Goal: Answer question/provide support: Share knowledge or assist other users

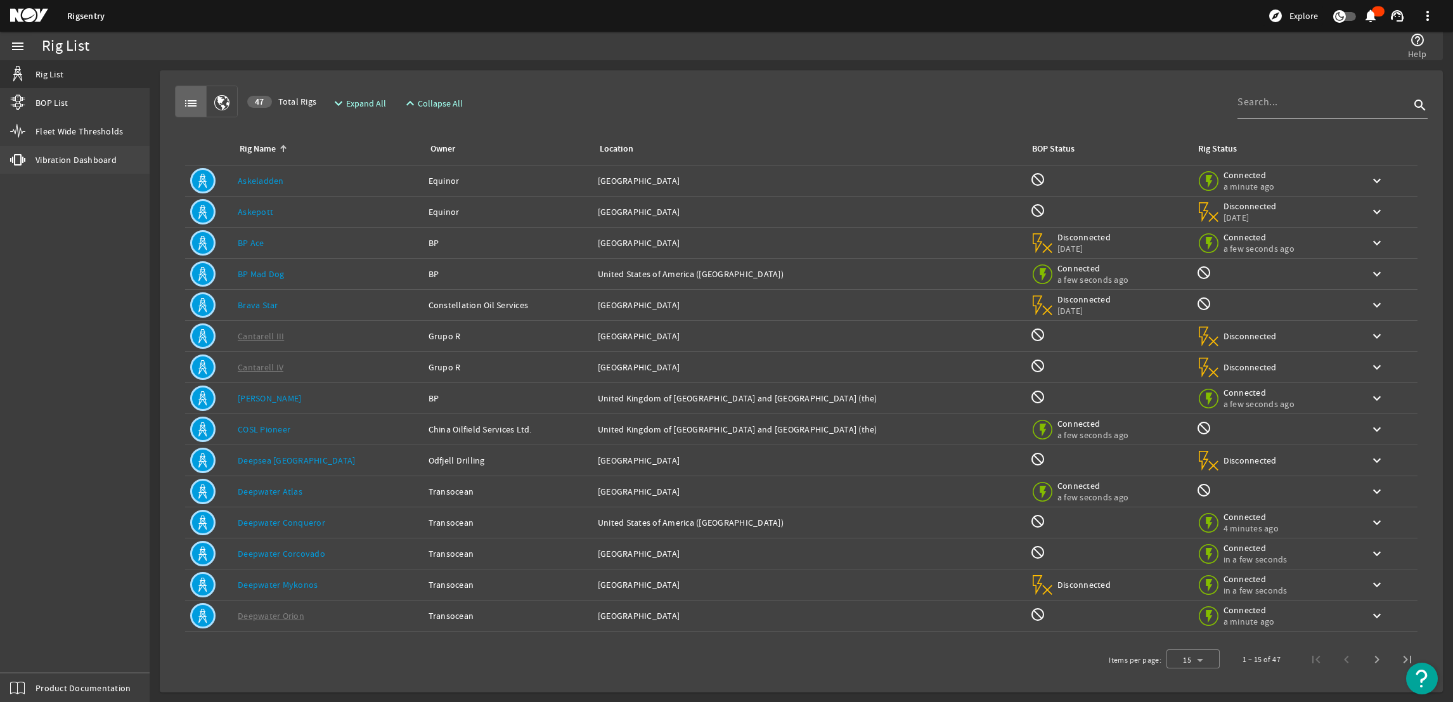
click at [82, 159] on span "Vibration Dashboard" at bounding box center [76, 159] width 81 height 13
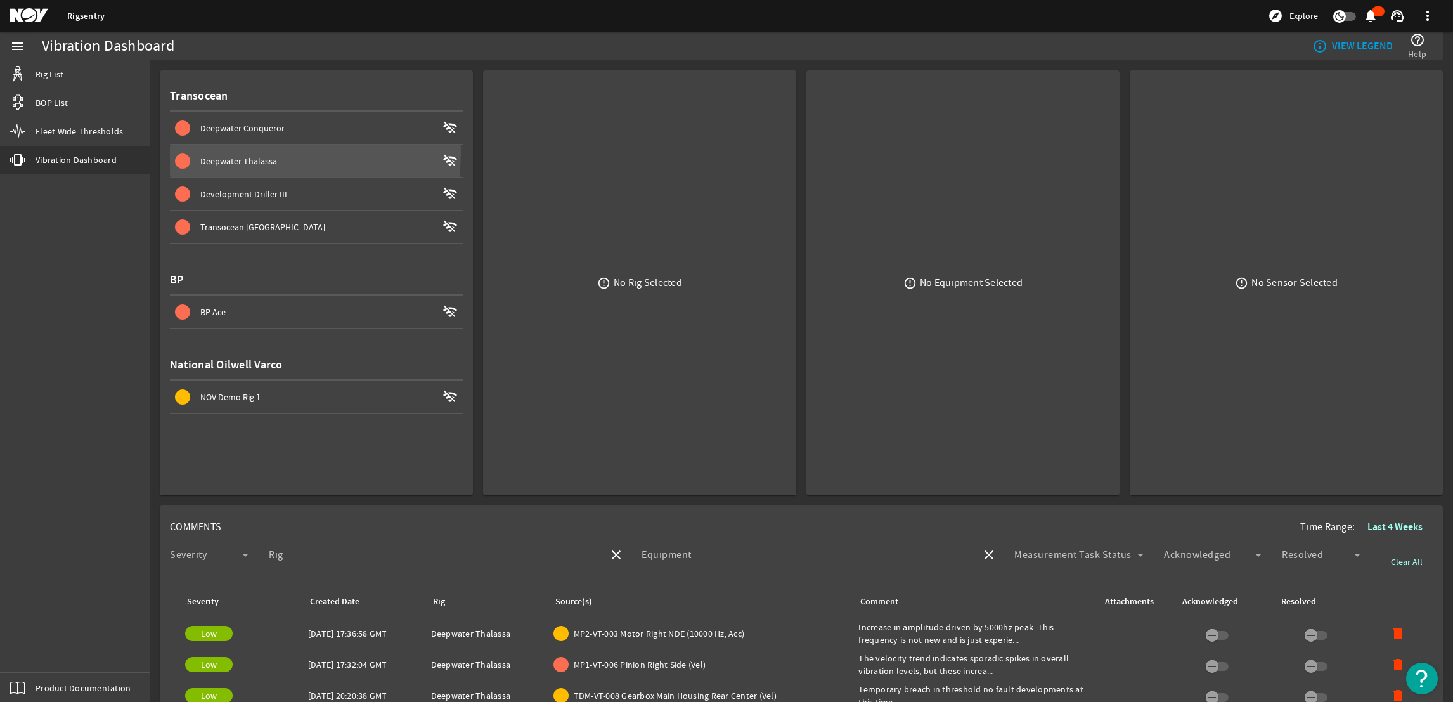
click at [239, 152] on span at bounding box center [316, 161] width 293 height 30
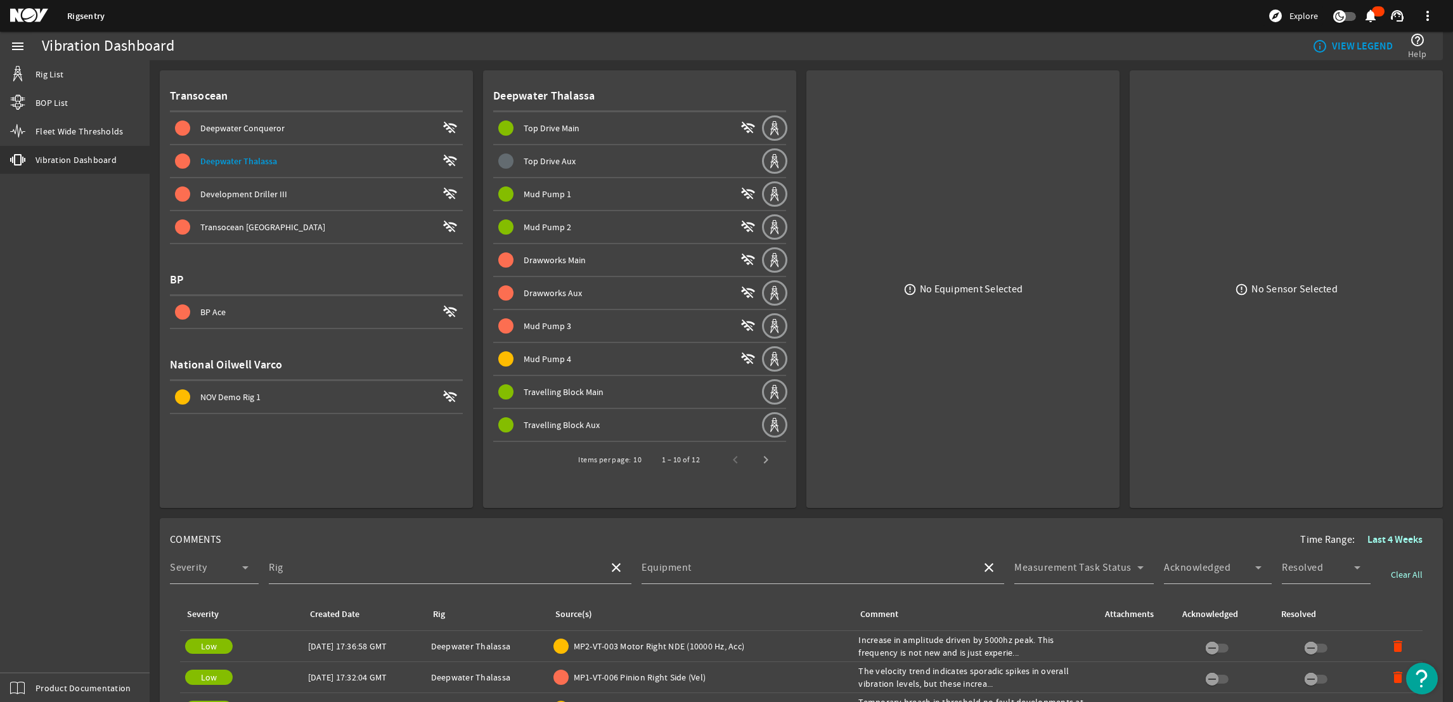
click at [560, 257] on span "Drawworks Main" at bounding box center [555, 259] width 62 height 11
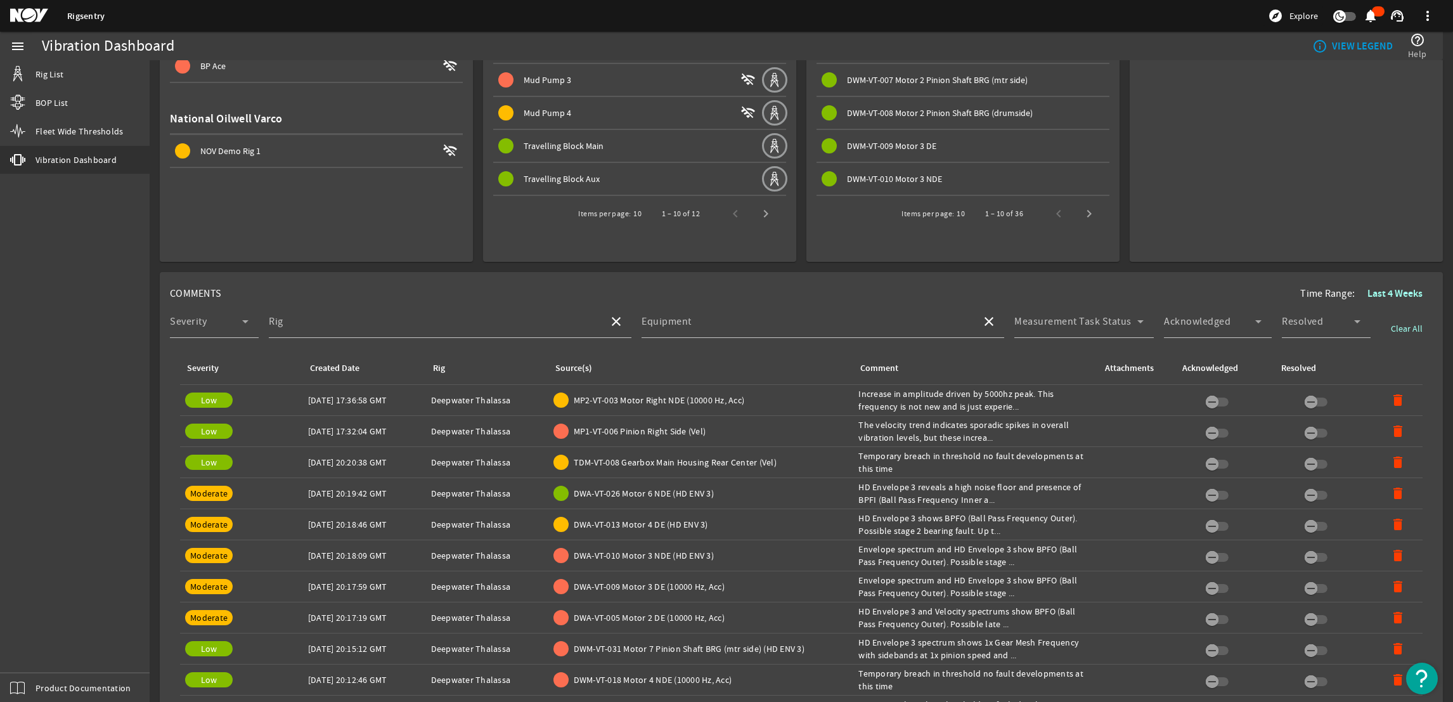
scroll to position [285, 0]
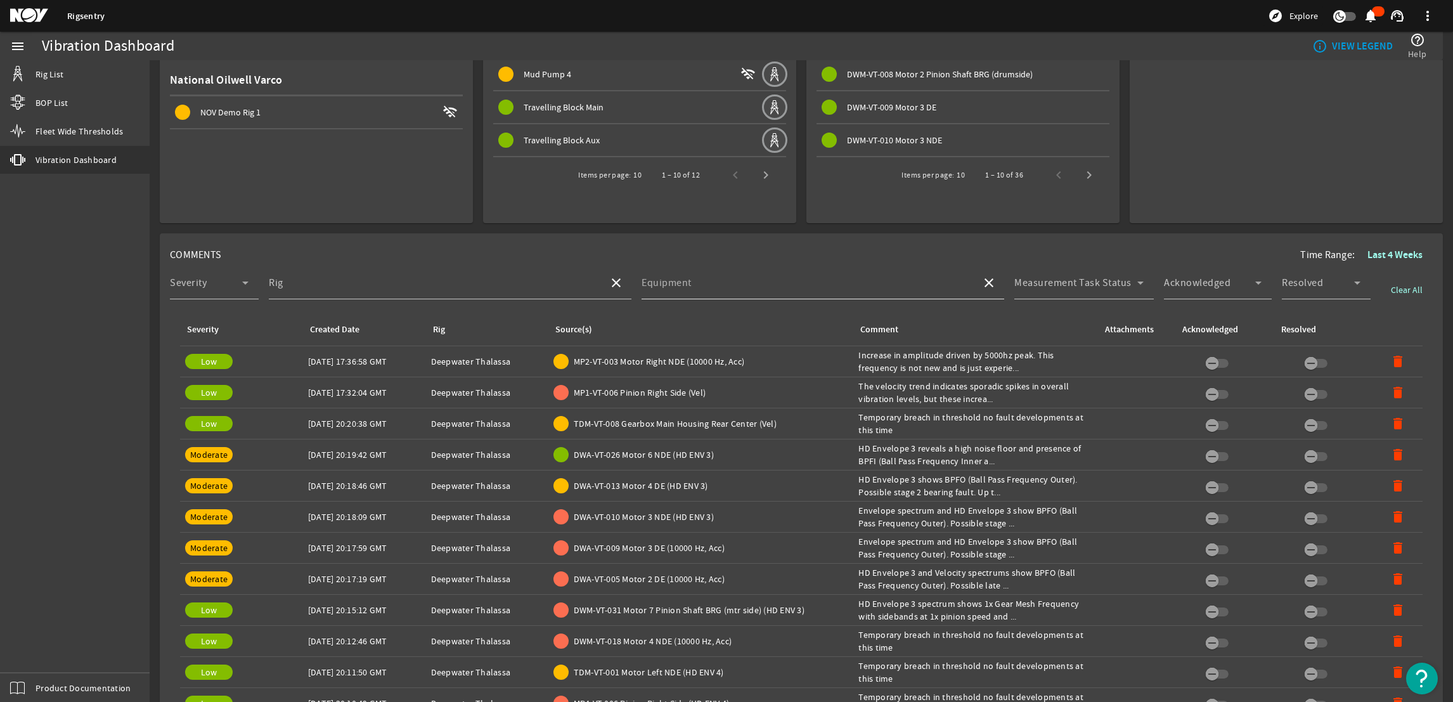
click at [718, 286] on input "Equipment" at bounding box center [807, 287] width 330 height 15
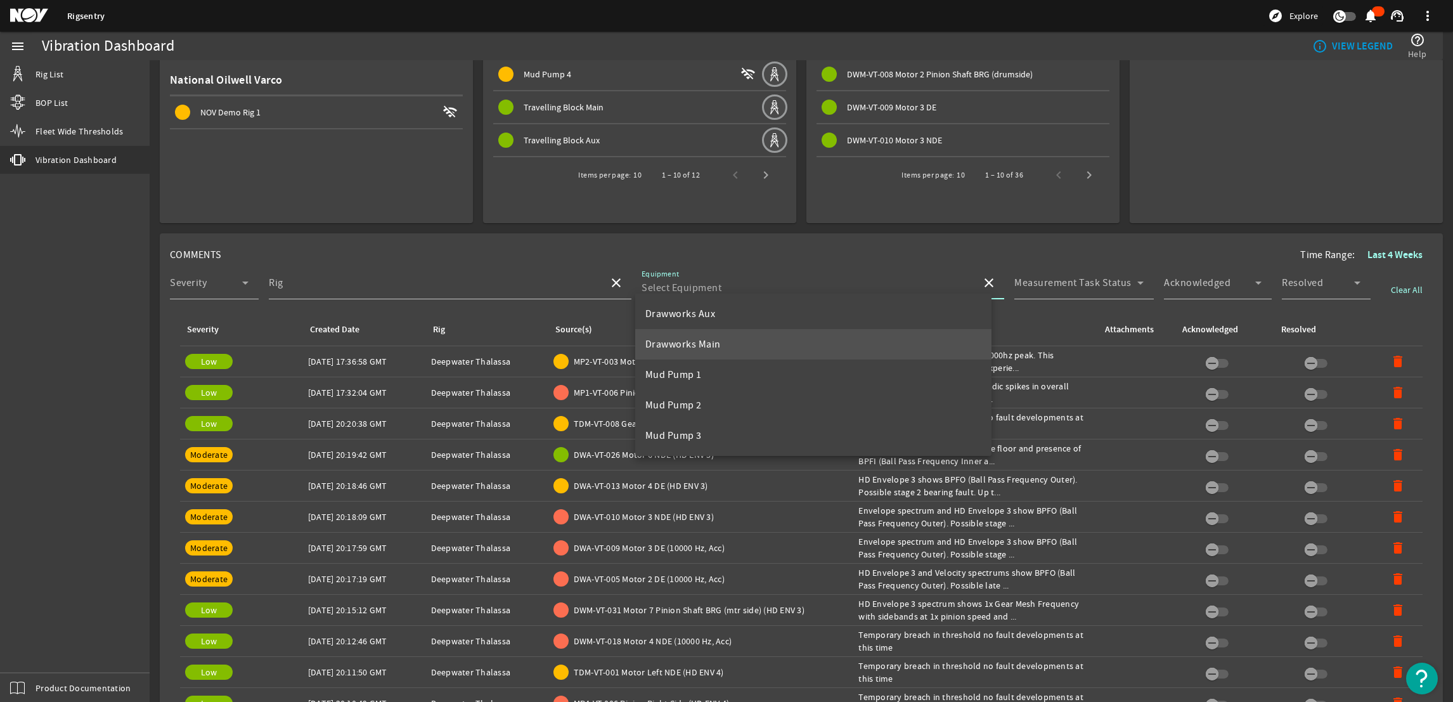
click at [688, 347] on span "Drawworks Main" at bounding box center [682, 344] width 75 height 13
type input "Drawworks Main"
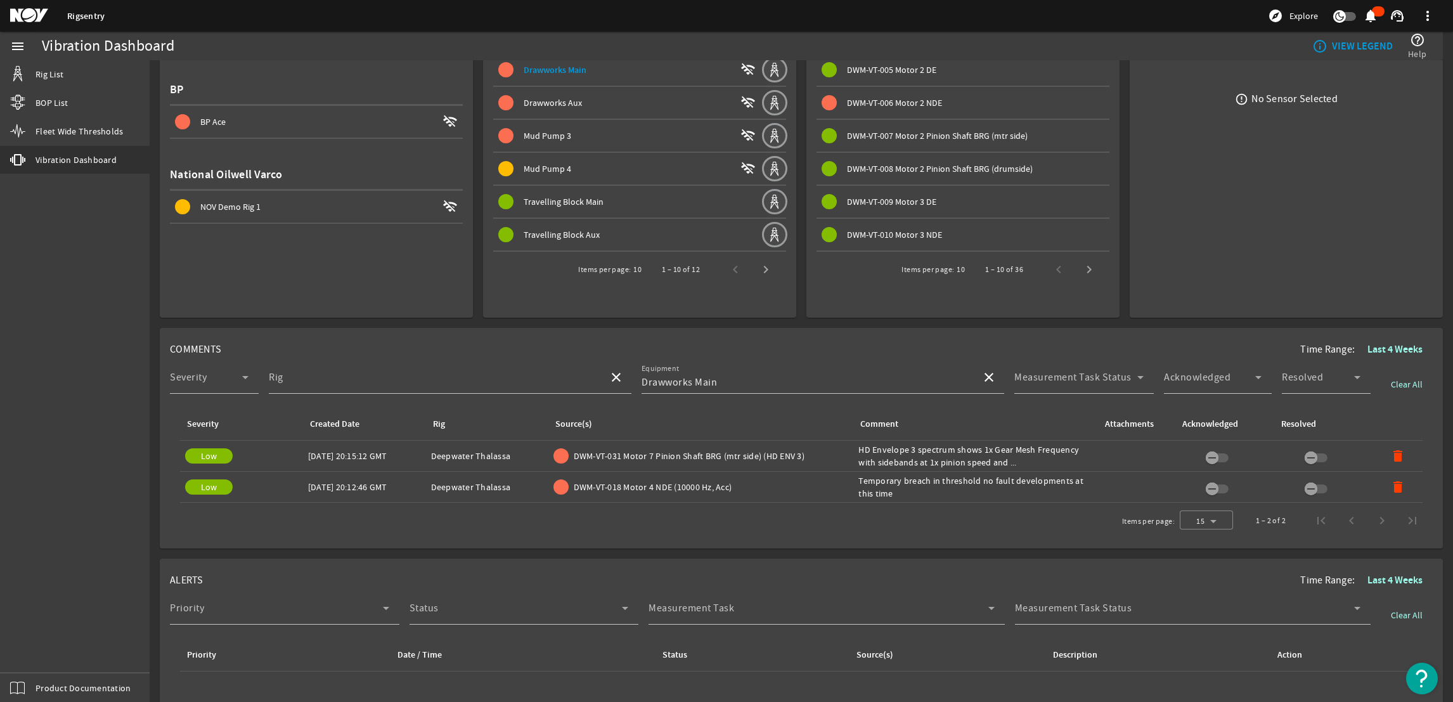
scroll to position [0, 0]
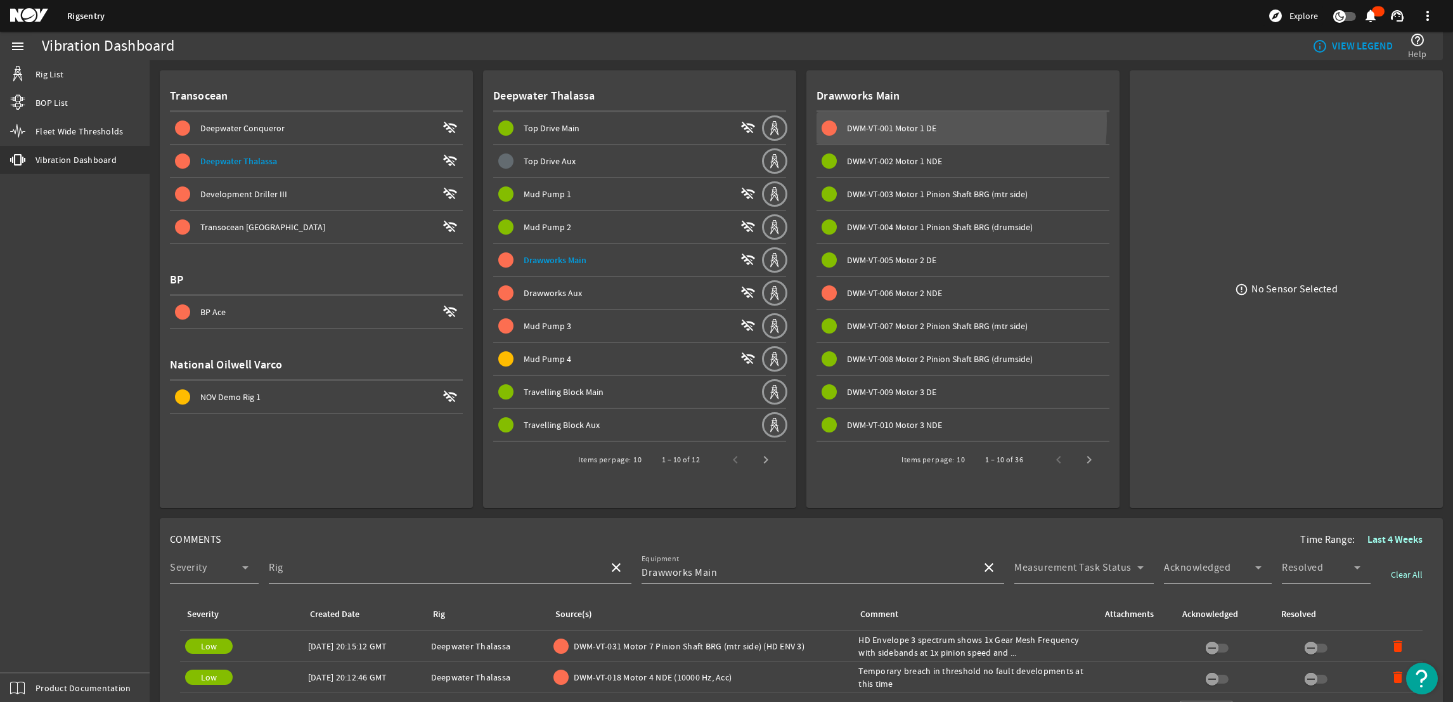
click at [873, 122] on span "DWM-VT-001 Motor 1 DE" at bounding box center [891, 127] width 89 height 11
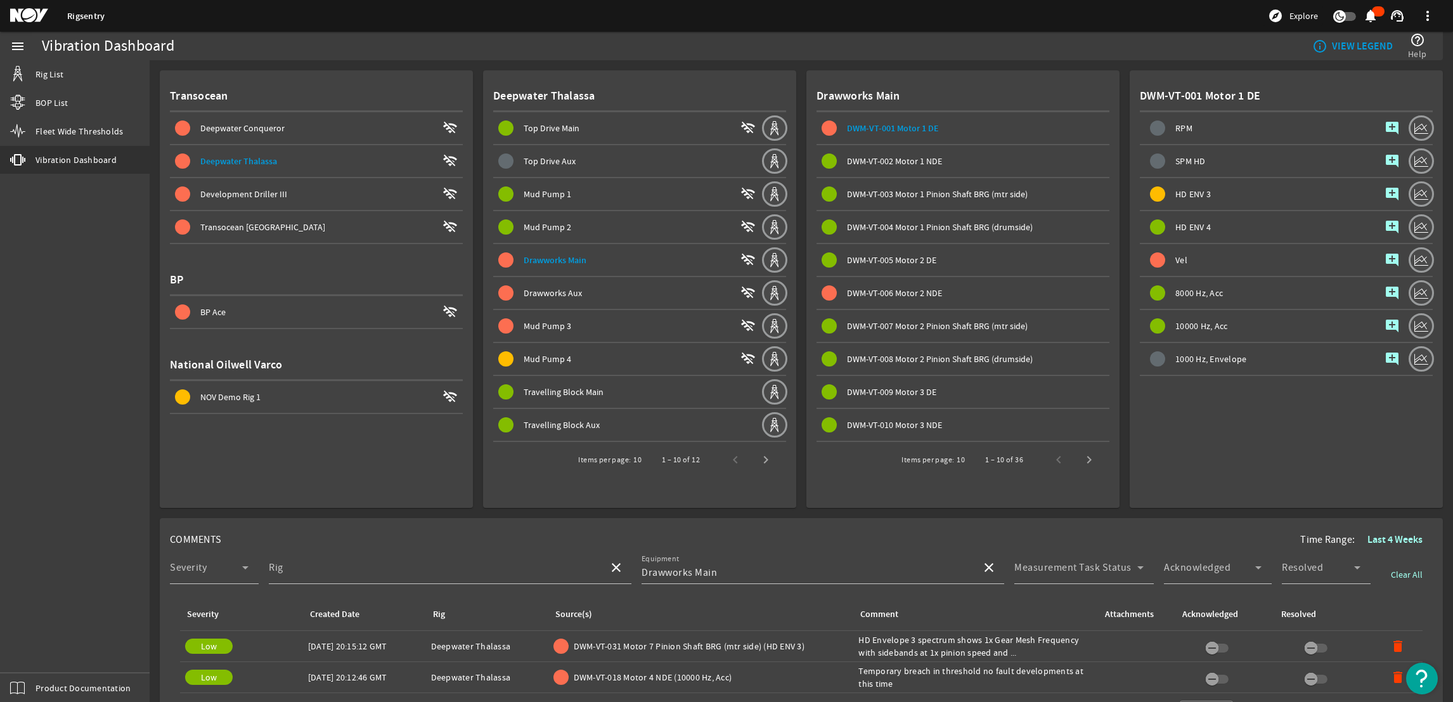
click at [1385, 191] on mat-icon "add_comment" at bounding box center [1392, 193] width 15 height 15
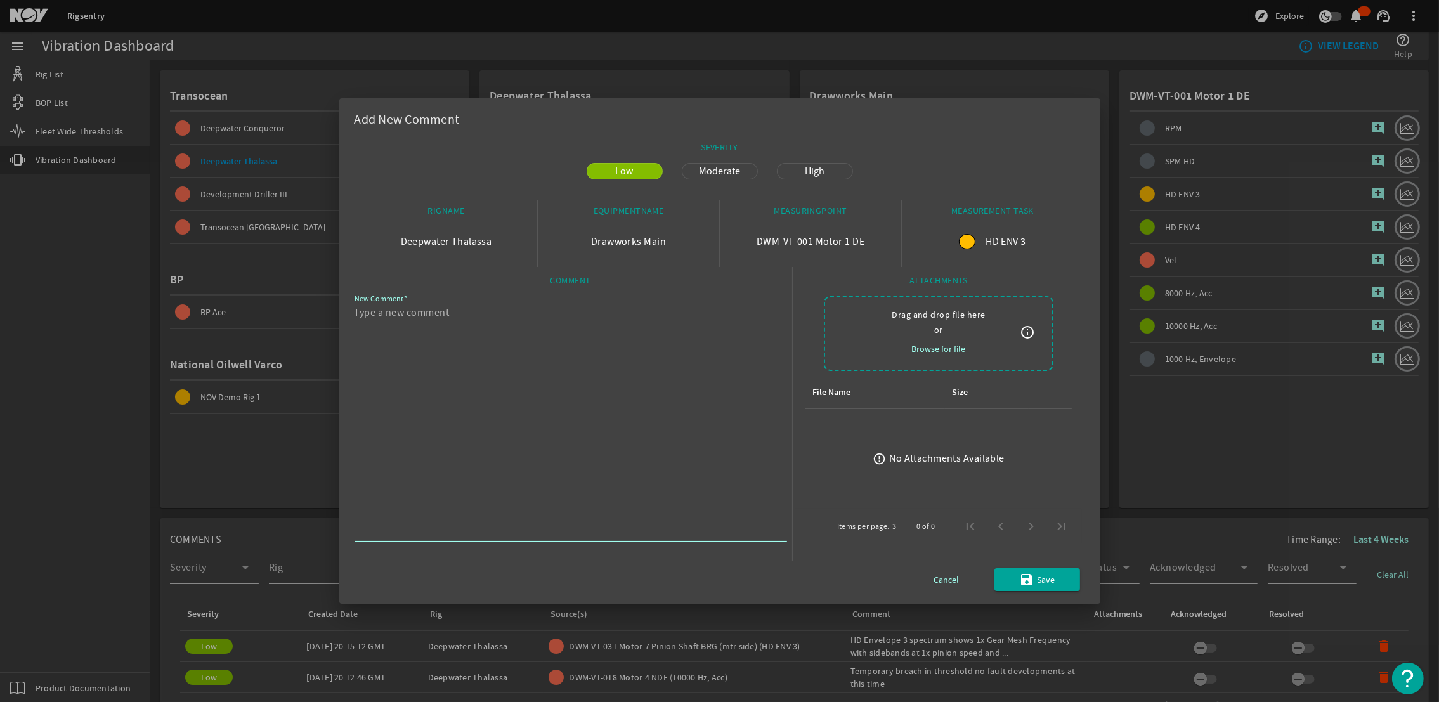
click at [585, 330] on textarea "New Comment" at bounding box center [565, 421] width 422 height 233
paste textarea "HD Envelope 3 spectrum is displaying BPFI (Ball Pass Frequency Inner) with harm…"
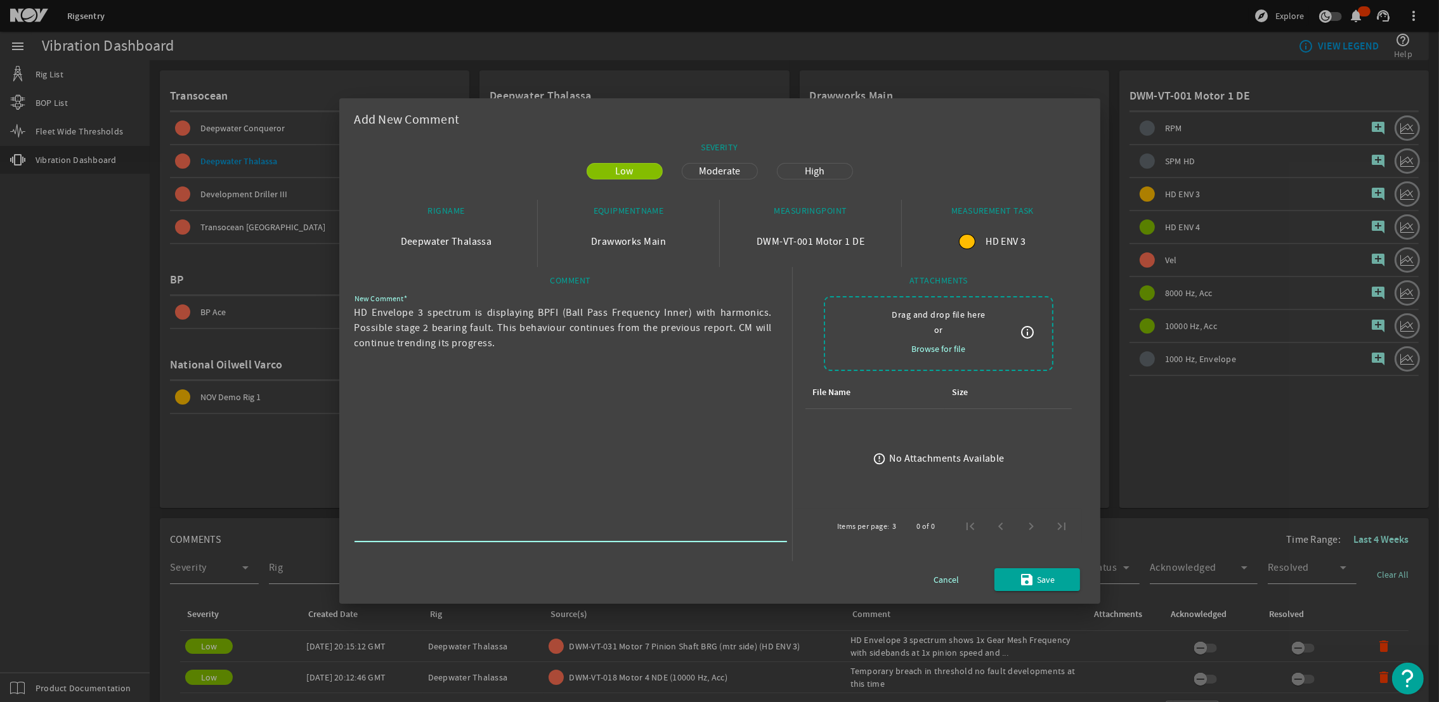
drag, startPoint x: 499, startPoint y: 327, endPoint x: 566, endPoint y: 343, distance: 69.0
click at [566, 343] on textarea "HD Envelope 3 spectrum is displaying BPFI (Ball Pass Frequency Inner) with harm…" at bounding box center [565, 421] width 422 height 233
type textarea "HD Envelope 3 spectrum is displaying BPFI (Ball Pass Frequency Inner) with harm…"
click at [1021, 582] on mat-icon "save" at bounding box center [1026, 579] width 15 height 15
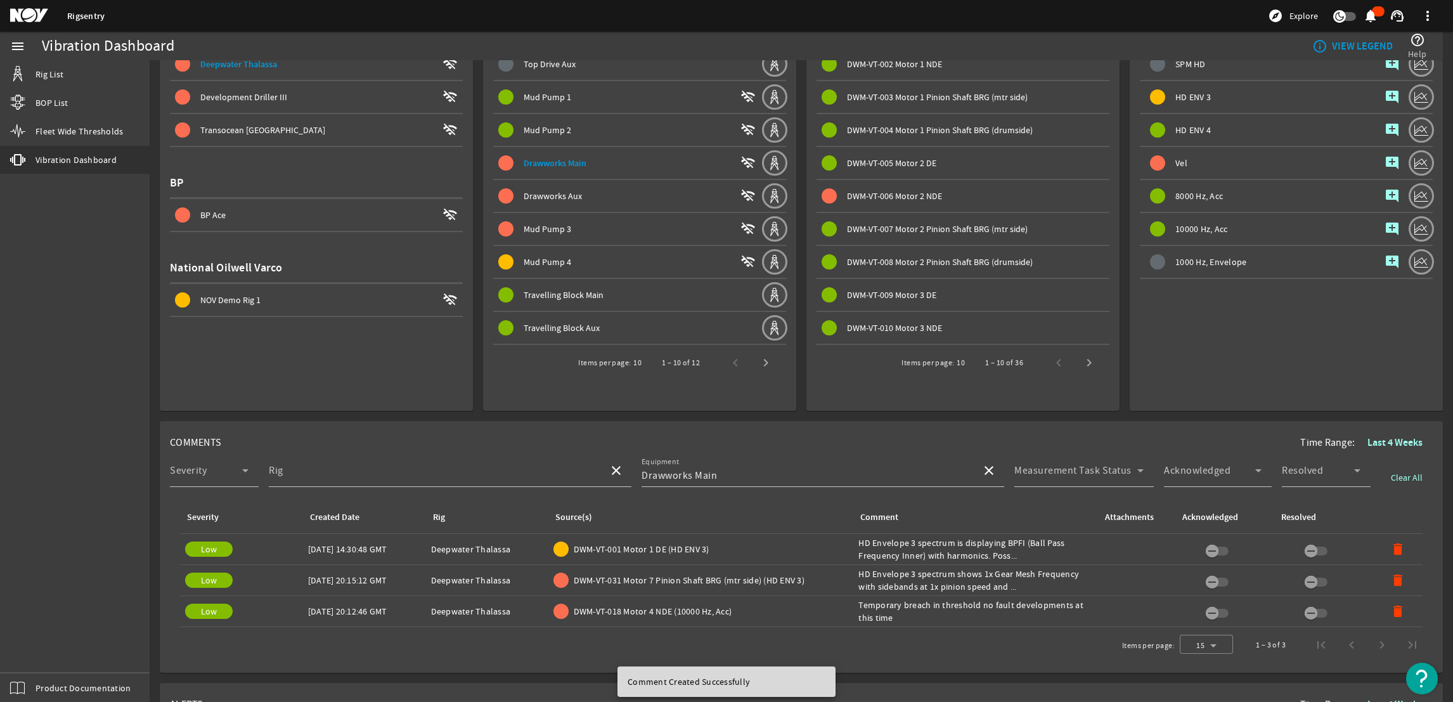
scroll to position [190, 0]
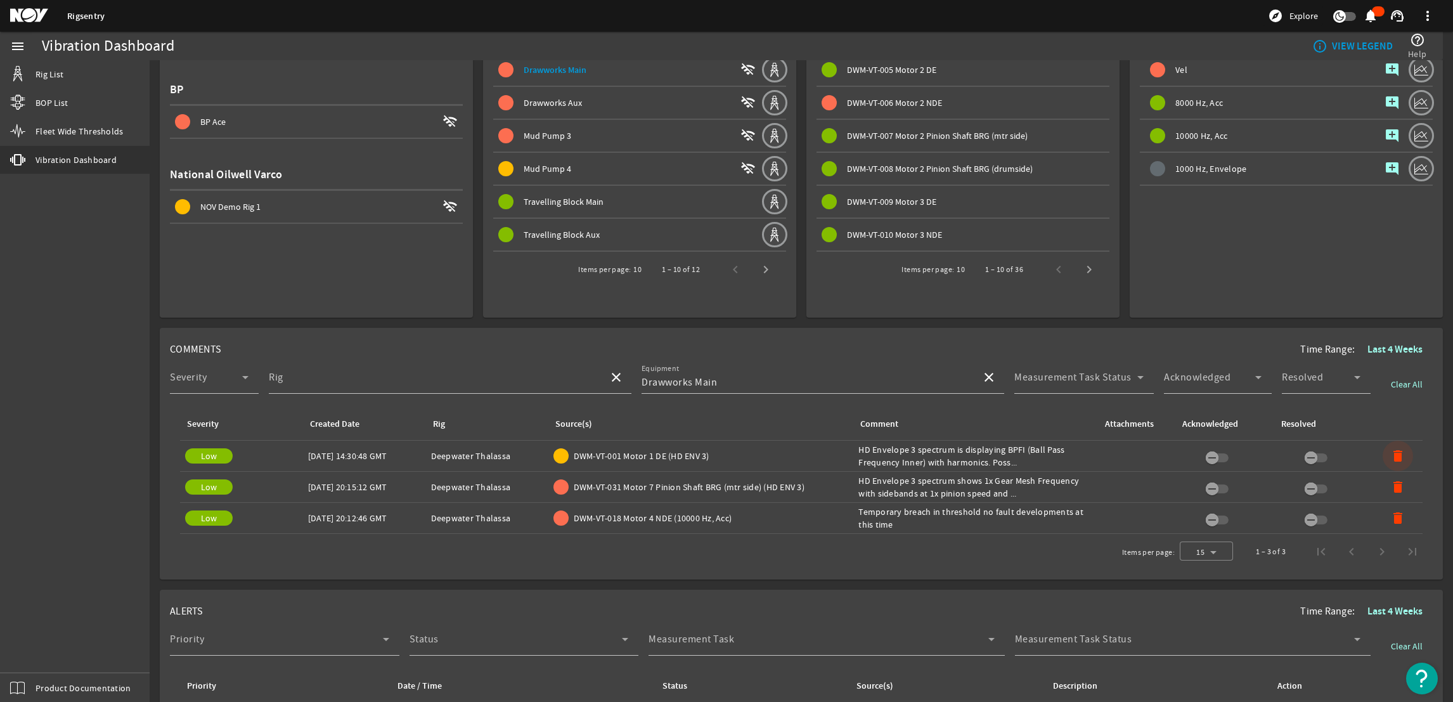
click at [1390, 453] on mat-icon "delete" at bounding box center [1397, 455] width 15 height 15
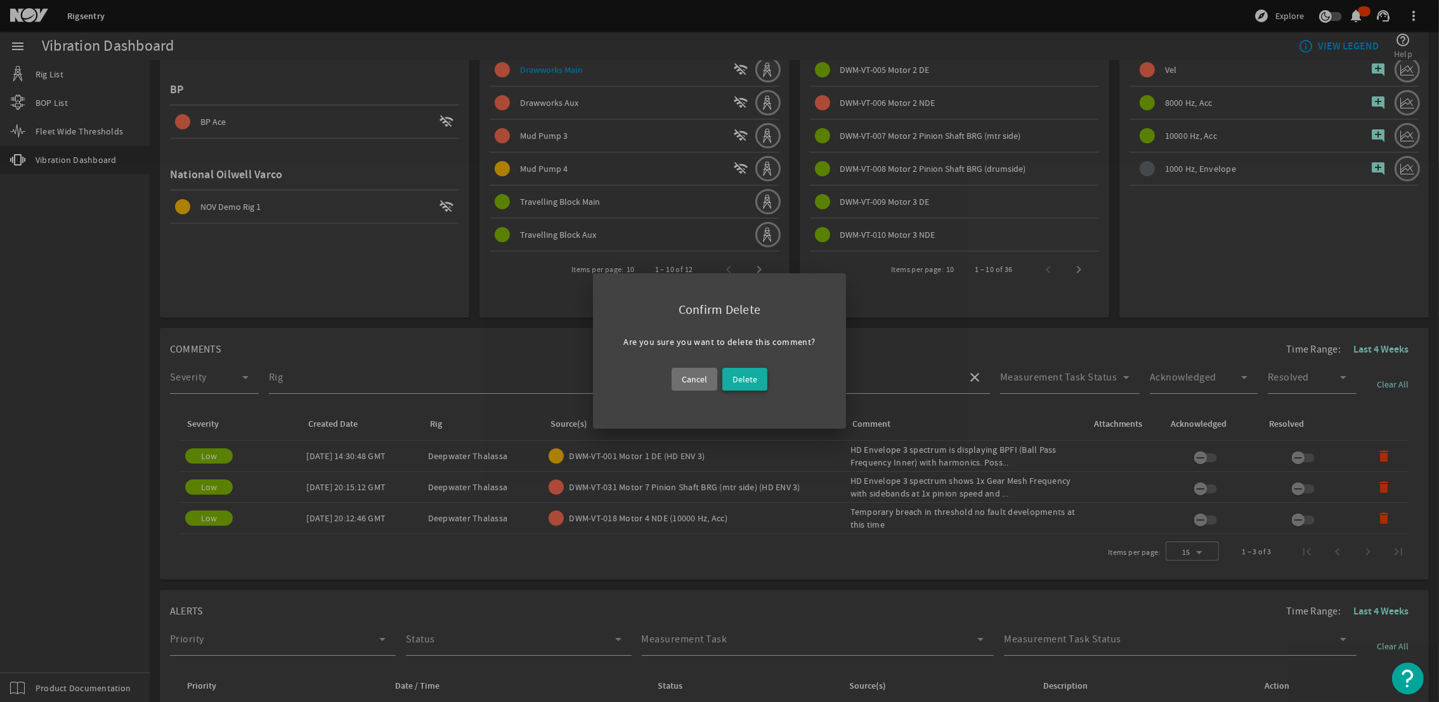
click at [766, 378] on span at bounding box center [744, 379] width 45 height 30
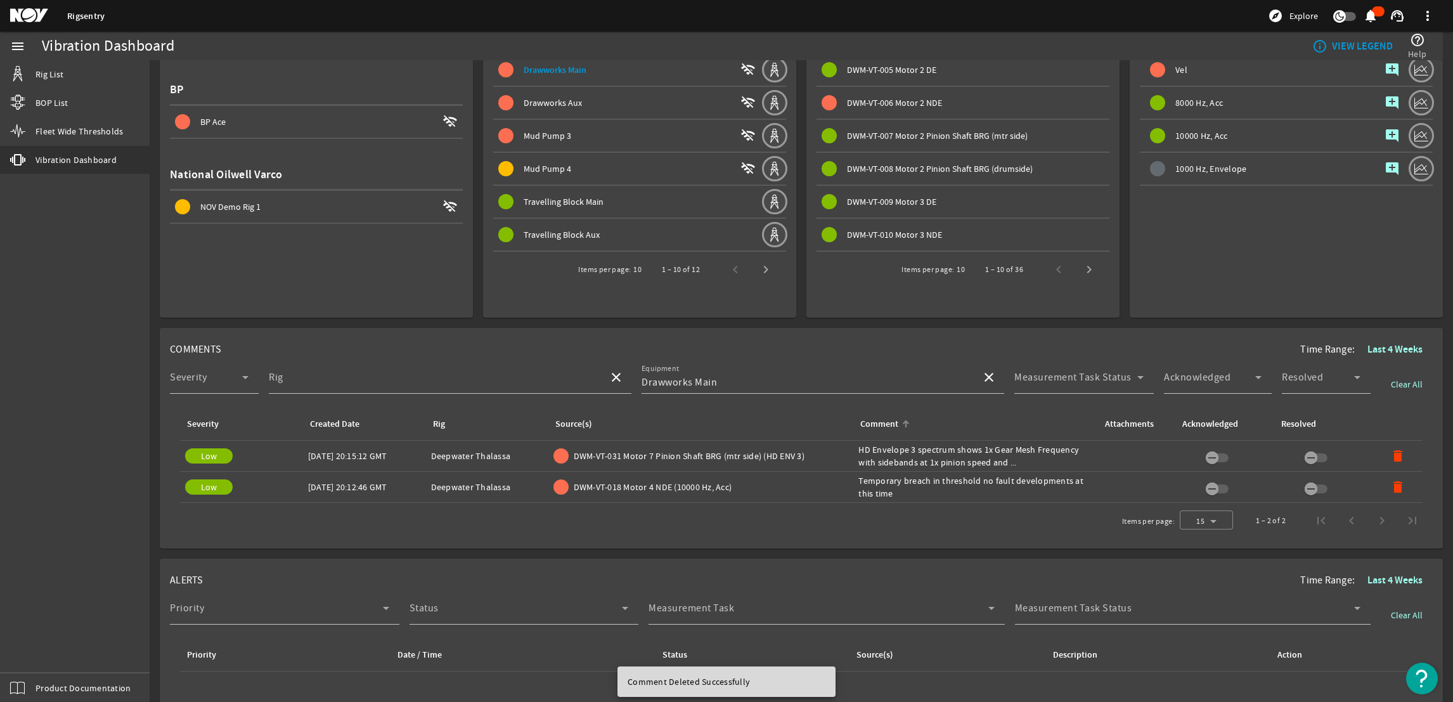
scroll to position [0, 0]
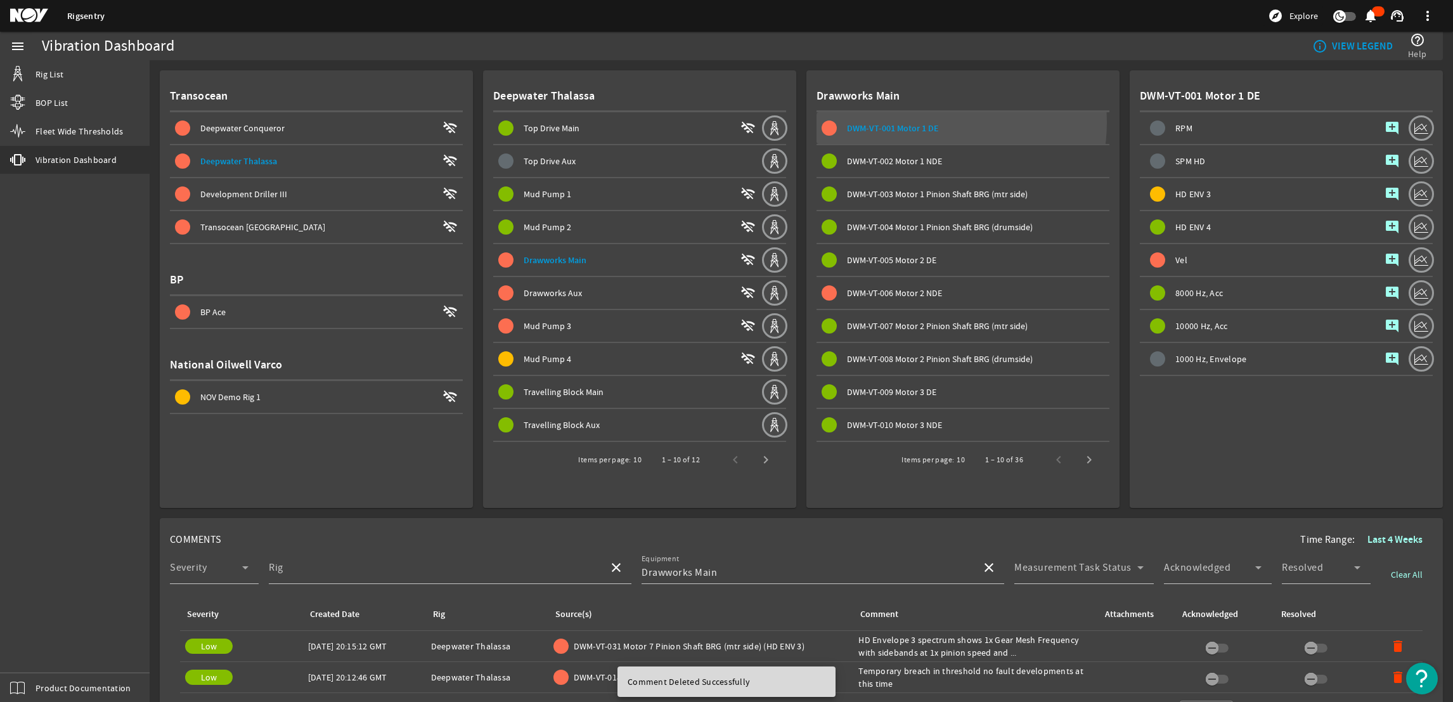
click at [921, 122] on span "DWM-VT-001 Motor 1 DE" at bounding box center [893, 128] width 92 height 12
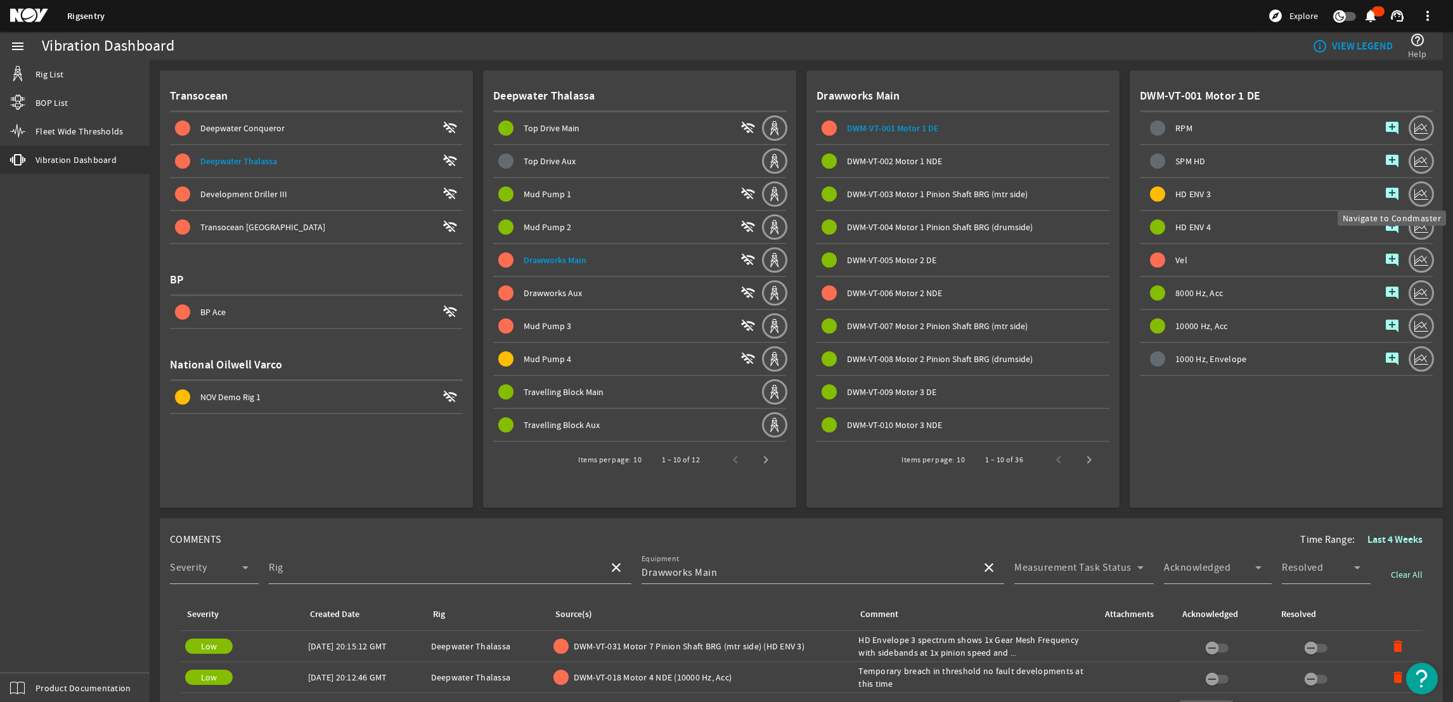
click at [1409, 195] on mat-icon at bounding box center [1421, 193] width 25 height 25
click at [1385, 193] on mat-icon "add_comment" at bounding box center [1392, 193] width 15 height 15
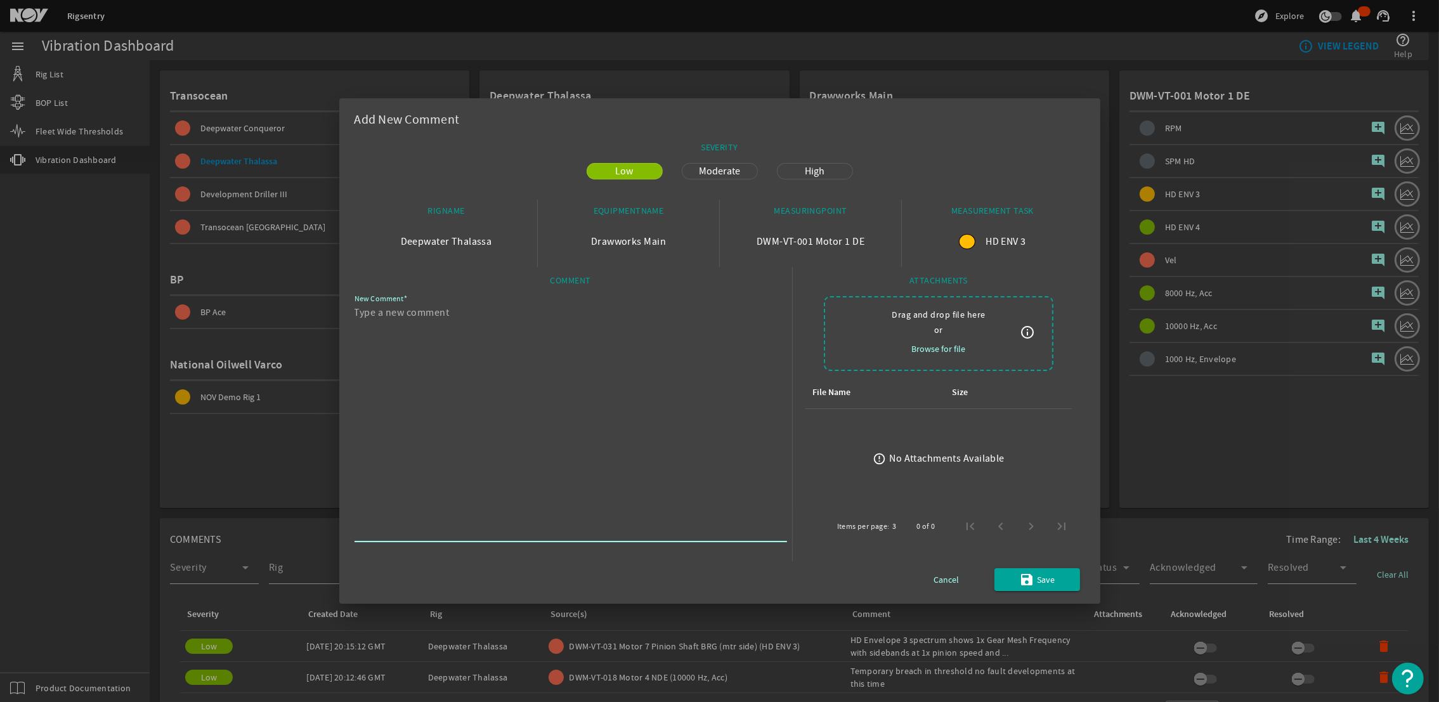
click at [575, 337] on textarea "New Comment" at bounding box center [565, 421] width 422 height 233
paste textarea "HD Envelope 3 spectrum is displaying BPFI (Ball Pass Frequency Inner) with harm…"
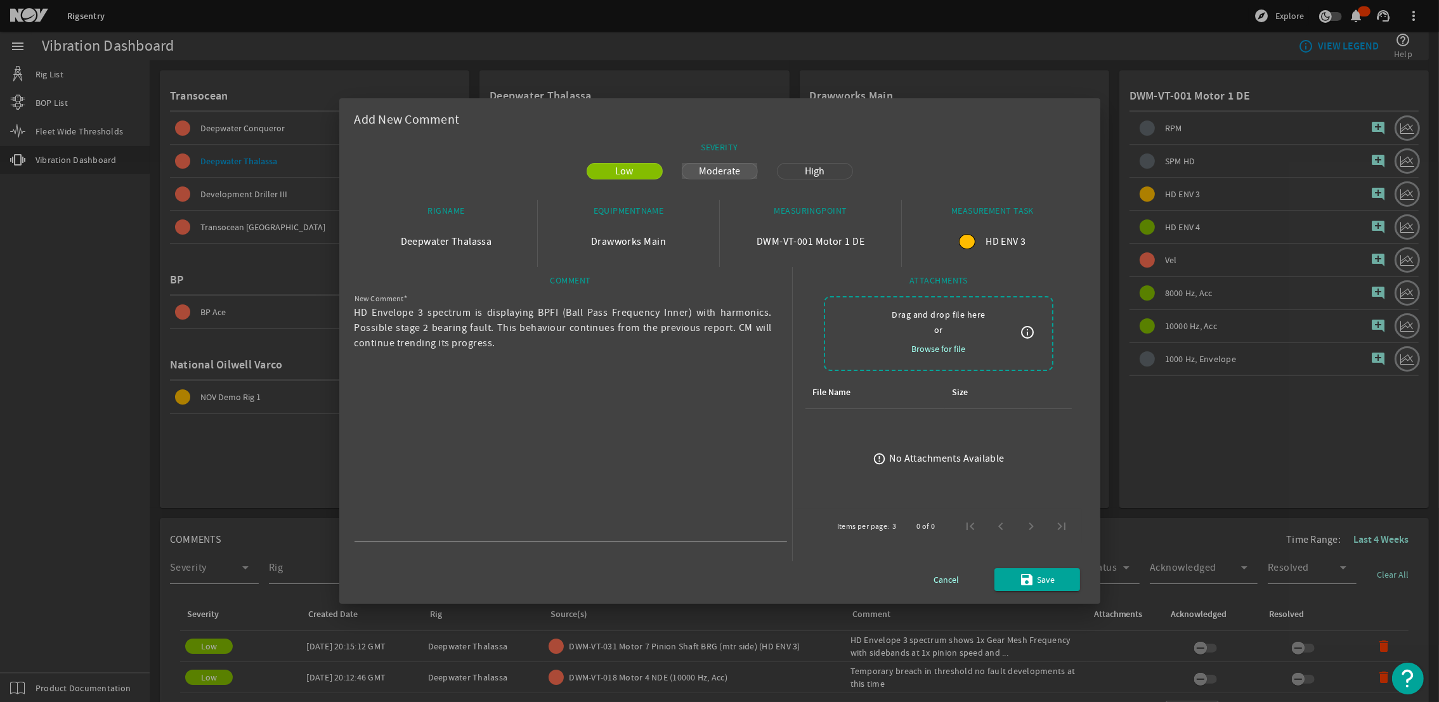
click at [743, 170] on span "Moderate" at bounding box center [719, 171] width 56 height 15
drag, startPoint x: 495, startPoint y: 328, endPoint x: 514, endPoint y: 342, distance: 23.6
click at [514, 342] on textarea "HD Envelope 3 spectrum is displaying BPFI (Ball Pass Frequency Inner) with harm…" at bounding box center [565, 421] width 422 height 233
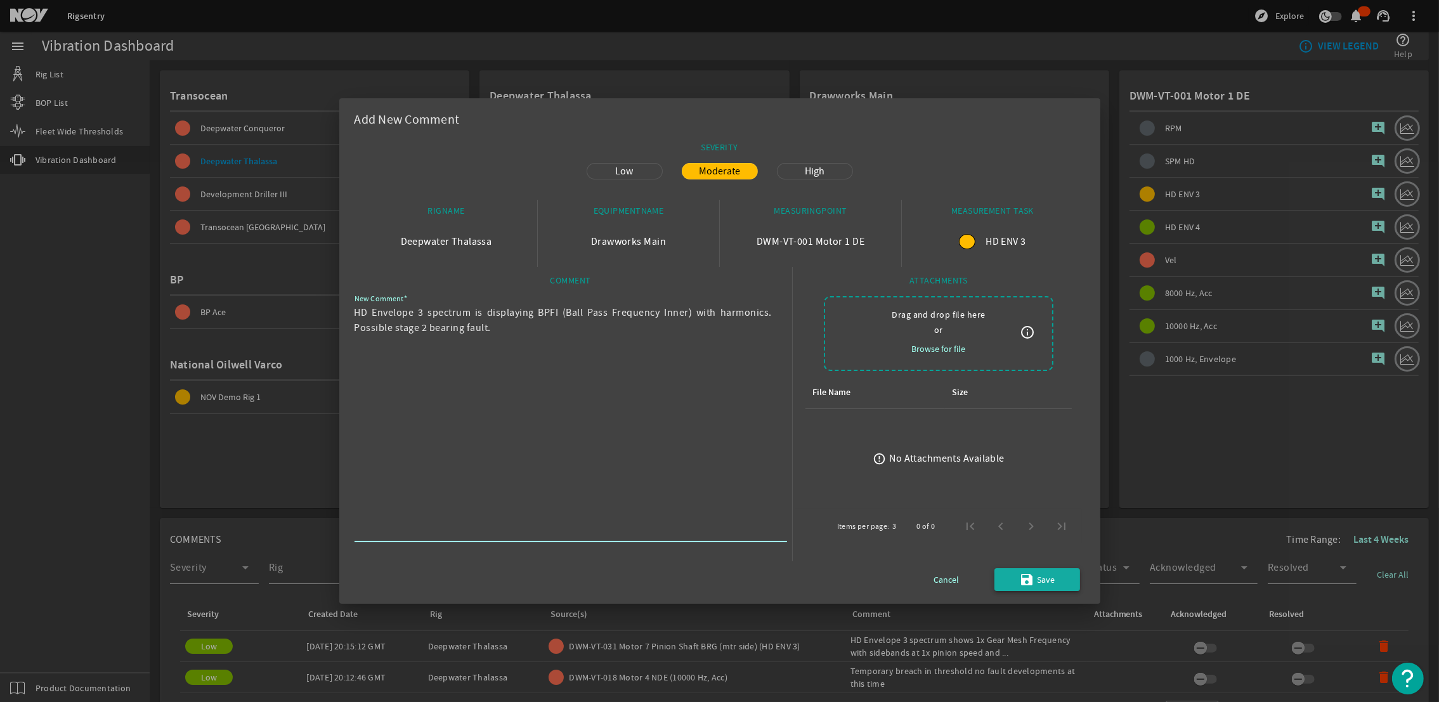
type textarea "HD Envelope 3 spectrum is displaying BPFI (Ball Pass Frequency Inner) with harm…"
click at [1040, 585] on span "Save" at bounding box center [1046, 579] width 18 height 15
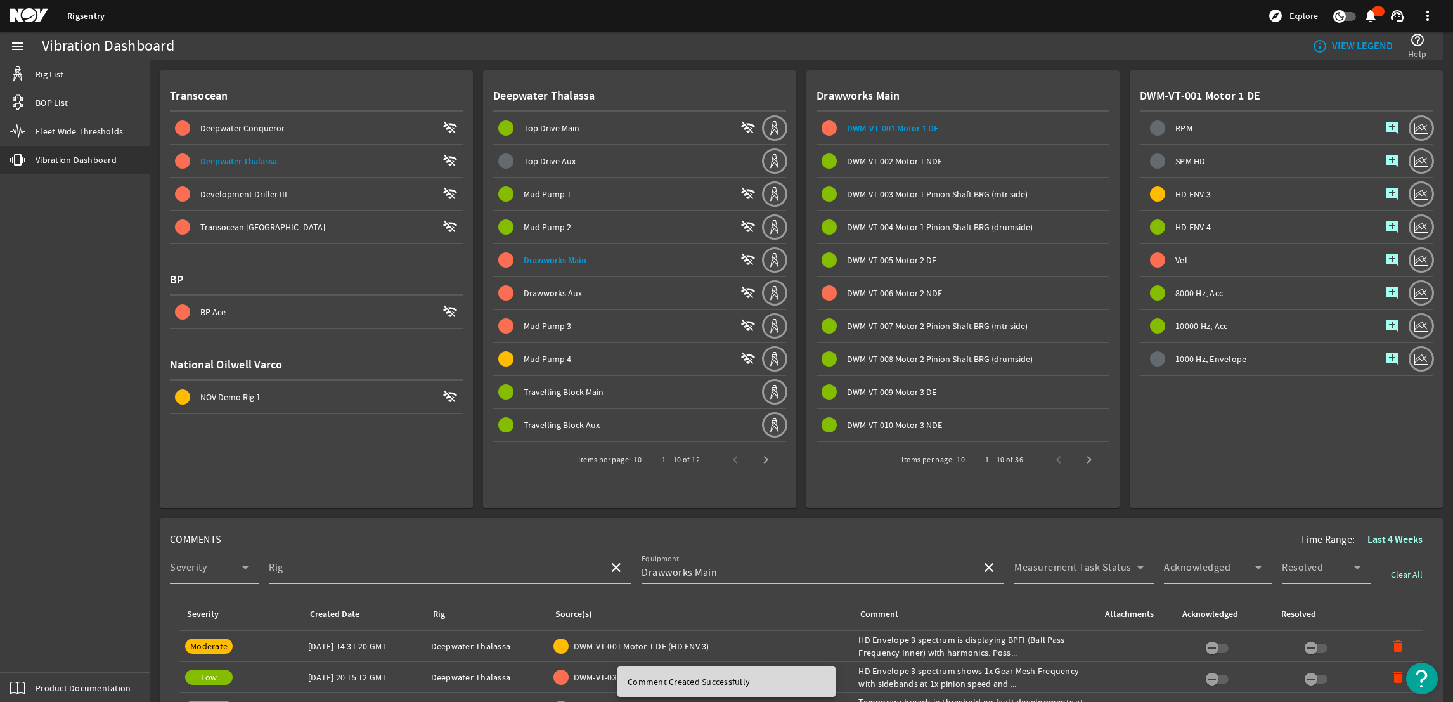
click at [891, 287] on span "DWM-VT-006 Motor 2 NDE" at bounding box center [894, 292] width 95 height 11
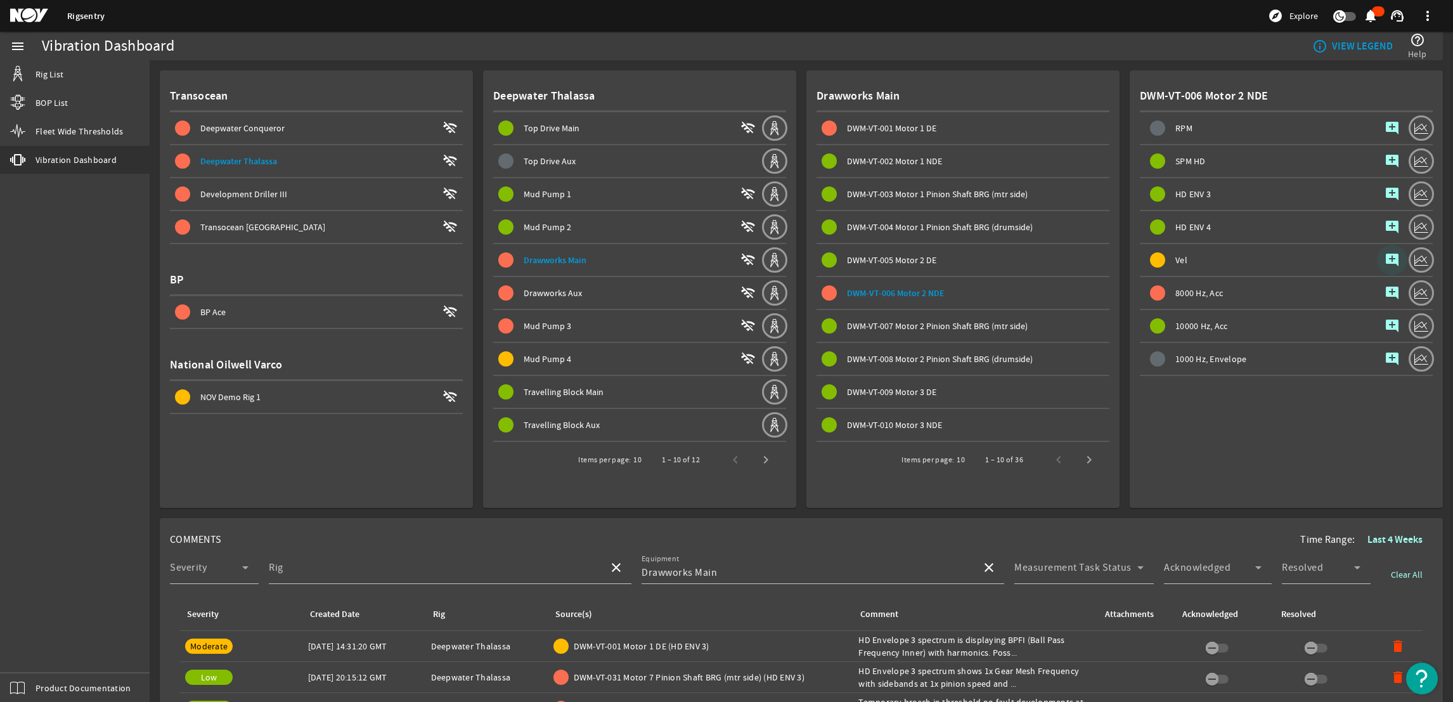
click at [1385, 254] on mat-icon "add_comment" at bounding box center [1392, 259] width 15 height 15
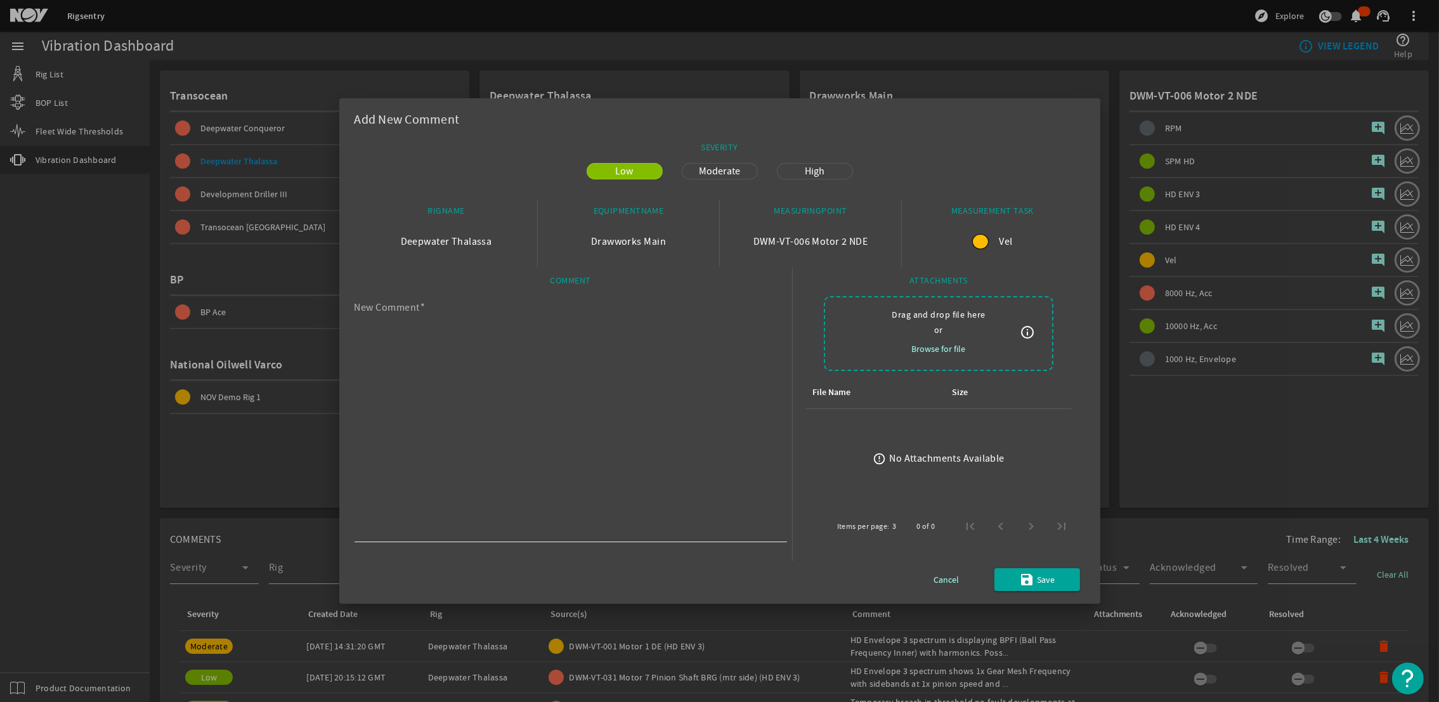
click at [573, 360] on textarea "New Comment" at bounding box center [565, 421] width 422 height 233
paste textarea "HD Envelope 3 spectrum is displaying BPFI (Ball Pass Frequency Inner) with harm…"
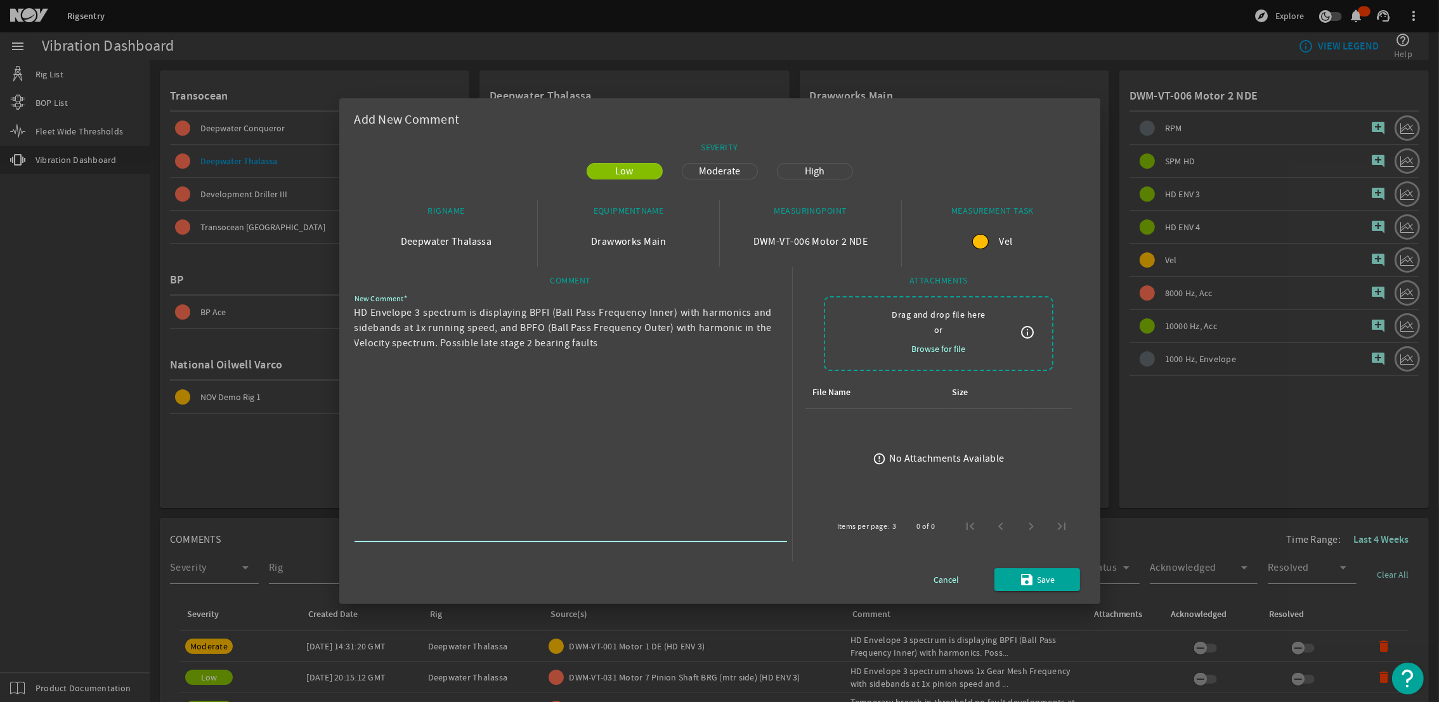
drag, startPoint x: 495, startPoint y: 325, endPoint x: 442, endPoint y: 312, distance: 54.7
click at [442, 312] on textarea "HD Envelope 3 spectrum is displaying BPFI (Ball Pass Frequency Inner) with harm…" at bounding box center [565, 421] width 422 height 233
click at [508, 325] on textarea "HD Envelope 3 spectrum is displaying BPFI (Ball Pass Frequency Inner) with harm…" at bounding box center [565, 421] width 422 height 233
drag, startPoint x: 541, startPoint y: 324, endPoint x: 342, endPoint y: 312, distance: 199.4
click at [347, 309] on mat-dialog-content "SEVERITY Low Moderate High RIGNAME Deepwater Thalassa EQUIPMENTNAME Drawworks M…" at bounding box center [719, 369] width 761 height 467
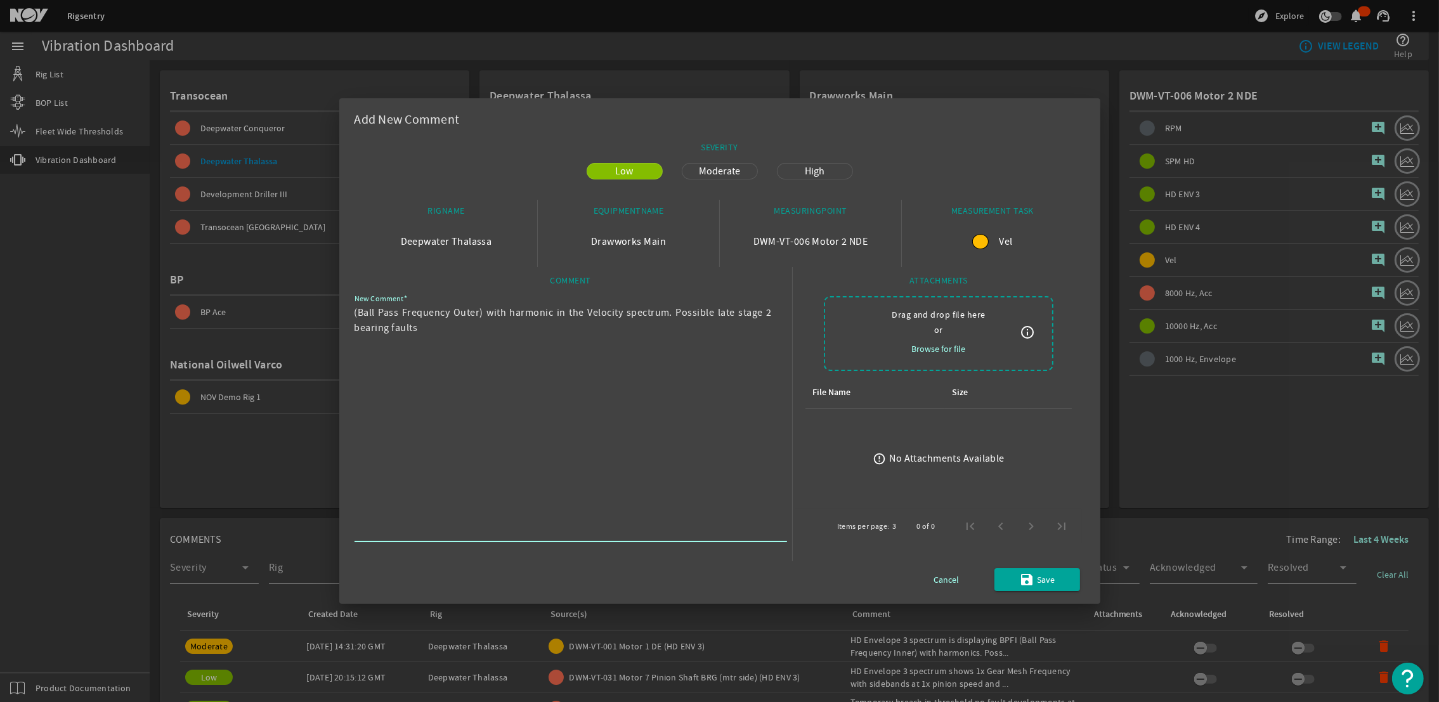
click at [482, 311] on textarea "(Ball Pass Frequency Outer) with harmonic in the Velocity spectrum. Possible la…" at bounding box center [565, 421] width 422 height 233
click at [688, 382] on textarea "(Ball Pass Frequency Outer with harmonic in the Velocity spectrum. Possible lat…" at bounding box center [565, 421] width 422 height 233
type textarea "(Ball Pass Frequency Outer with harmonic in the Velocity spectrum. Possible lat…"
click at [725, 171] on span "Moderate" at bounding box center [719, 171] width 56 height 15
click at [1045, 578] on span "Save" at bounding box center [1046, 579] width 18 height 15
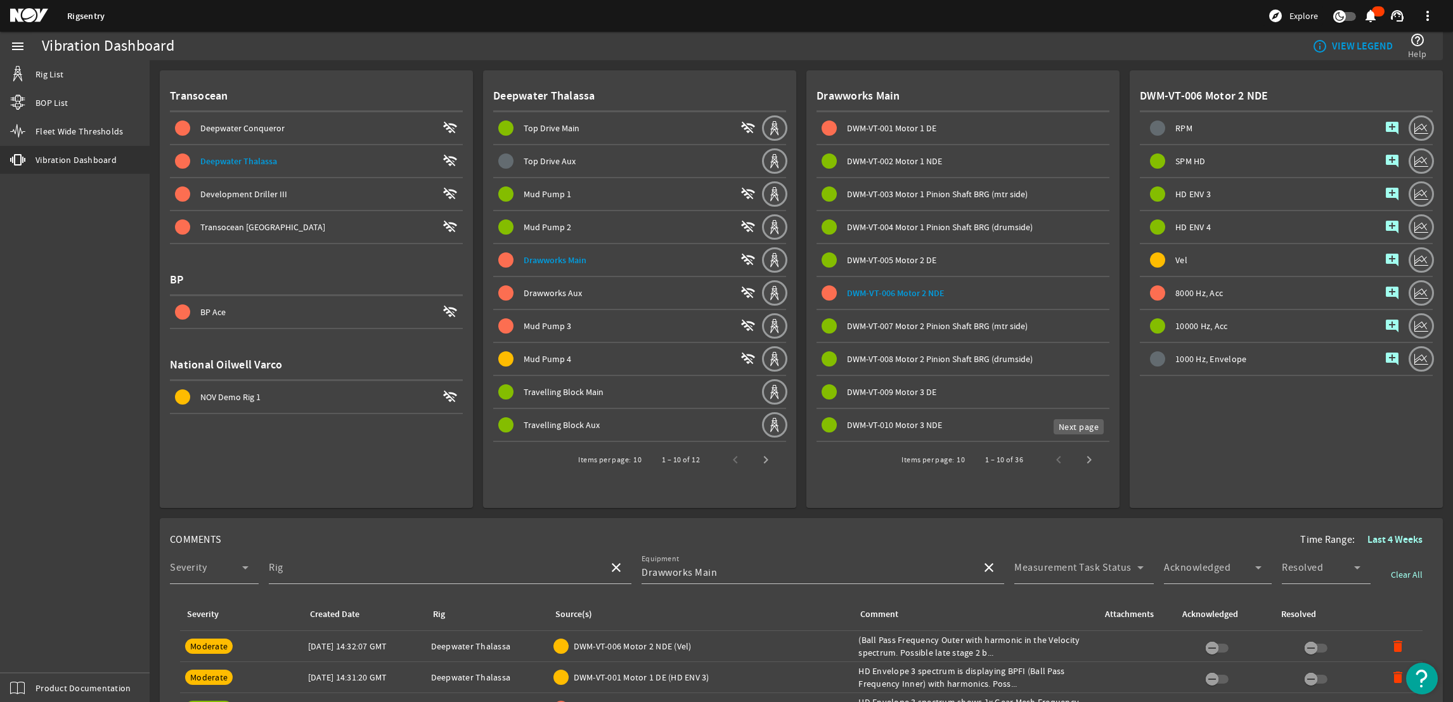
click at [1082, 460] on span "Next page" at bounding box center [1089, 459] width 30 height 30
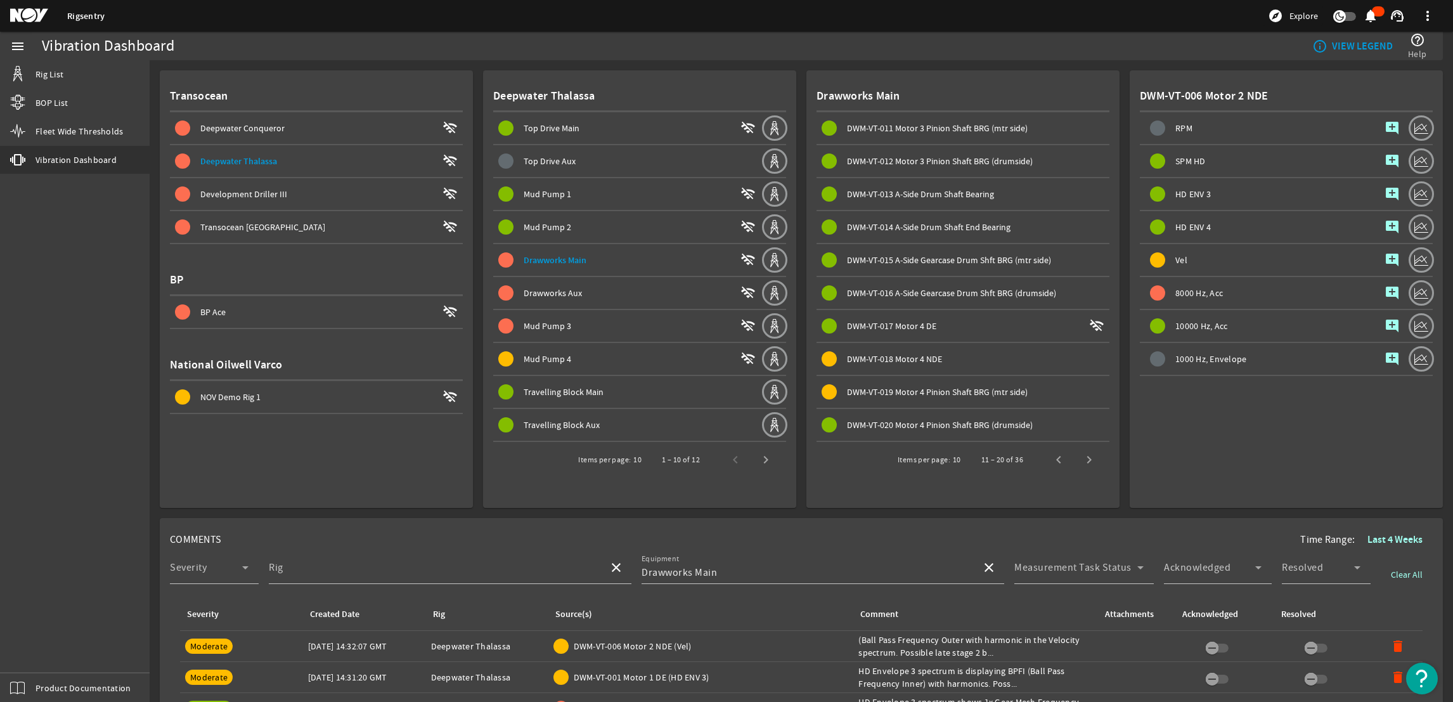
click at [862, 353] on span "DWM-VT-018 Motor 4 NDE" at bounding box center [894, 358] width 95 height 11
click at [976, 387] on span "DWM-VT-019 Motor 4 Pinion Shaft BRG (mtr side)" at bounding box center [937, 391] width 181 height 11
click at [1385, 285] on mat-icon "add_comment" at bounding box center [1392, 292] width 15 height 15
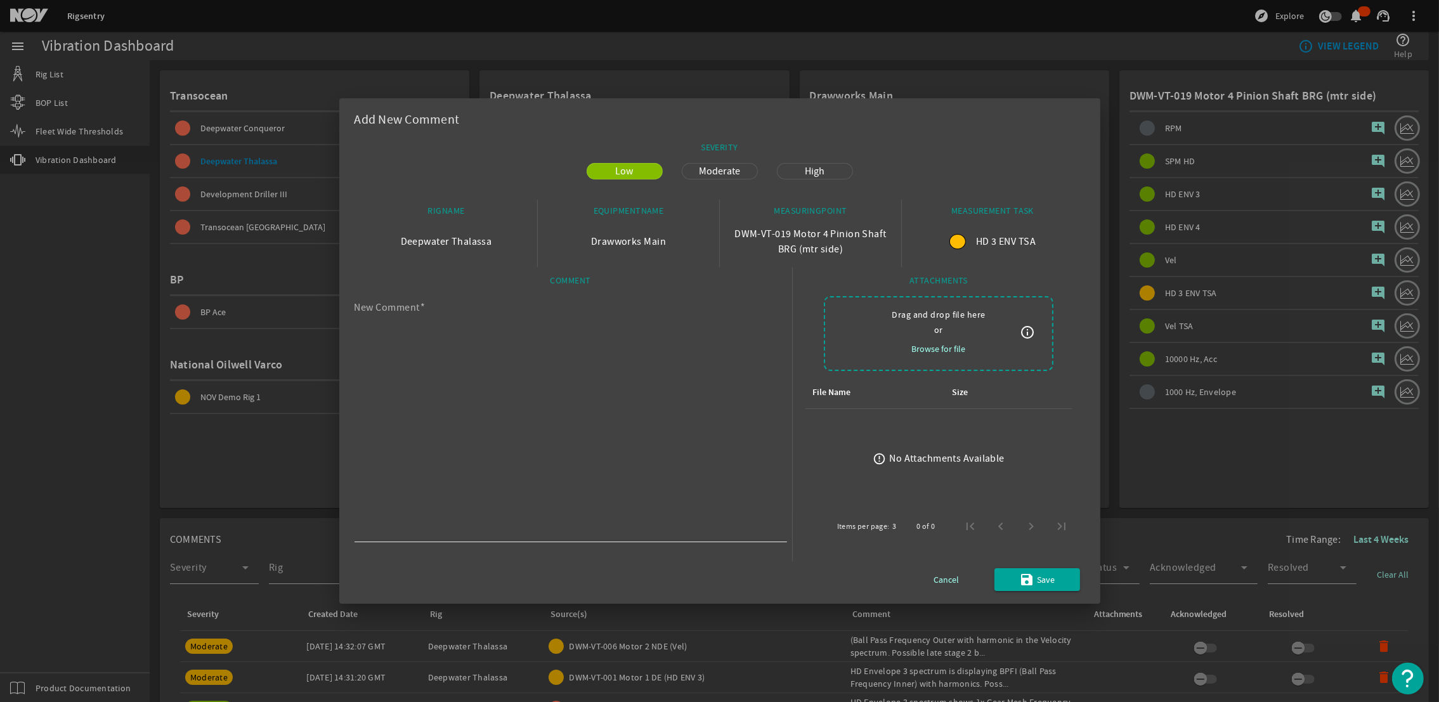
click at [607, 380] on textarea "New Comment" at bounding box center [565, 421] width 422 height 233
paste textarea "spectrum shows GMF with sidebands at 1x pinion speed. Potential gear tooth wear."
click at [359, 309] on textarea "spectrum shows GMF with sidebands at 1x pinion speed. Potential gear tooth wear." at bounding box center [565, 421] width 422 height 233
type textarea "Spectrum shows GMF with sidebands at 1x pinion speed. Potential gear tooth wear."
click at [1014, 574] on span "submit" at bounding box center [1037, 579] width 86 height 30
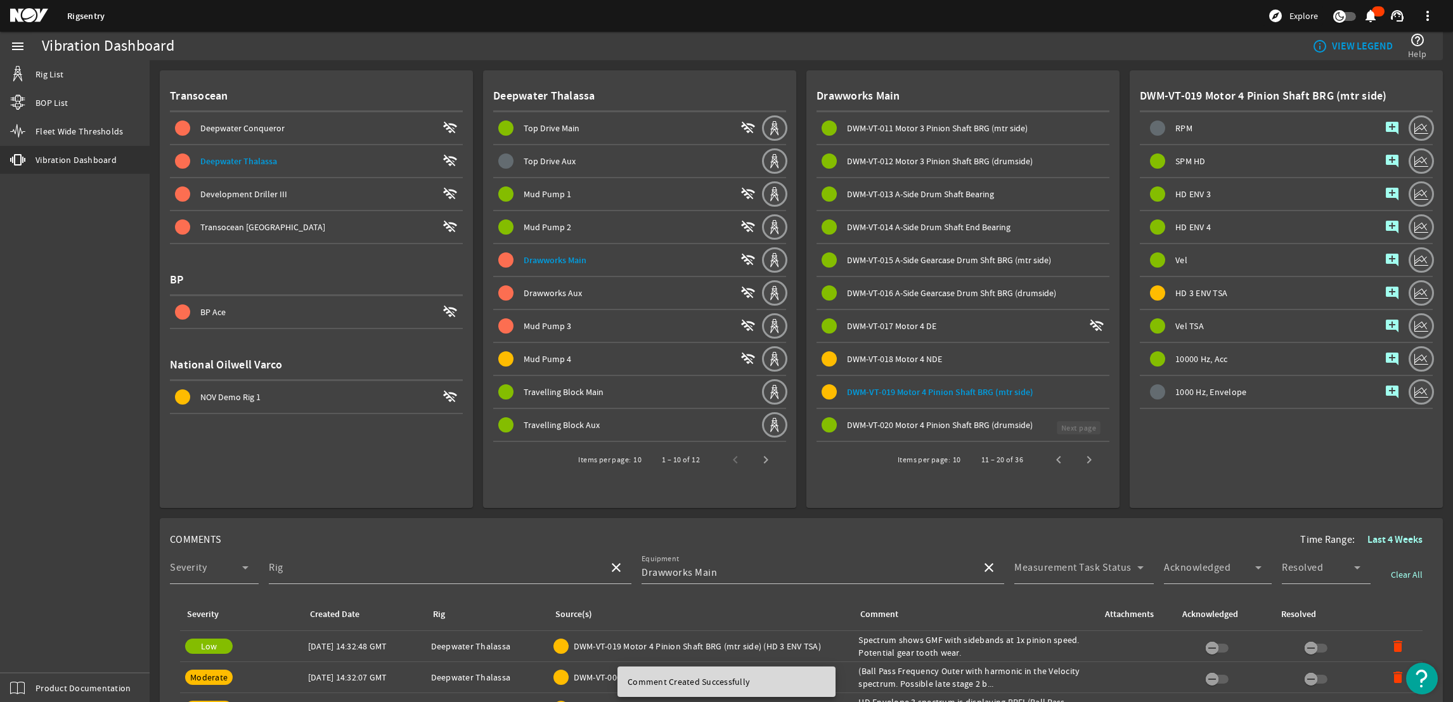
click at [1076, 451] on span "Next page" at bounding box center [1089, 459] width 30 height 30
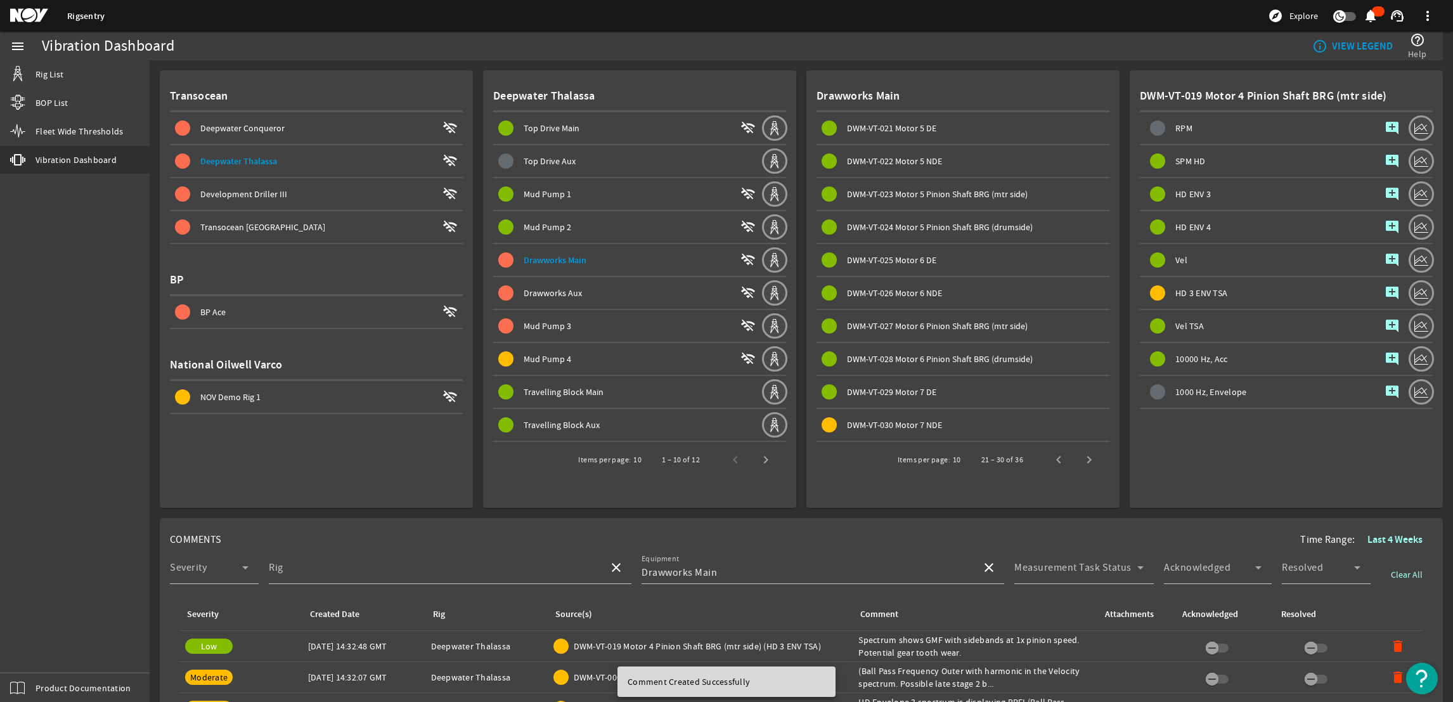
click at [1075, 451] on span "Next page" at bounding box center [1089, 459] width 30 height 30
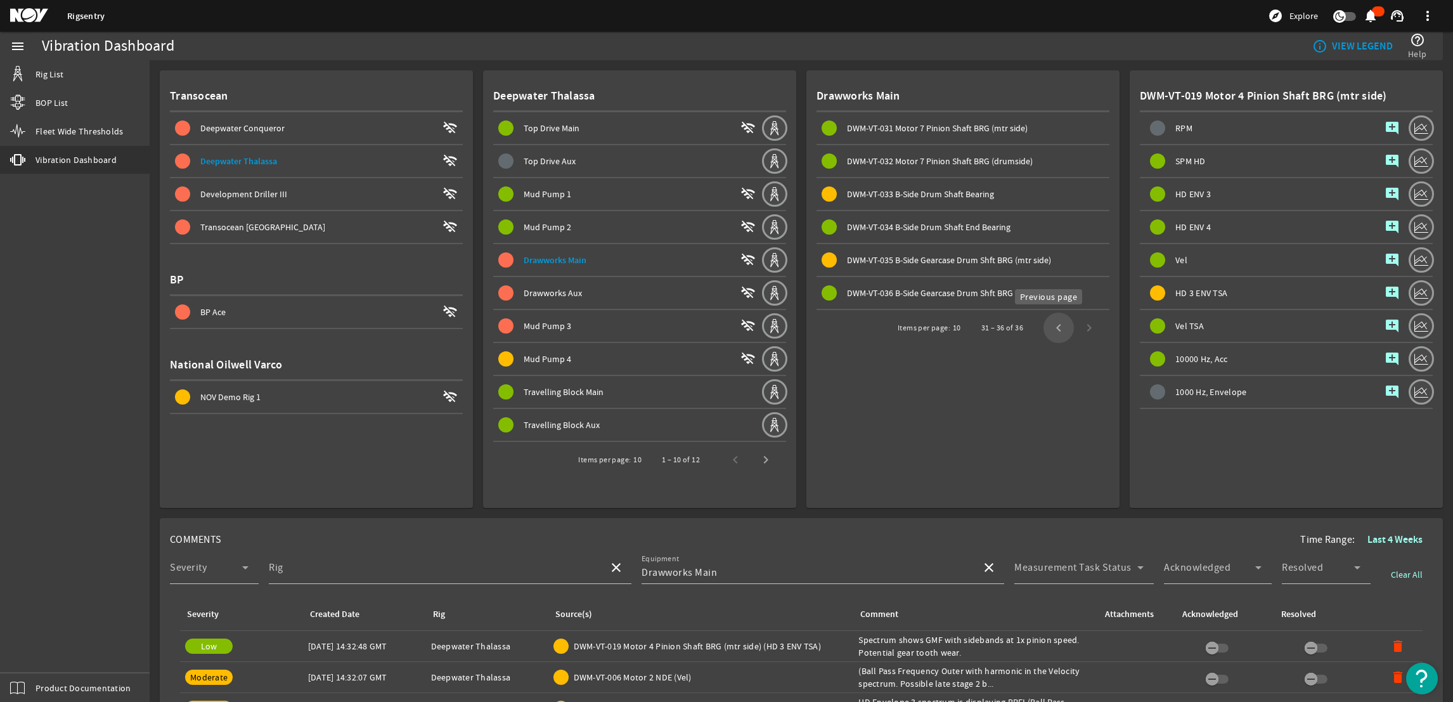
click at [1044, 334] on span "Previous page" at bounding box center [1059, 328] width 30 height 30
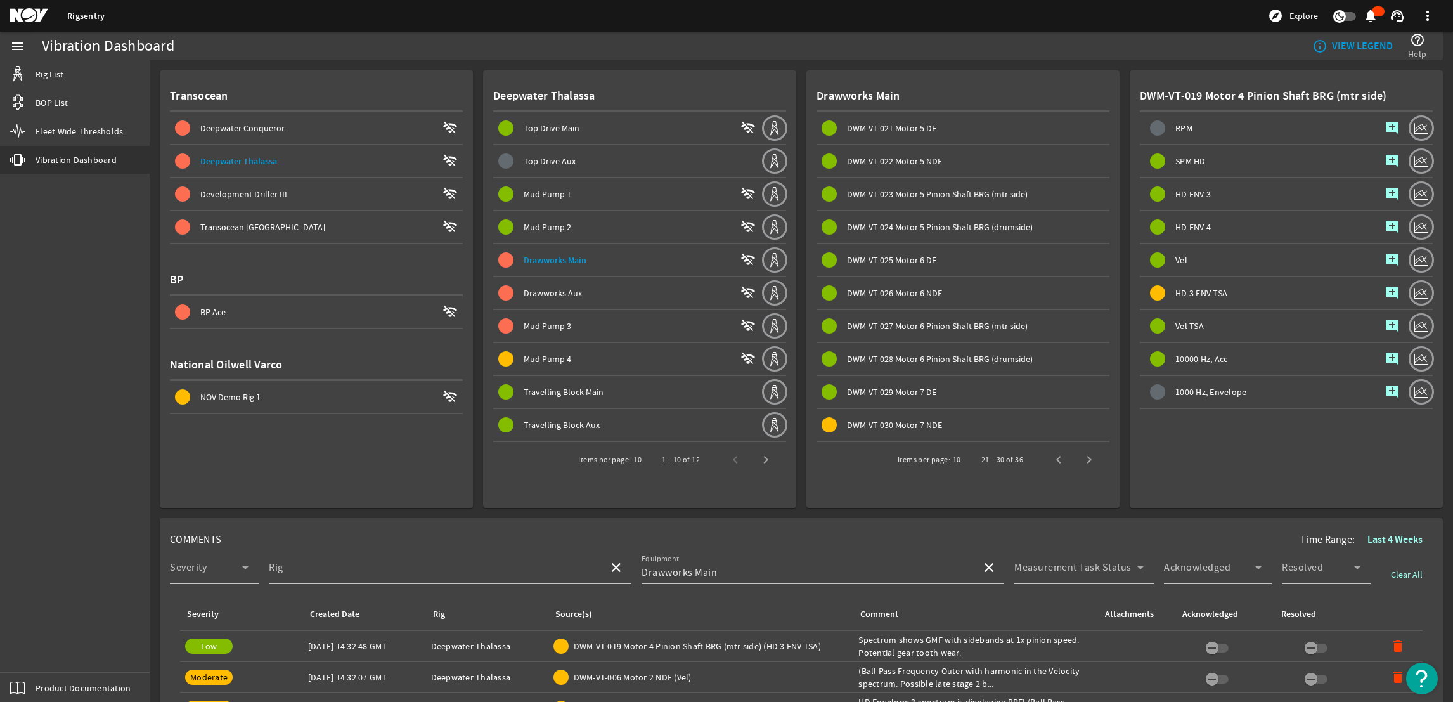
click at [887, 419] on span "DWM-VT-030 Motor 7 NDE" at bounding box center [894, 424] width 95 height 11
click at [1385, 325] on mat-icon "add_comment" at bounding box center [1392, 325] width 15 height 15
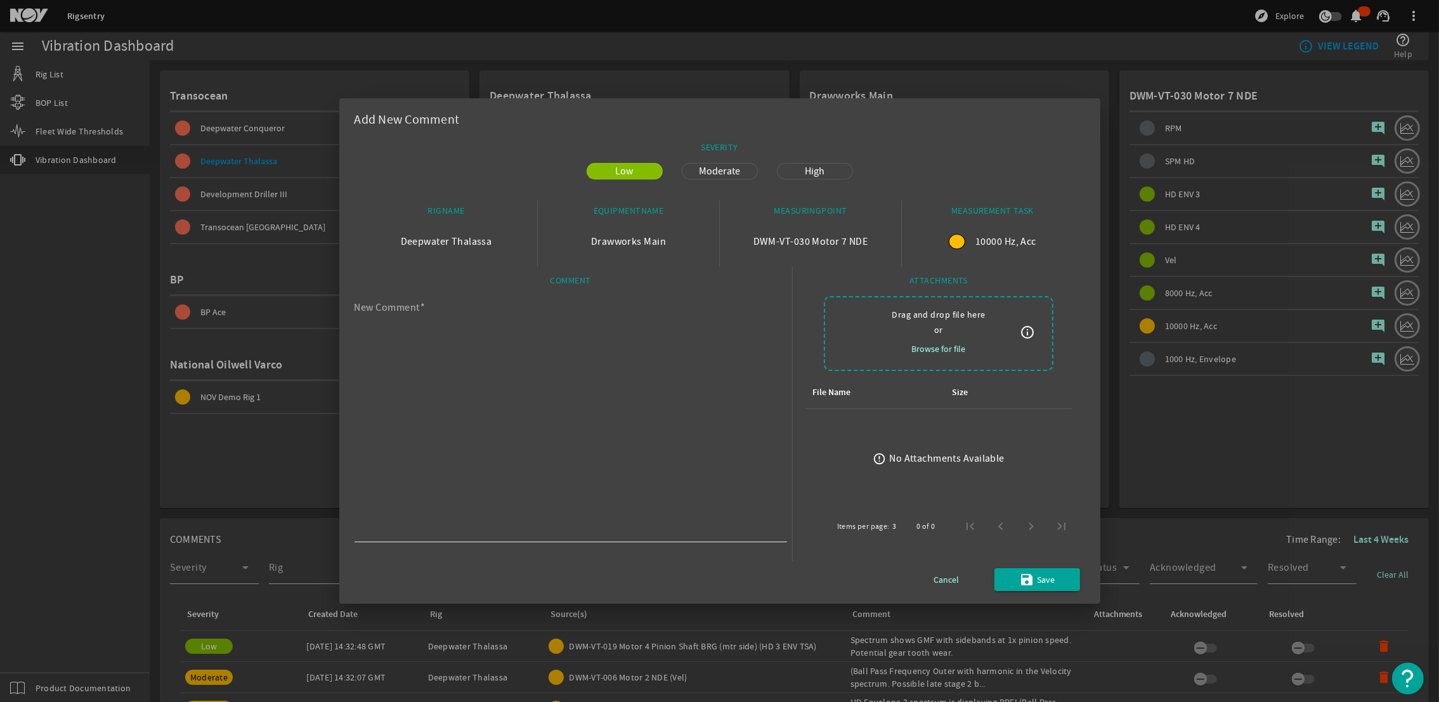
click at [629, 389] on textarea "New Comment" at bounding box center [565, 421] width 422 height 233
paste textarea "displays a high noise floor with possible BPFO (Ball Pass Frequency Outer). Sta…"
click at [351, 312] on mat-dialog-content "SEVERITY Low Moderate High RIGNAME Deepwater Thalassa EQUIPMENTNAME Drawworks M…" at bounding box center [719, 369] width 761 height 467
click at [354, 312] on textarea "displays a high noise floor with possible BPFO (Ball Pass Frequency Outer). Sta…" at bounding box center [565, 421] width 422 height 233
type textarea "Spectrum displays a high noise floor with possible BPFO (Ball Pass Frequency Ou…"
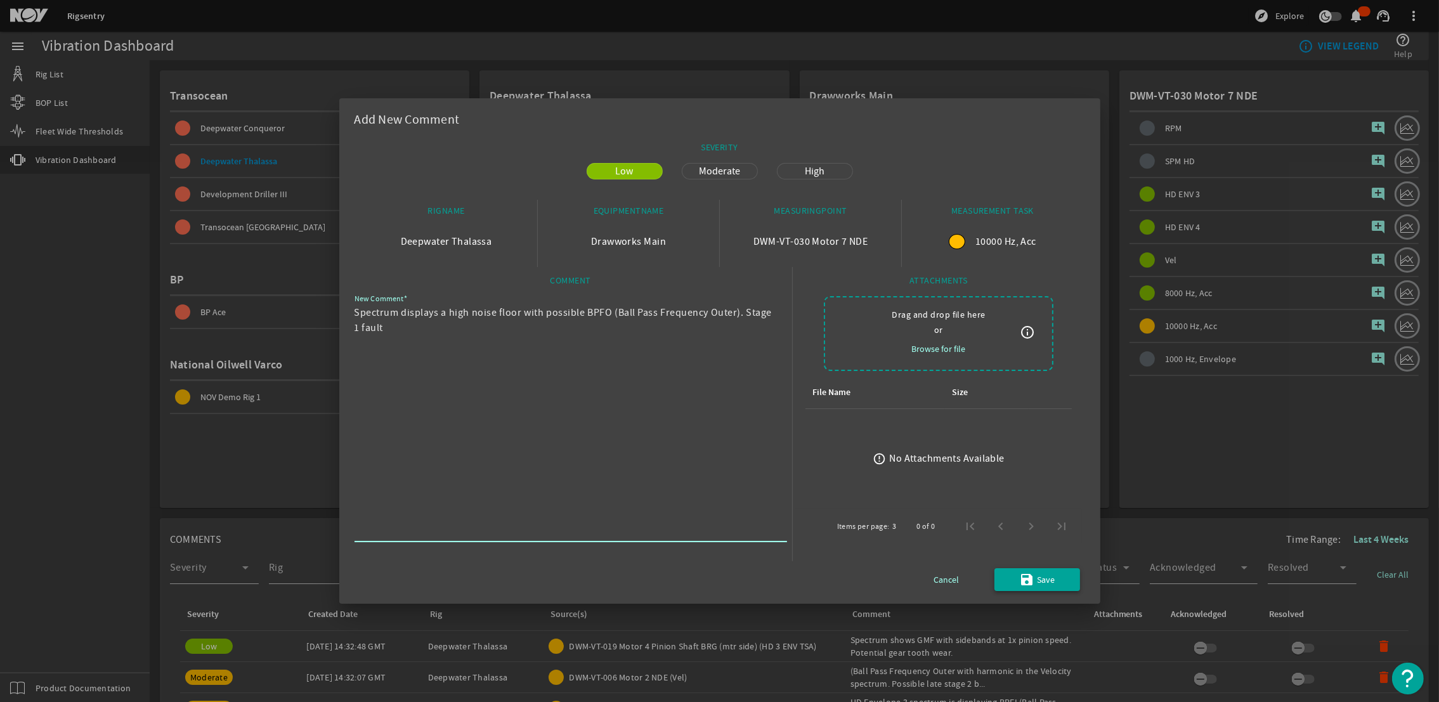
click at [1022, 577] on mat-icon "save" at bounding box center [1026, 579] width 15 height 15
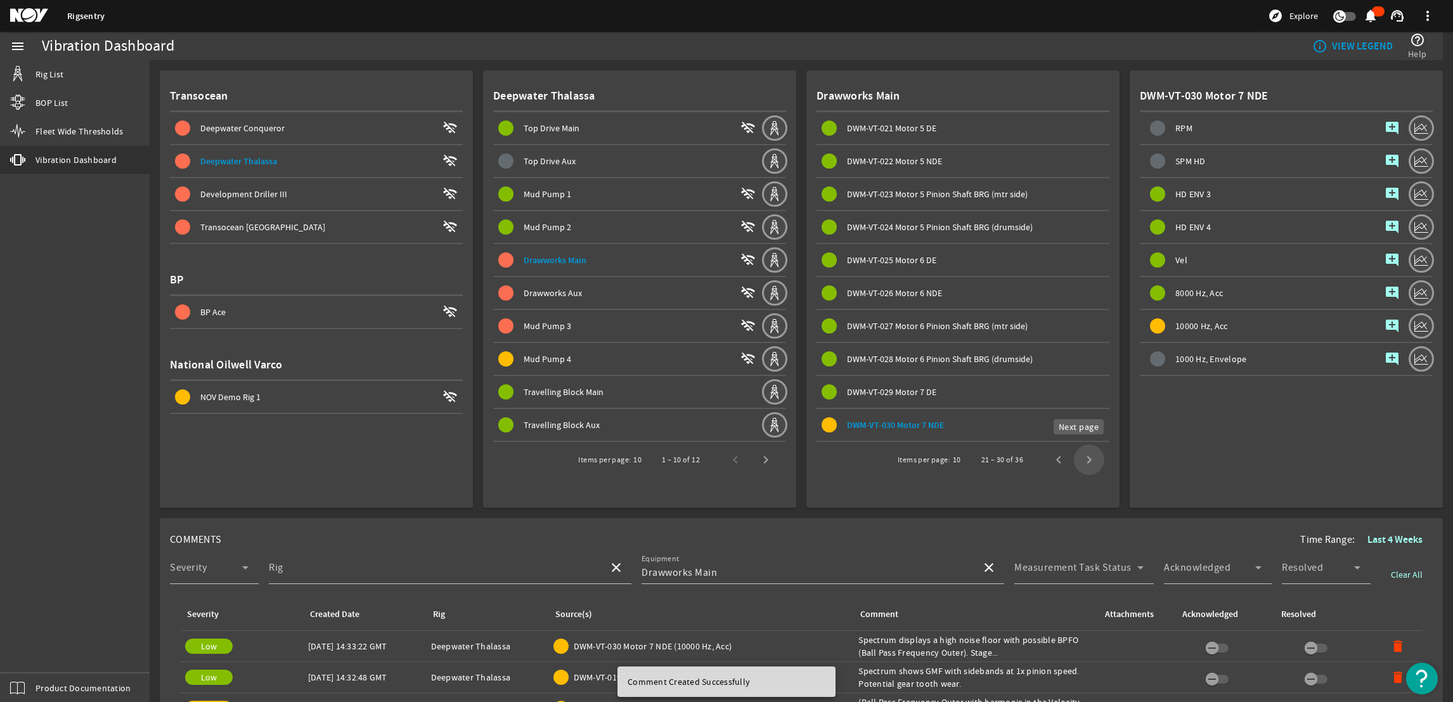
click at [1080, 445] on span "Next page" at bounding box center [1089, 459] width 30 height 30
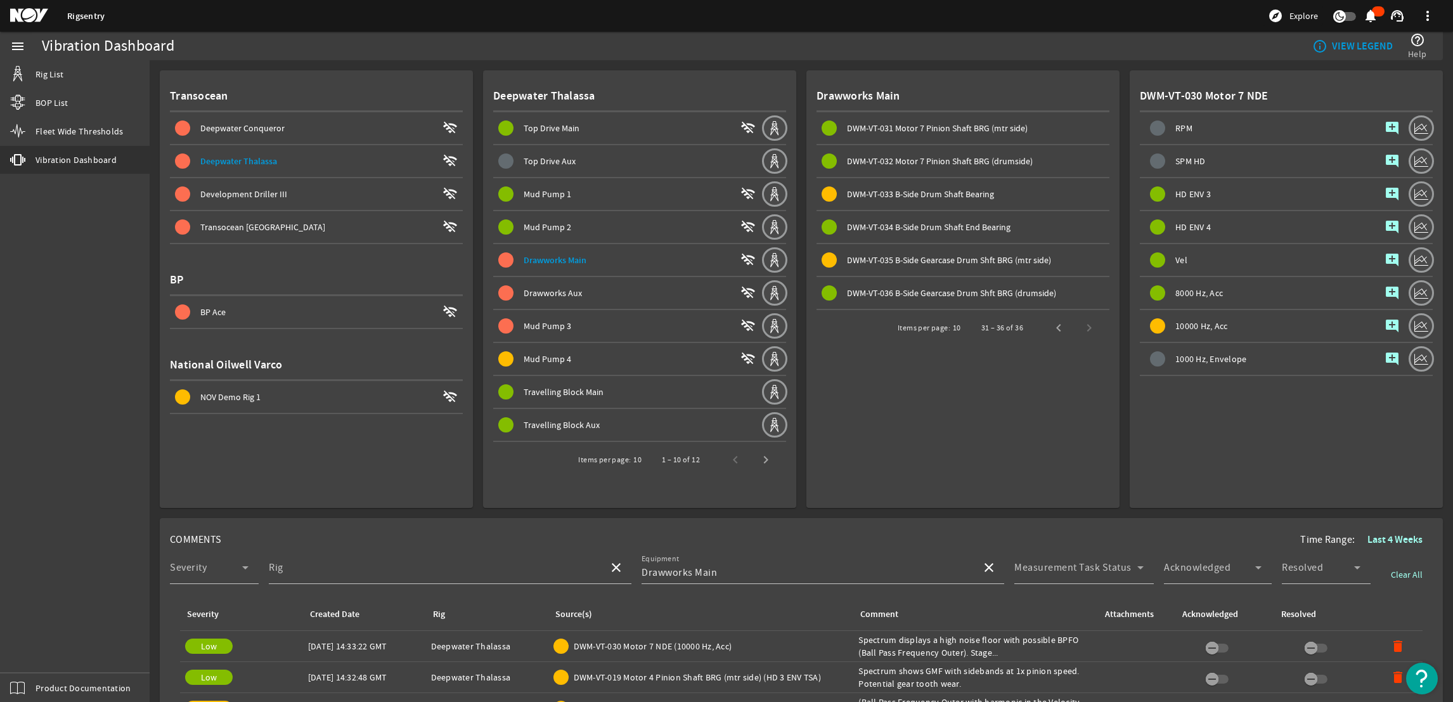
click at [928, 256] on span "DWM-VT-035 B-Side Gearcase Drum Shft BRG (mtr side)" at bounding box center [949, 259] width 204 height 11
click at [1377, 290] on span "button" at bounding box center [1392, 293] width 30 height 30
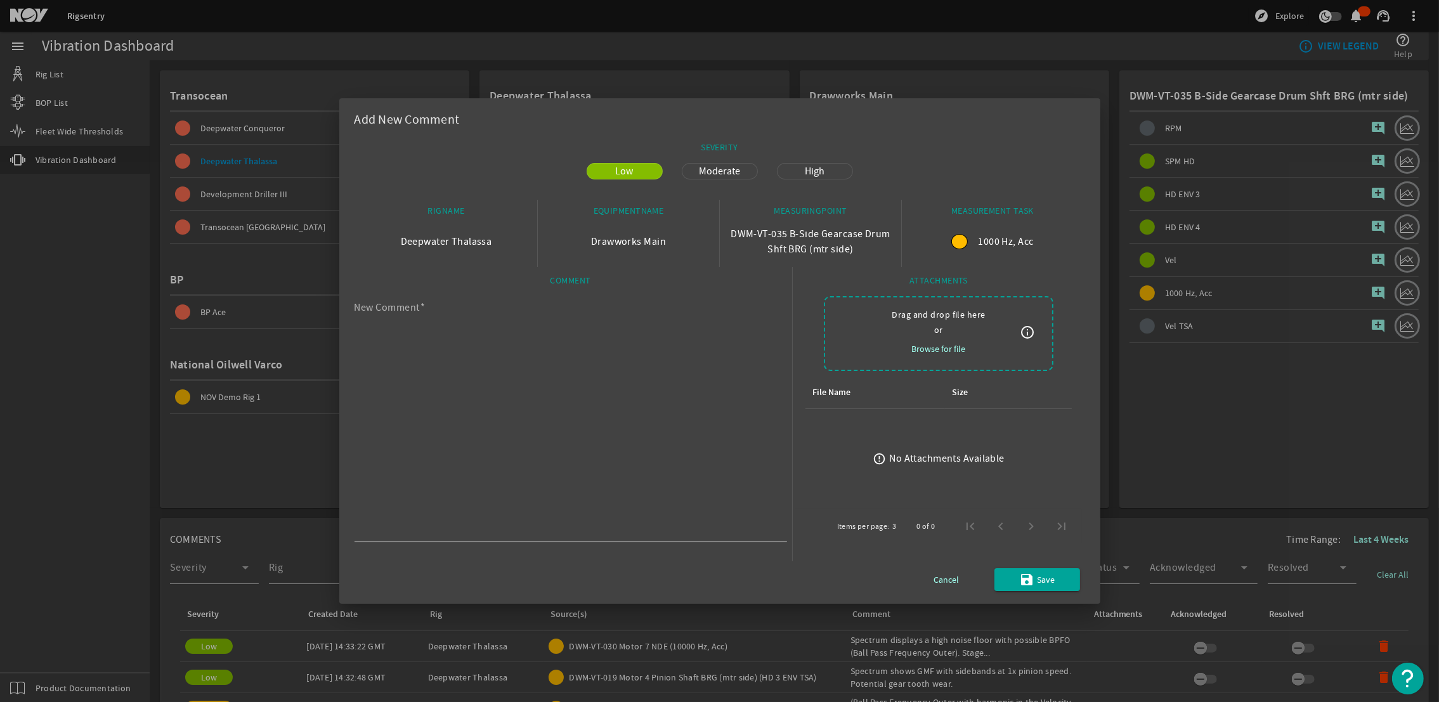
click at [585, 372] on textarea "New Comment" at bounding box center [565, 421] width 422 height 233
paste textarea "Velocity spectra show Ball Pass Frequency (BSF). (known issue)"
drag, startPoint x: 389, startPoint y: 309, endPoint x: 328, endPoint y: 316, distance: 61.3
click at [333, 312] on div "Add New Comment SEVERITY Low Moderate High RIGNAME Deepwater Thalassa EQUIPMENT…" at bounding box center [719, 351] width 1439 height 702
click at [627, 425] on textarea "Spectrum shows Ball Pass Frequency (BSF). (known issue)" at bounding box center [565, 421] width 422 height 233
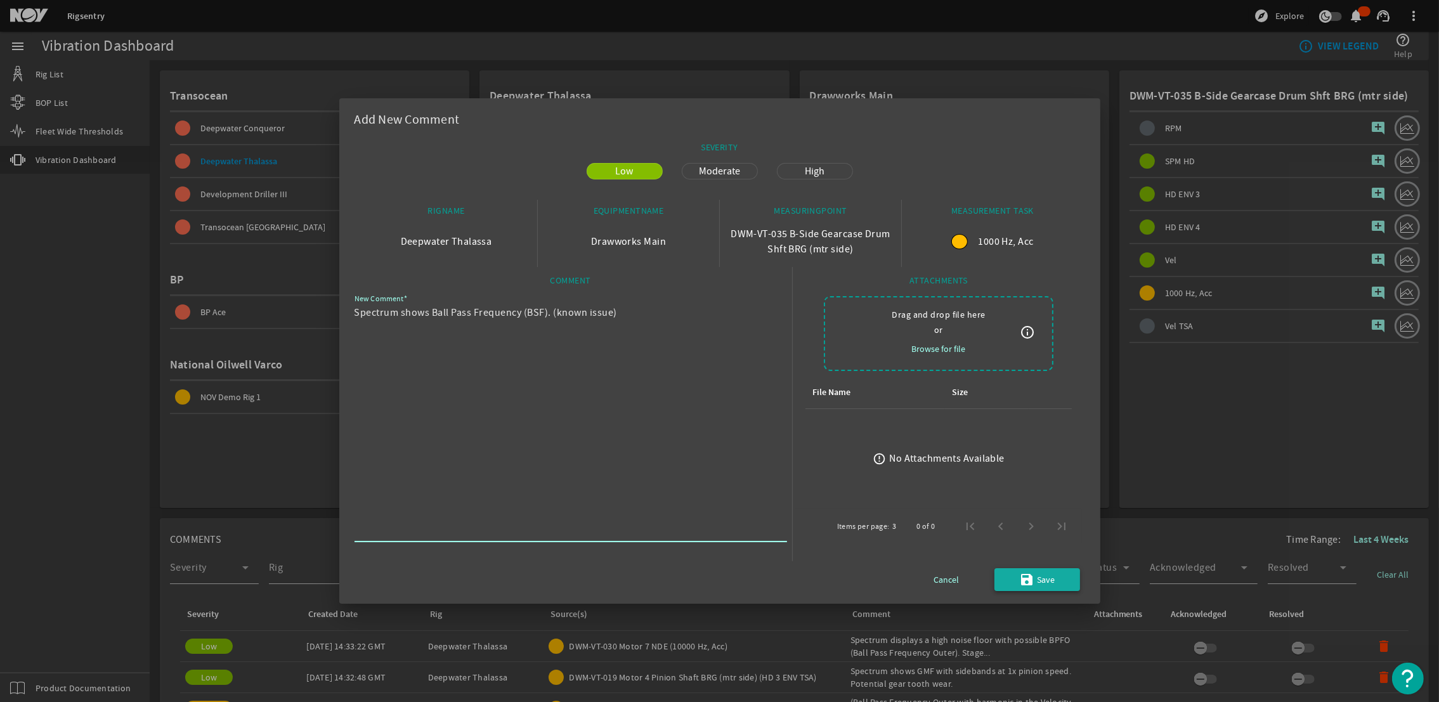
type textarea "Spectrum shows Ball Pass Frequency (BSF). (known issue)"
click at [1022, 593] on span "submit" at bounding box center [1037, 579] width 86 height 30
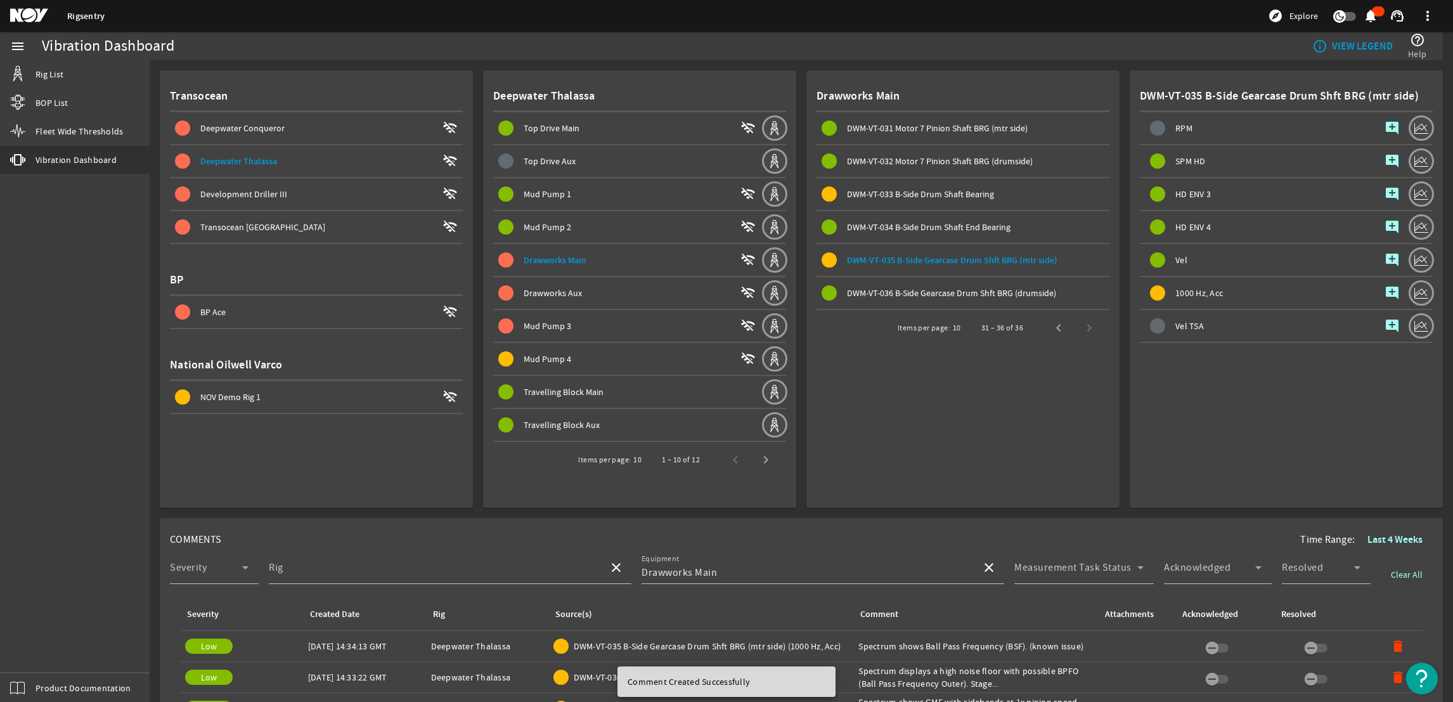
click at [554, 290] on span "Drawworks Aux" at bounding box center [553, 292] width 58 height 11
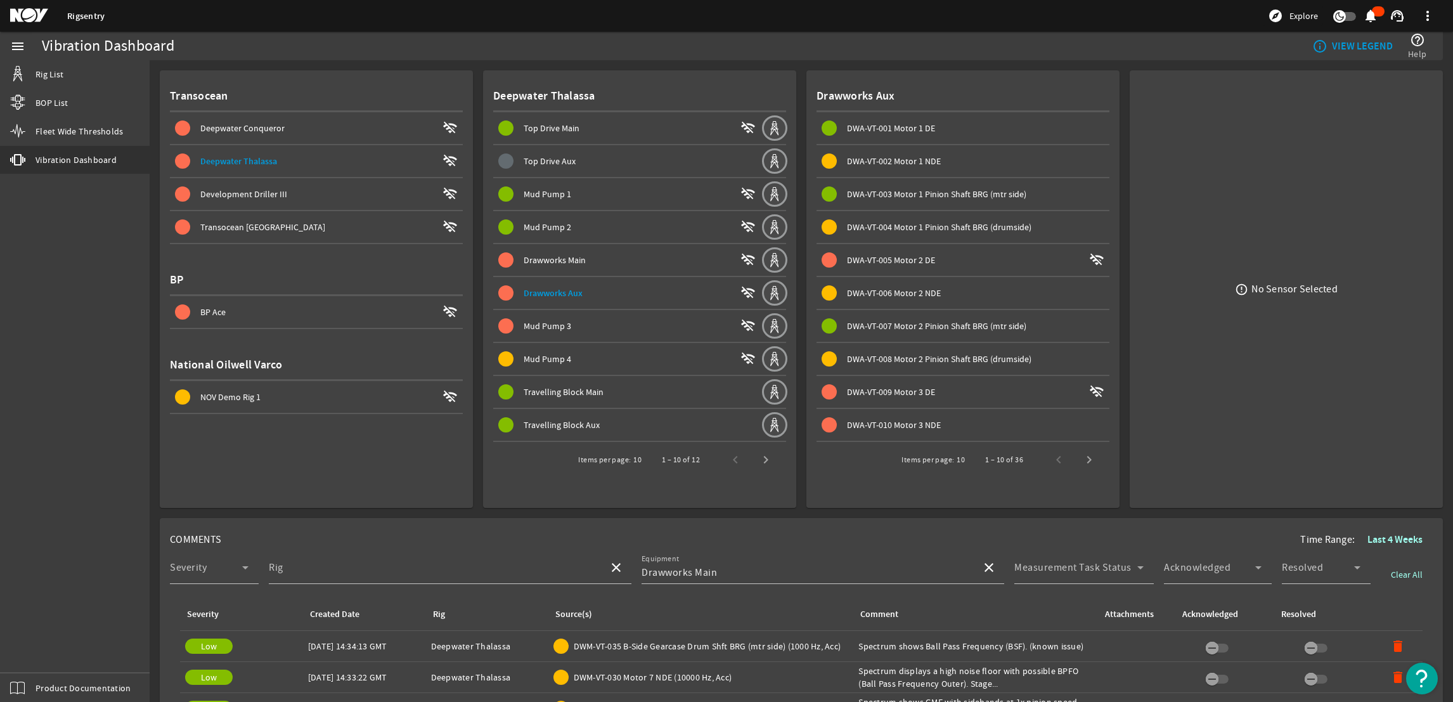
click at [538, 325] on span "Mud Pump 3" at bounding box center [548, 325] width 48 height 11
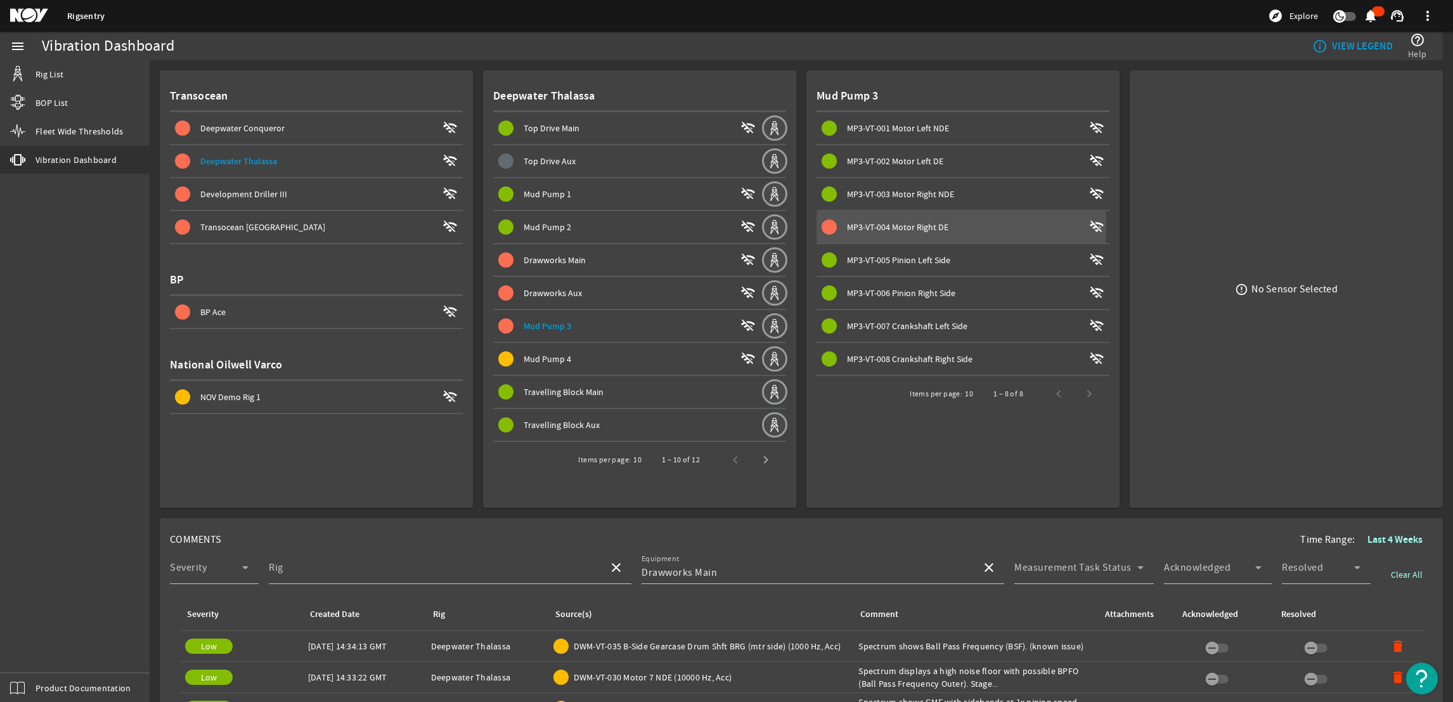
click at [902, 224] on span "MP3-VT-004 Motor Right DE" at bounding box center [897, 226] width 101 height 11
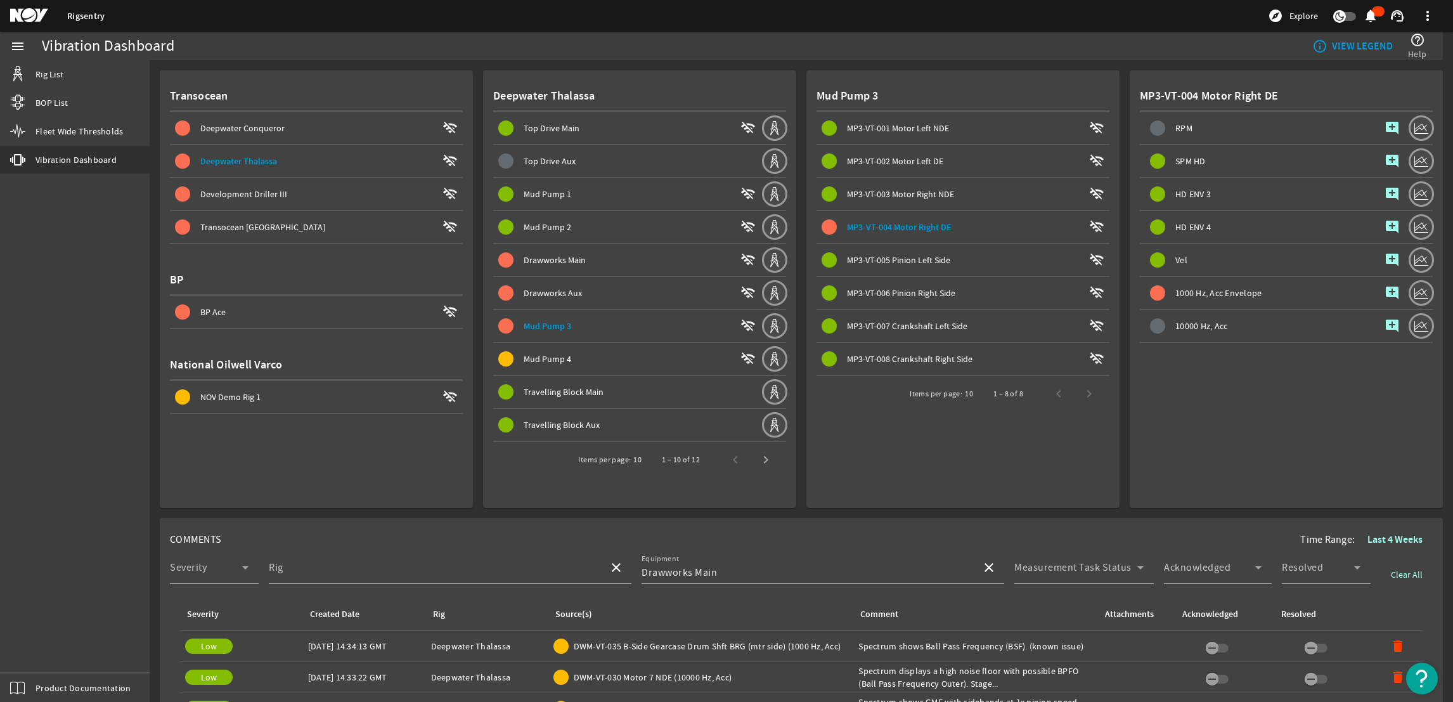
click at [1385, 288] on mat-icon "add_comment" at bounding box center [1392, 292] width 15 height 15
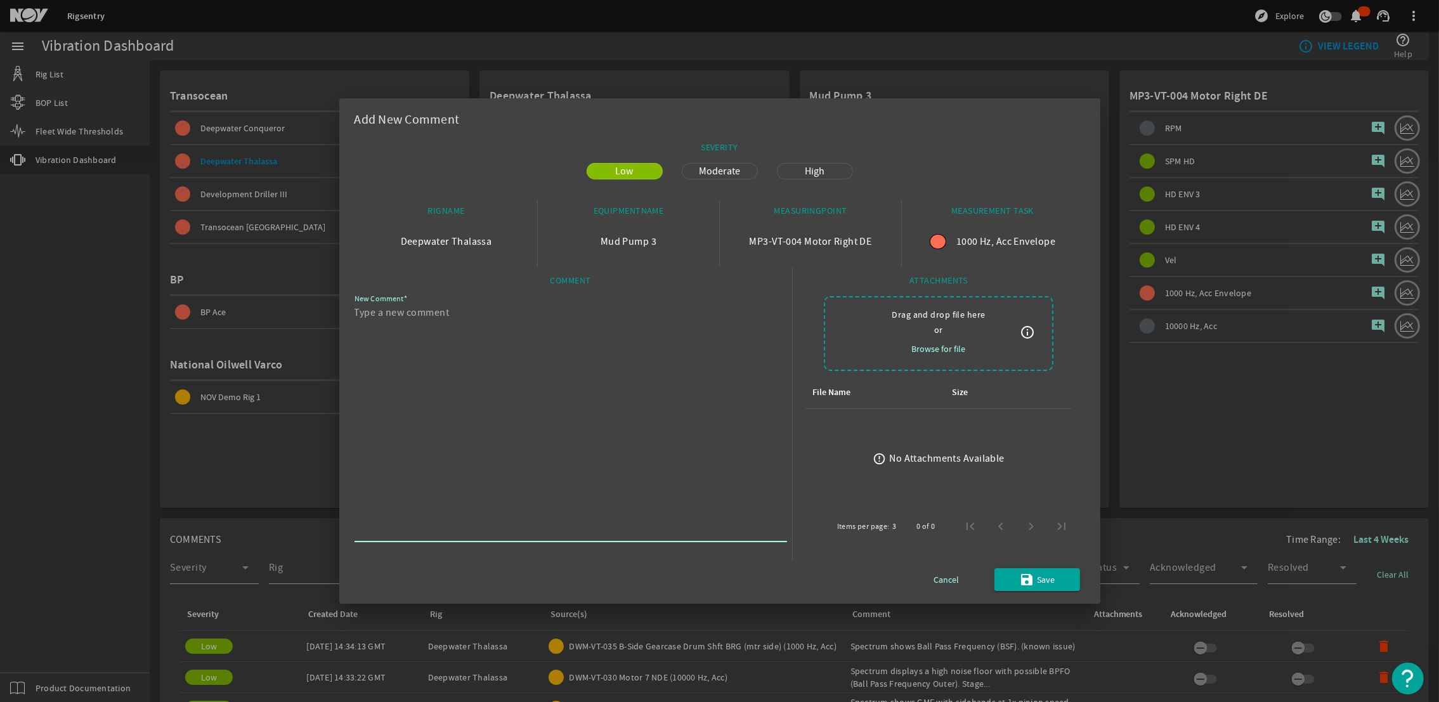
click at [649, 403] on textarea "New Comment" at bounding box center [565, 421] width 422 height 233
paste textarea "HD Envelope 3 spectrum shows BSF (Ball Spin Frequency). Possible stage 1 bearin…"
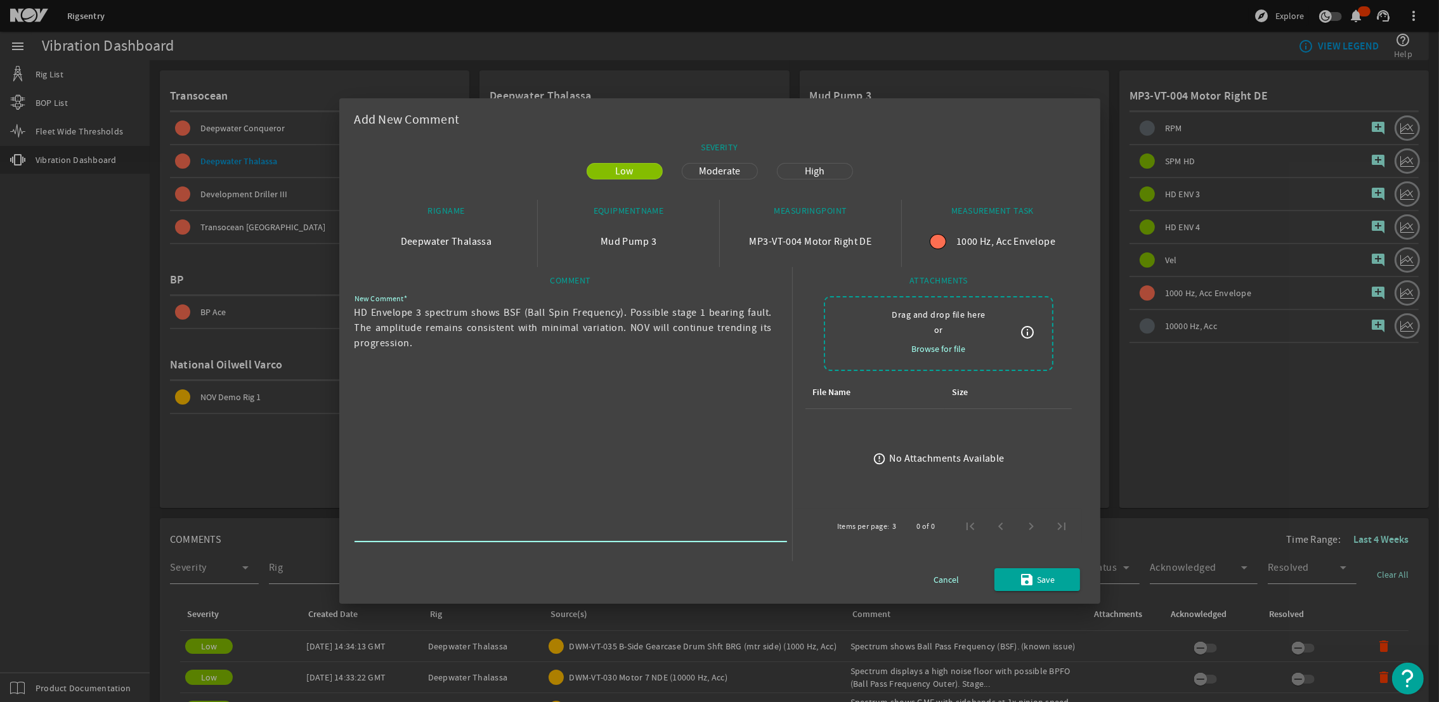
drag, startPoint x: 429, startPoint y: 311, endPoint x: 344, endPoint y: 309, distance: 85.0
click at [344, 309] on mat-dialog-content "SEVERITY Low Moderate High RIGNAME Deepwater Thalassa EQUIPMENTNAME Mud Pump 3 …" at bounding box center [719, 369] width 761 height 467
drag, startPoint x: 704, startPoint y: 312, endPoint x: 744, endPoint y: 333, distance: 45.4
click at [744, 333] on textarea "Spectrum shows BSF (Ball Spin Frequency). Possible stage 1 bearing fault. The a…" at bounding box center [565, 421] width 422 height 233
click at [545, 312] on textarea "Spectrum shows BSF (Ball Spin Frequency). Possible stage 1 bearing fault." at bounding box center [565, 421] width 422 height 233
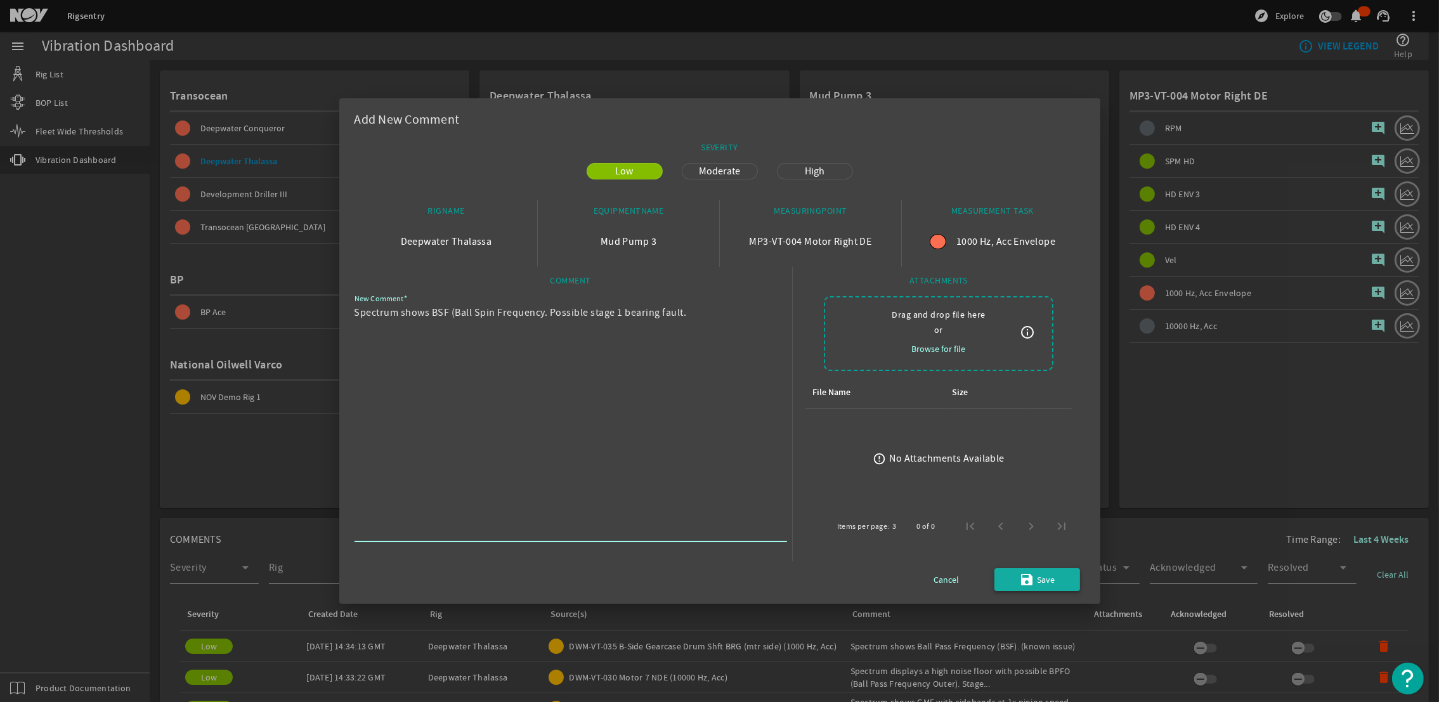
type textarea "Spectrum shows BSF (Ball Spin Frequency. Possible stage 1 bearing fault."
click at [1024, 583] on mat-icon "save" at bounding box center [1026, 579] width 15 height 15
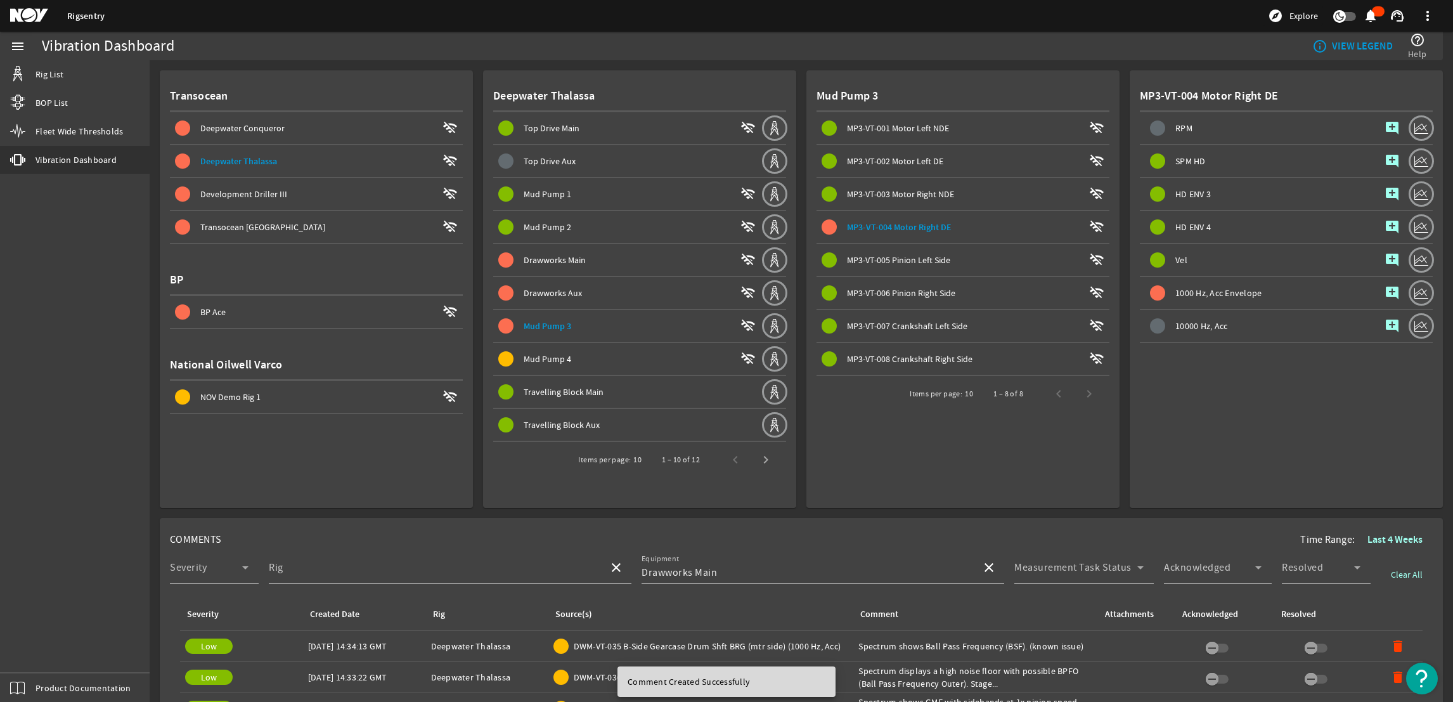
click at [1075, 392] on div "1 – 8 of 8" at bounding box center [1041, 394] width 126 height 30
click at [1078, 388] on div "1 – 8 of 8" at bounding box center [1041, 394] width 126 height 30
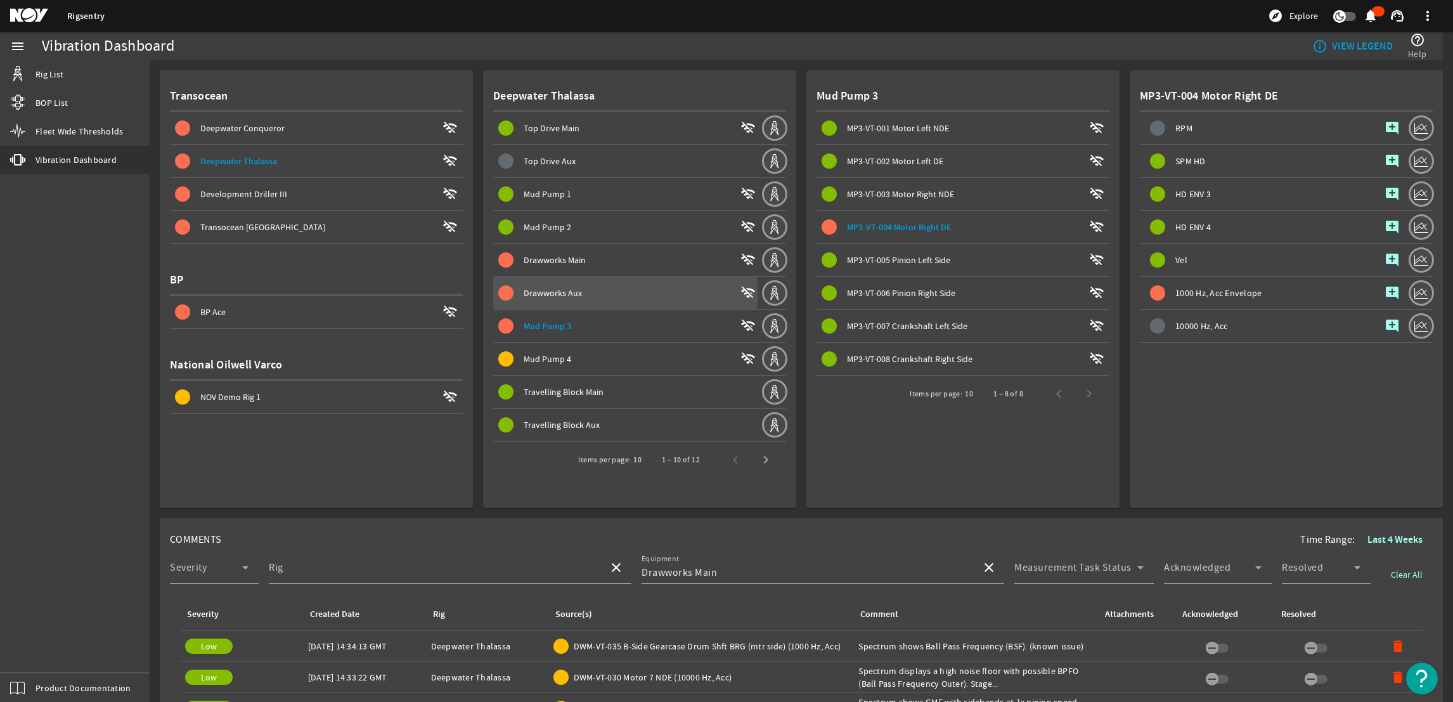
click at [543, 290] on span "Drawworks Aux" at bounding box center [553, 292] width 58 height 11
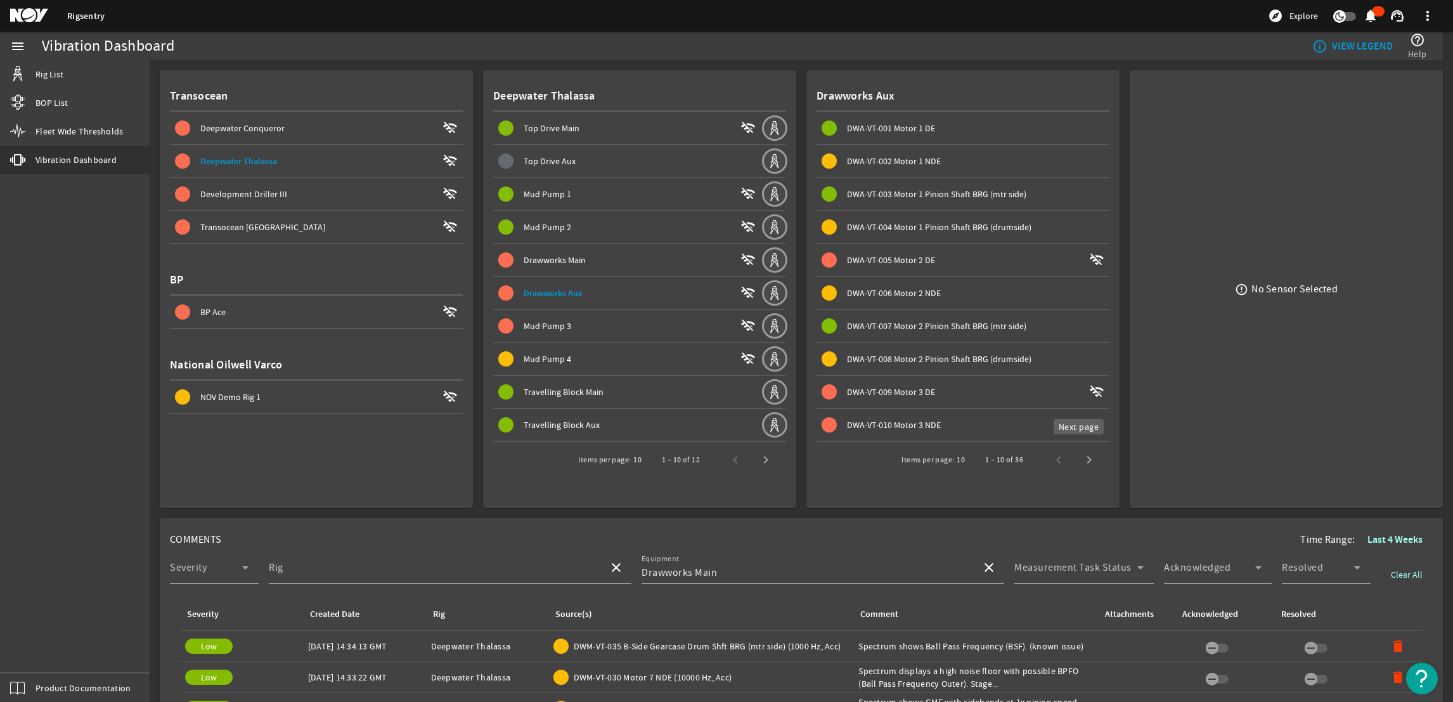
click at [1082, 457] on span "Next page" at bounding box center [1089, 459] width 30 height 30
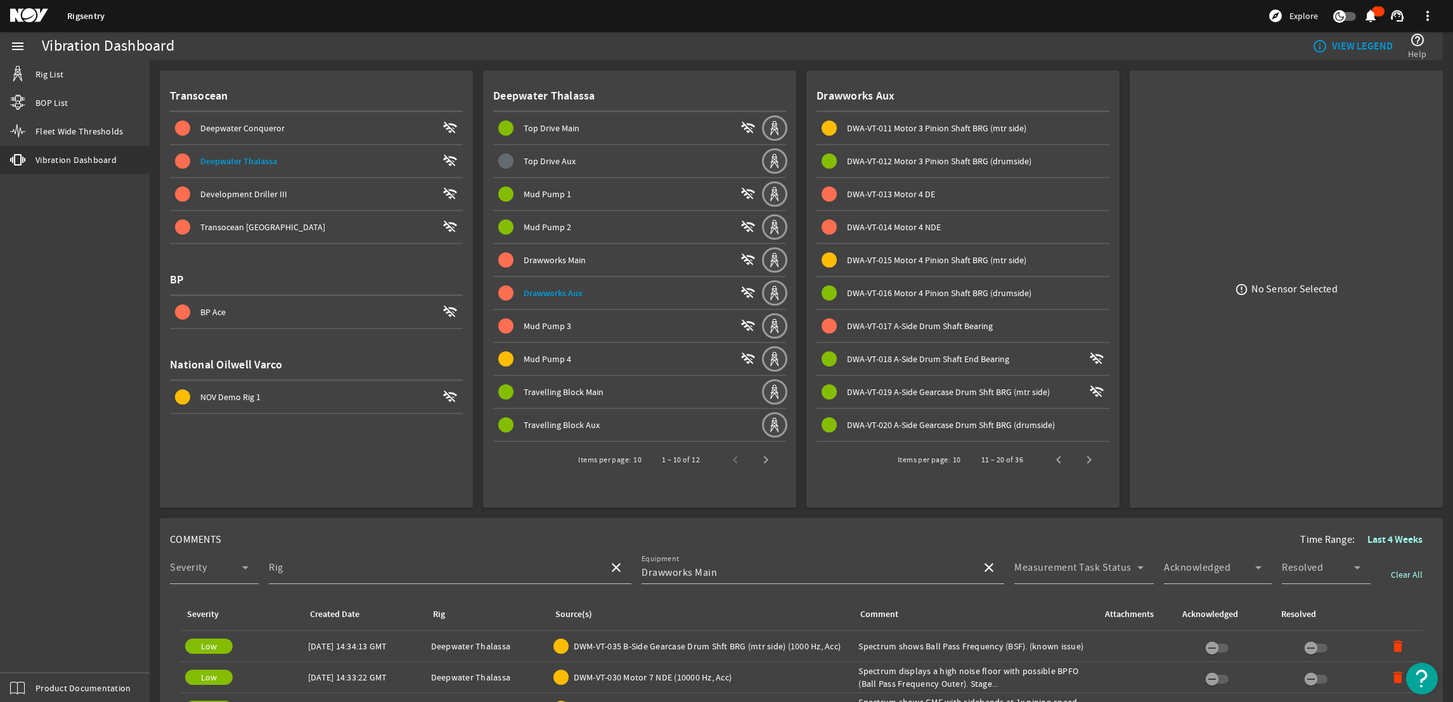
click at [1082, 457] on span "Next page" at bounding box center [1089, 459] width 30 height 30
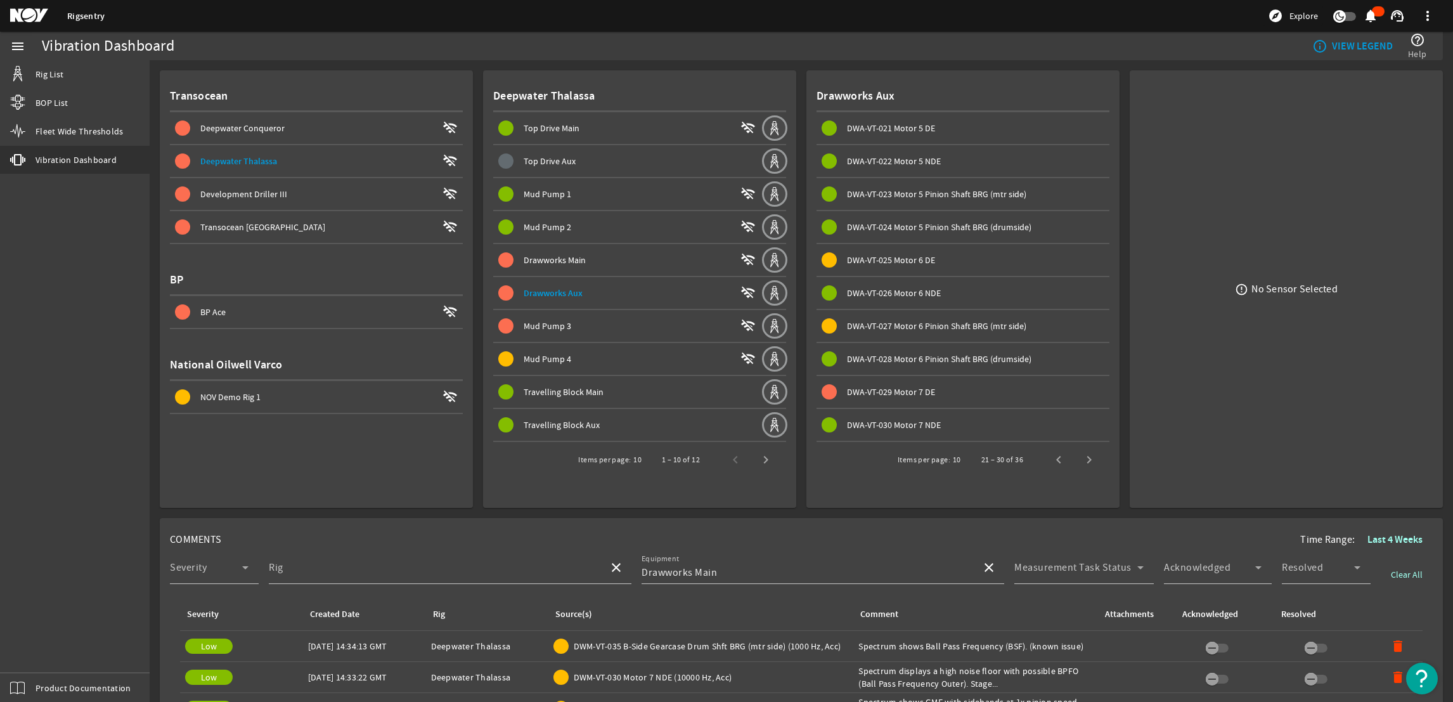
click at [1082, 457] on span "Next page" at bounding box center [1089, 459] width 30 height 30
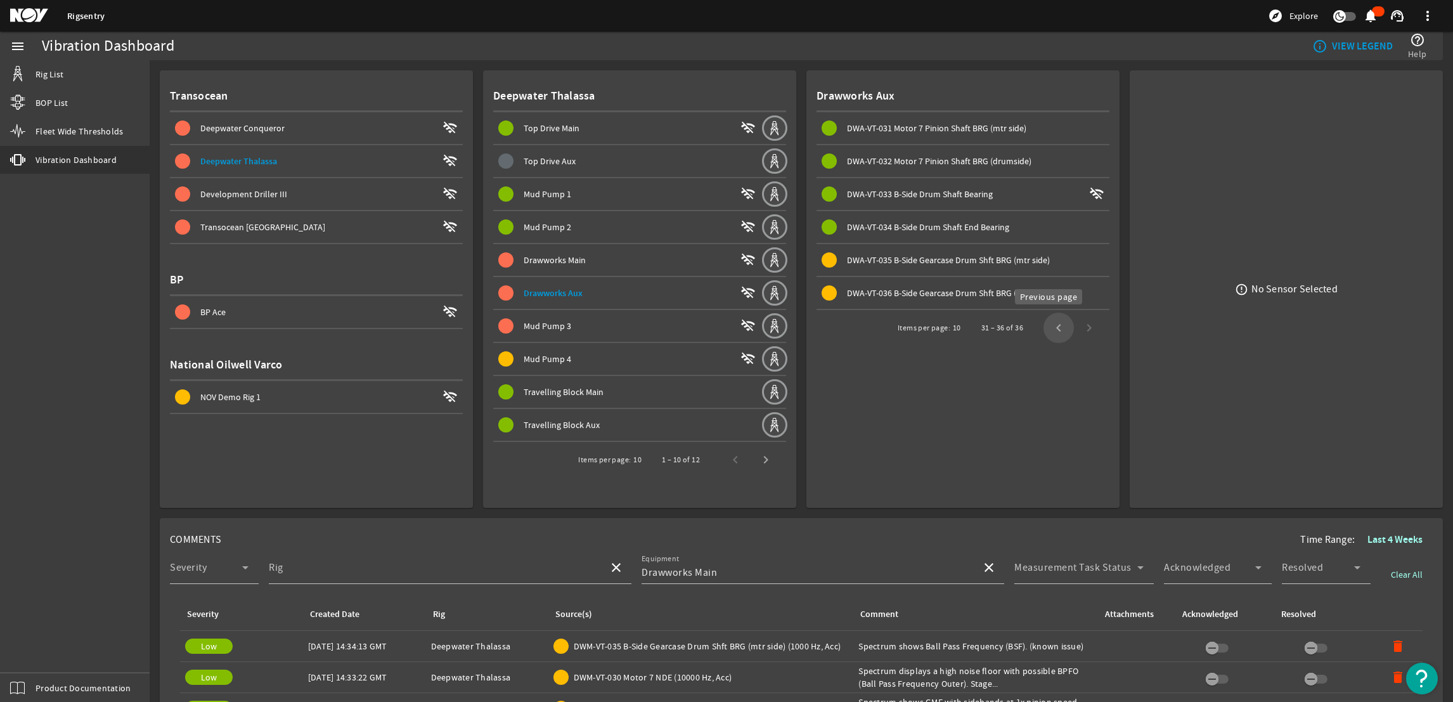
click at [1058, 323] on span "Previous page" at bounding box center [1059, 328] width 30 height 30
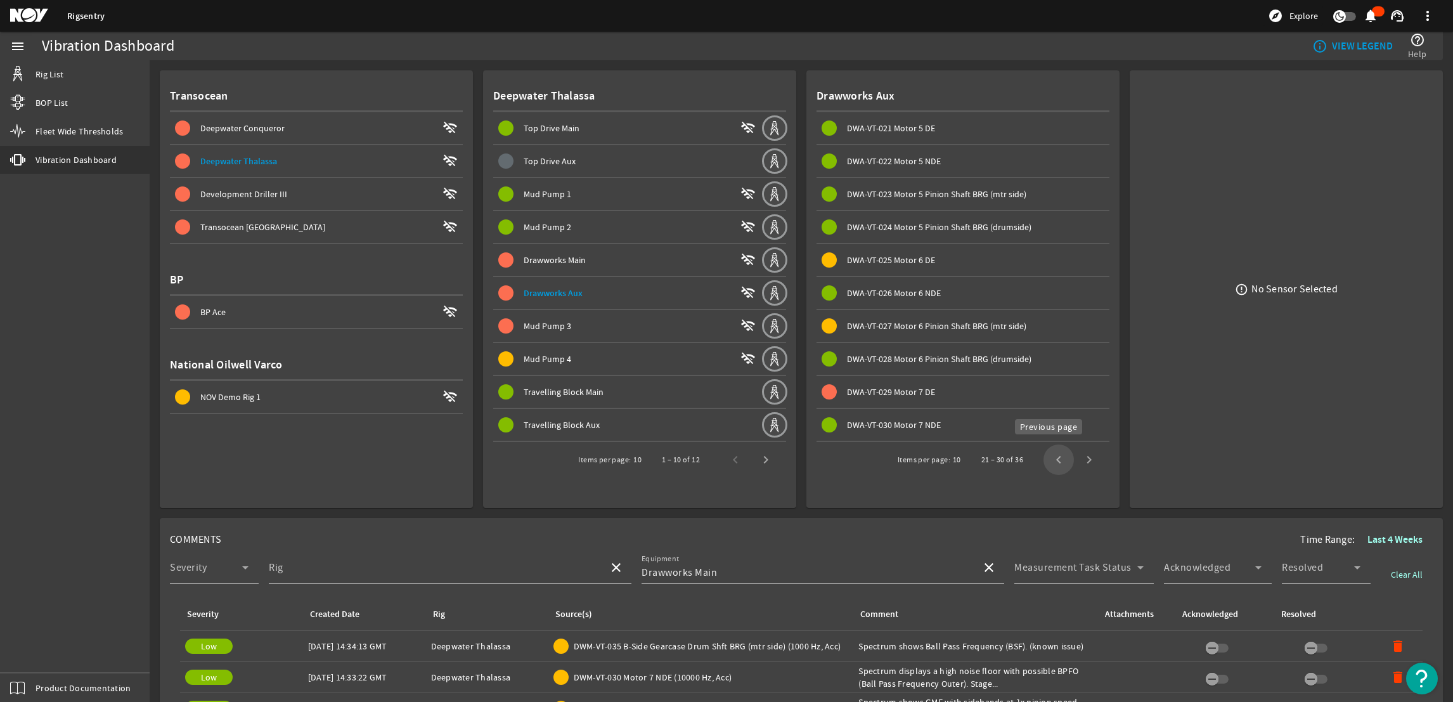
click at [1044, 455] on span "Previous page" at bounding box center [1059, 459] width 30 height 30
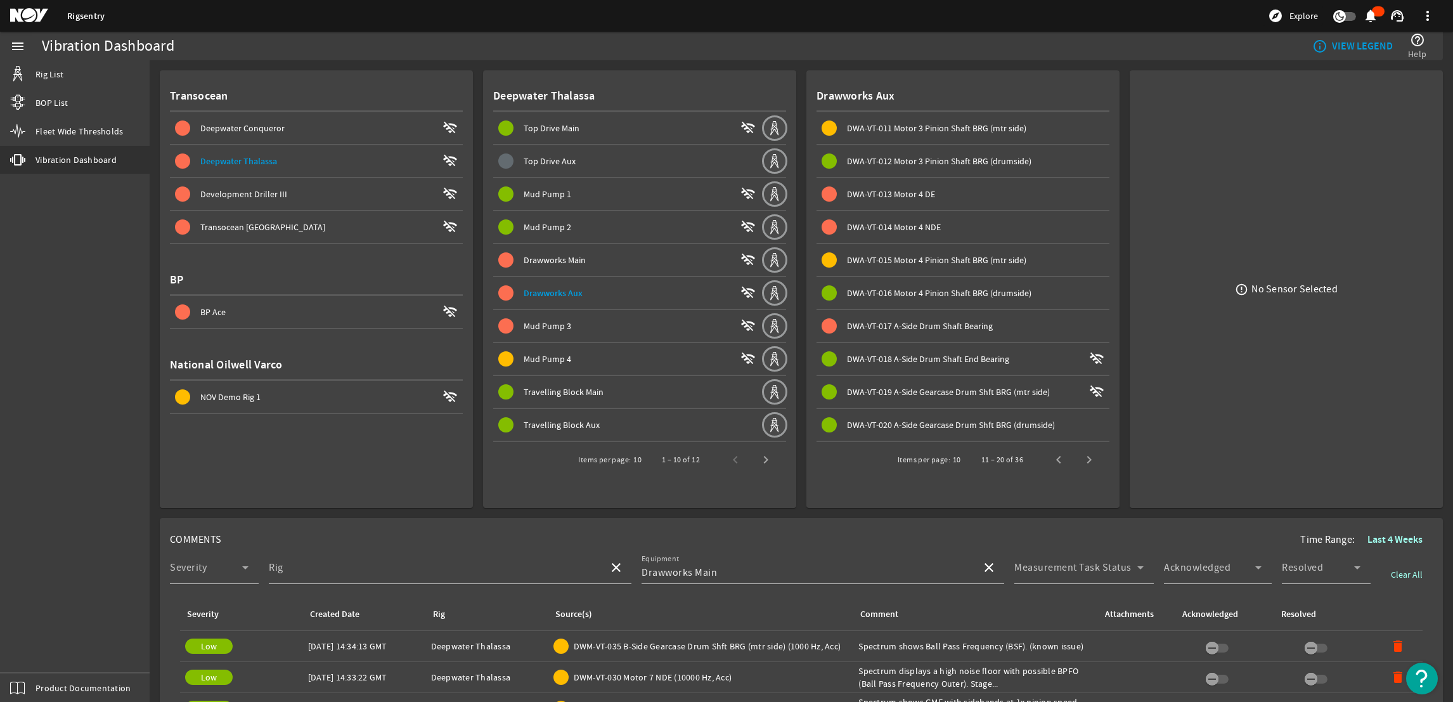
click at [1044, 455] on span "Previous page" at bounding box center [1059, 459] width 30 height 30
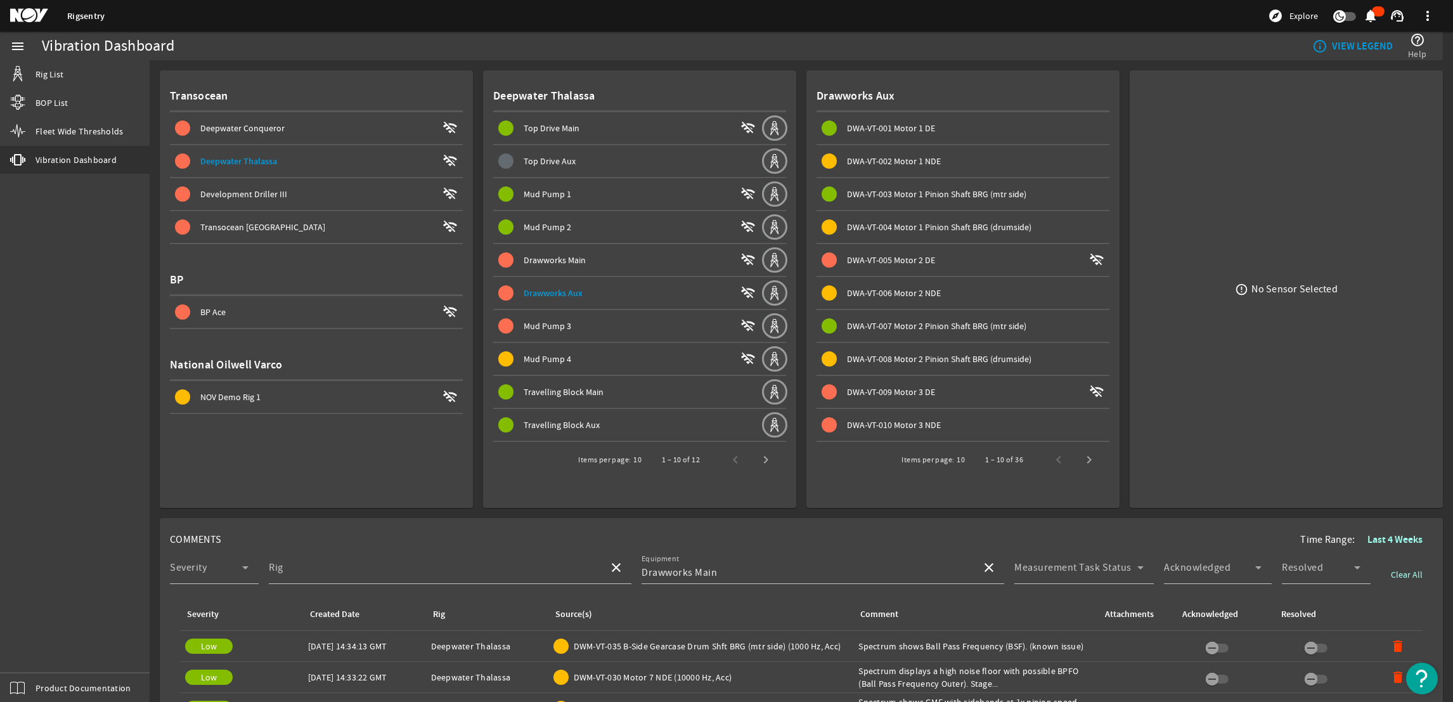
click at [914, 167] on span "DWA-VT-002 Motor 1 NDE" at bounding box center [966, 160] width 288 height 15
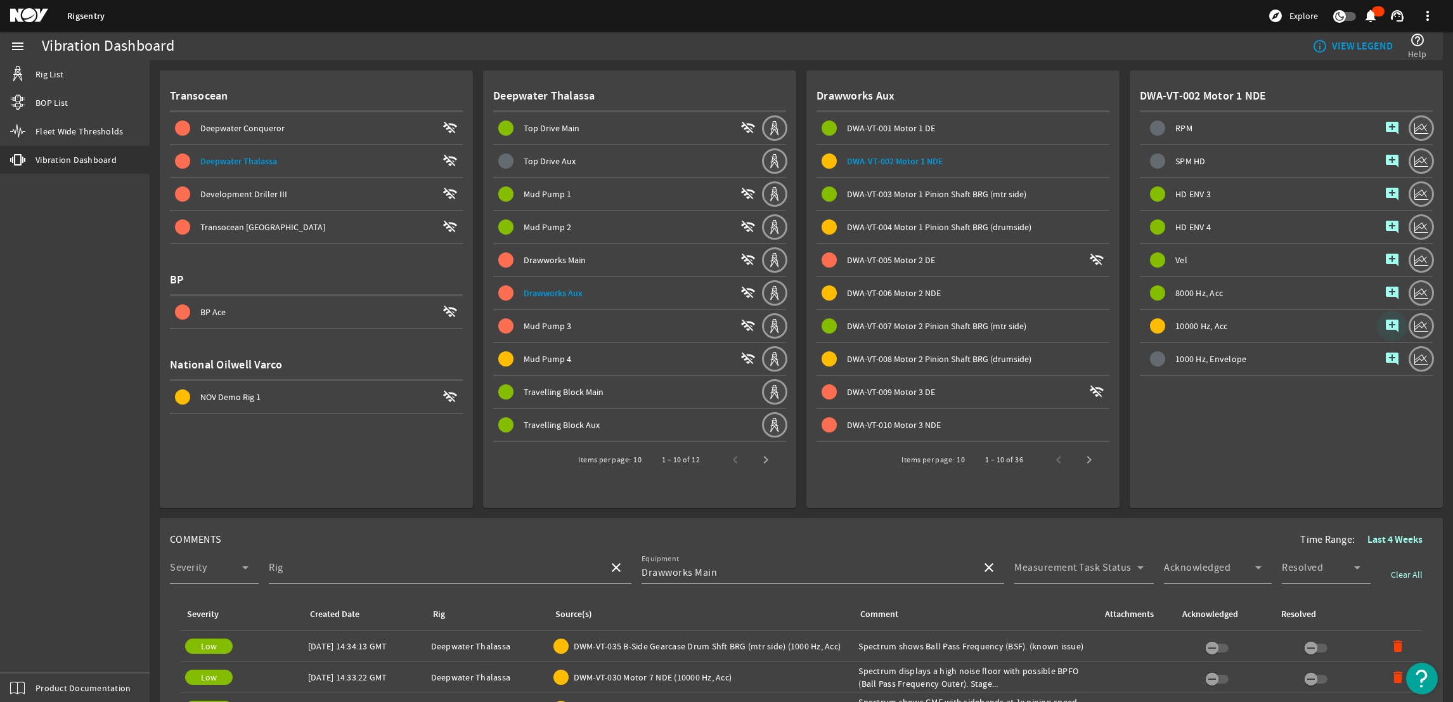
click at [1385, 318] on span "button" at bounding box center [1392, 326] width 30 height 30
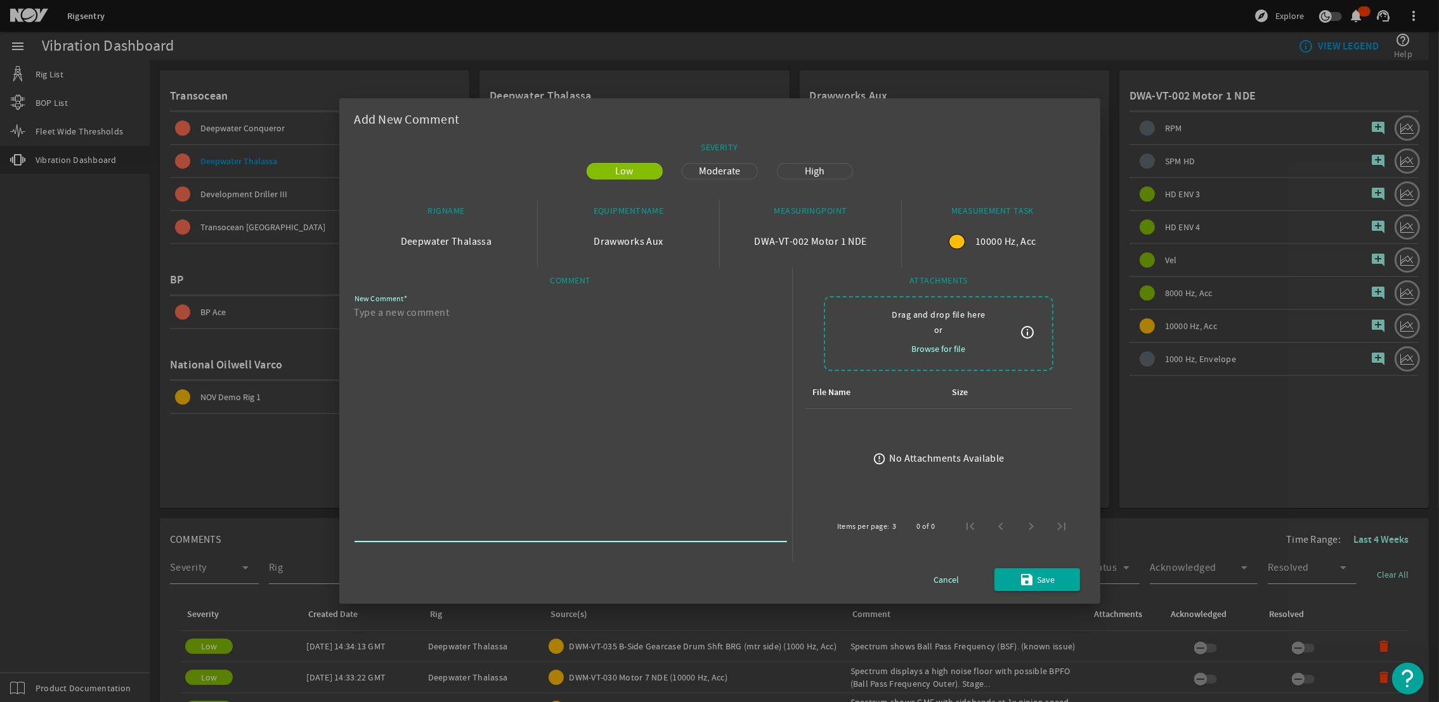
click at [549, 328] on textarea "New Comment" at bounding box center [565, 421] width 422 height 233
paste textarea "spectrum shows BPFO (Ball Pass Frequency Outer). Possible stage 1 bearing fault."
click at [354, 316] on textarea "spectrum shows BPFO (Ball Pass Frequency Outer). Possible stage 1 bearing fault." at bounding box center [565, 421] width 422 height 233
type textarea "Spectrum shows BPFO (Ball Pass Frequency Outer). Possible stage 1 bearing fault."
click at [1044, 577] on span "Save" at bounding box center [1046, 579] width 18 height 15
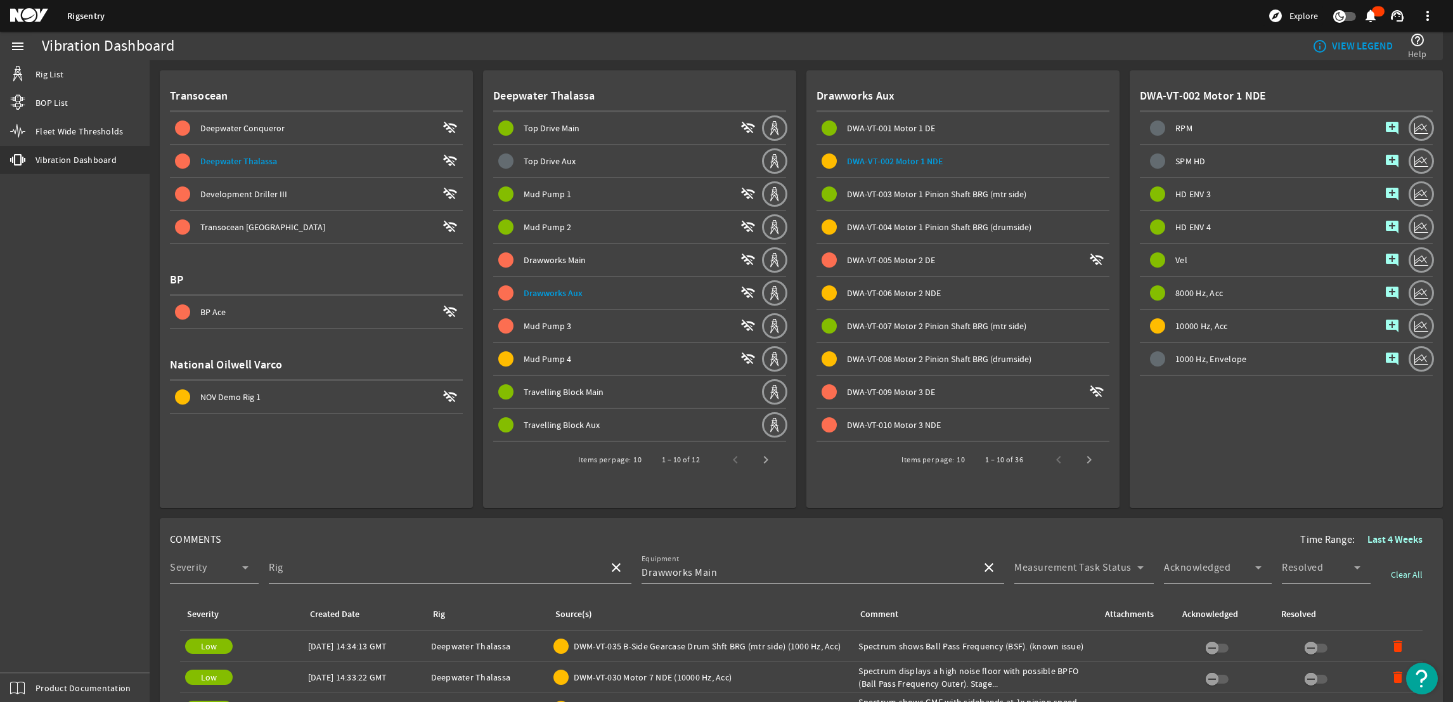
click at [885, 257] on span "DWA-VT-005 Motor 2 DE" at bounding box center [891, 259] width 88 height 11
click at [1385, 286] on mat-icon "add_comment" at bounding box center [1392, 292] width 15 height 15
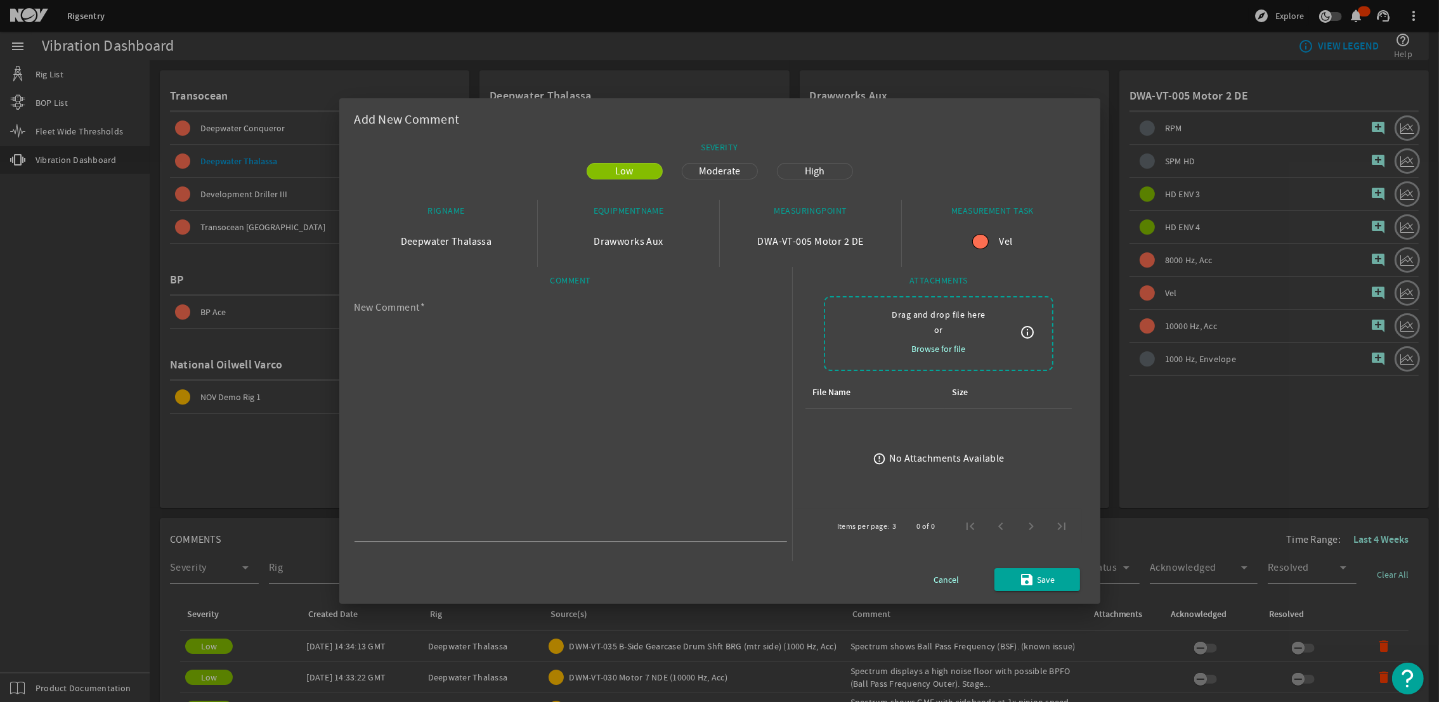
click at [528, 430] on textarea "New Comment" at bounding box center [565, 421] width 422 height 233
paste textarea "Velocity spectrums show BPFO (Ball Pass Frequency Outer). Possible late stage 2…"
type textarea "Velocity spectrums show BPFO (Ball Pass Frequency Outer). Possible late stage 2…"
click at [715, 168] on span "Moderate" at bounding box center [719, 171] width 56 height 15
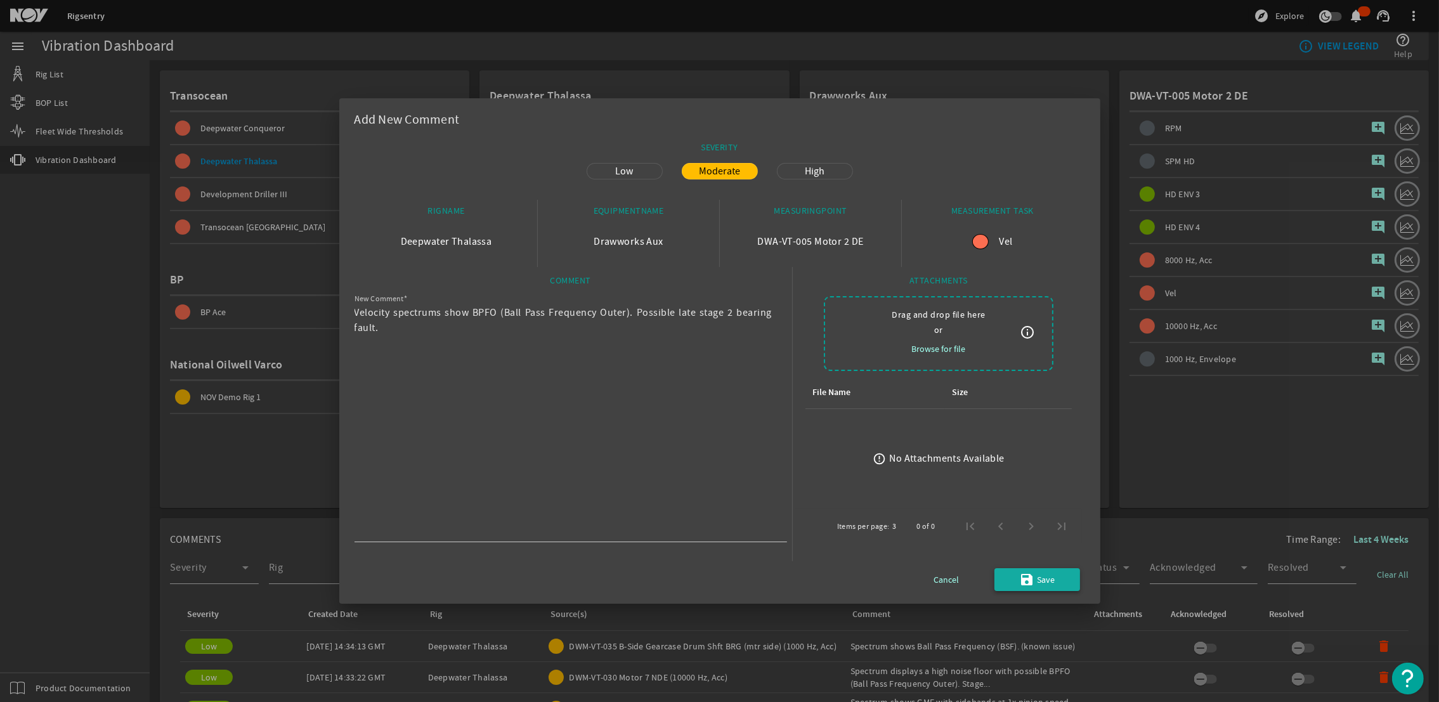
click at [1037, 583] on span "Save" at bounding box center [1046, 579] width 18 height 15
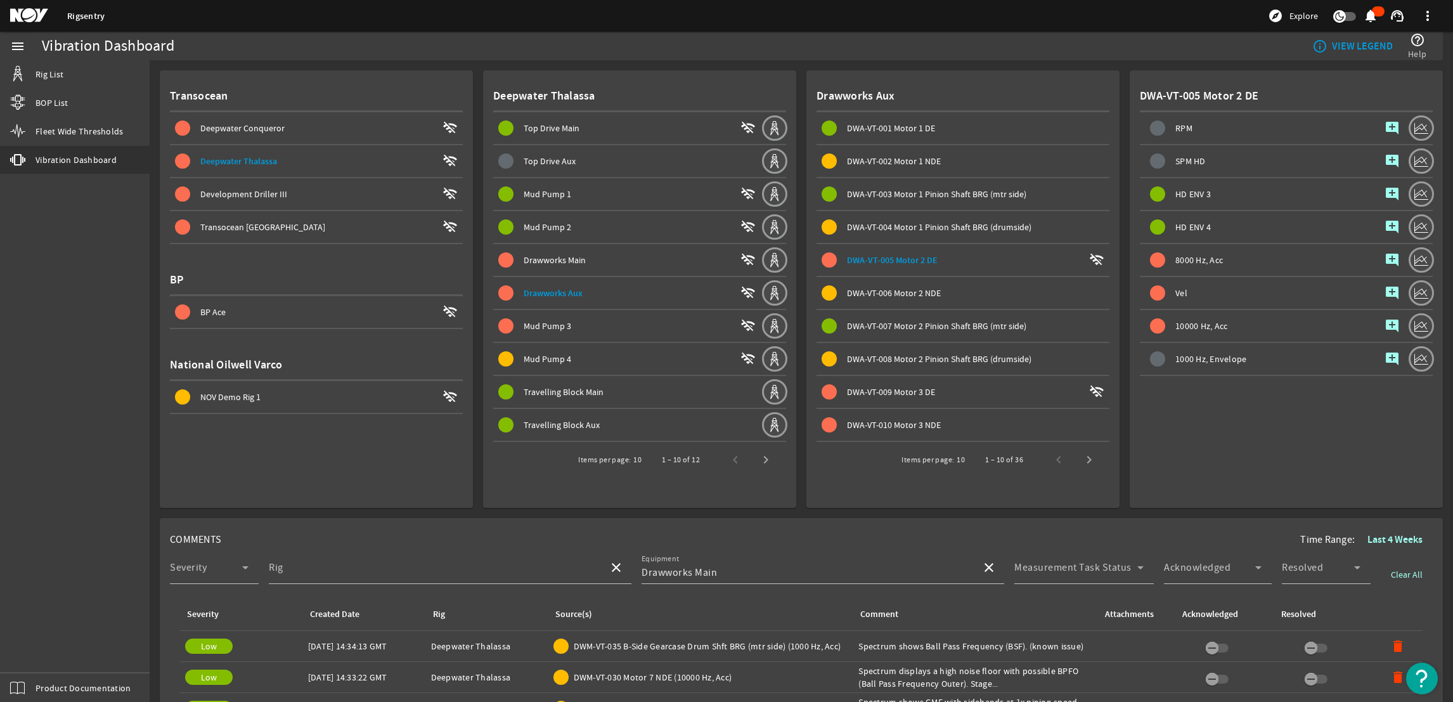
click at [910, 387] on span "DWA-VT-009 Motor 3 DE" at bounding box center [891, 391] width 88 height 11
click at [925, 410] on span at bounding box center [963, 425] width 293 height 30
click at [916, 393] on div "DWA-VT-009 Motor 3 DE" at bounding box center [965, 391] width 237 height 13
click at [1385, 319] on mat-icon "add_comment" at bounding box center [1392, 325] width 15 height 15
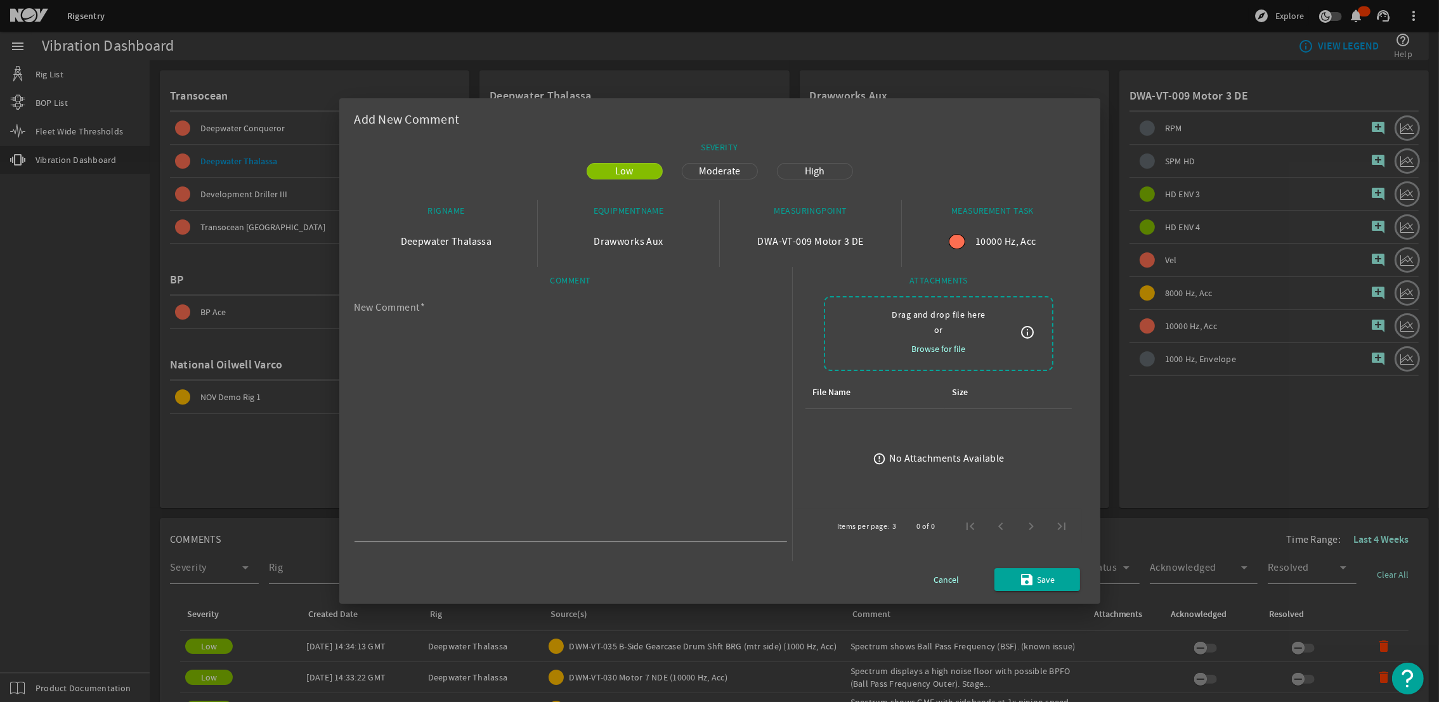
click at [594, 391] on textarea "New Comment" at bounding box center [565, 421] width 422 height 233
paste textarea "Envelope spectrum and HD Envelope 3 show BPFO (Ball Pass Frequency Outer). Poss…"
drag, startPoint x: 394, startPoint y: 311, endPoint x: 324, endPoint y: 315, distance: 70.5
click at [325, 307] on div "Add New Comment SEVERITY Low Moderate High RIGNAME Deepwater Thalassa EQUIPMENT…" at bounding box center [719, 351] width 1439 height 702
type textarea "Spectrum and HD Envelope 3 show BPFO (Ball Pass Frequency Outer). Possible stag…"
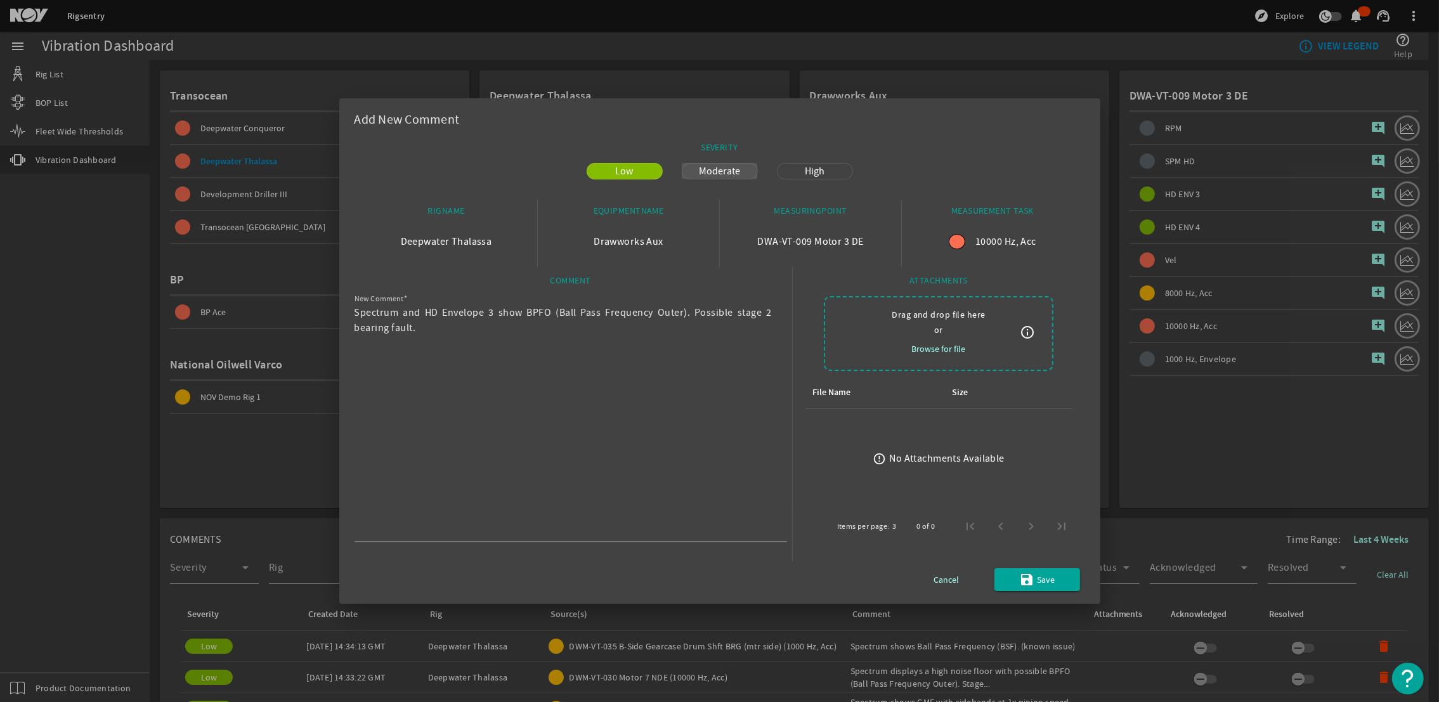
click at [720, 174] on span "Moderate" at bounding box center [719, 171] width 56 height 15
drag, startPoint x: 1059, startPoint y: 575, endPoint x: 570, endPoint y: 430, distance: 510.5
click at [570, 430] on div "SEVERITY Low Moderate High RIGNAME Deepwater Thalassa EQUIPMENTNAME Drawworks A…" at bounding box center [719, 363] width 730 height 455
drag, startPoint x: 1037, startPoint y: 578, endPoint x: 1068, endPoint y: 581, distance: 31.2
click at [1038, 579] on span "Save" at bounding box center [1046, 579] width 18 height 15
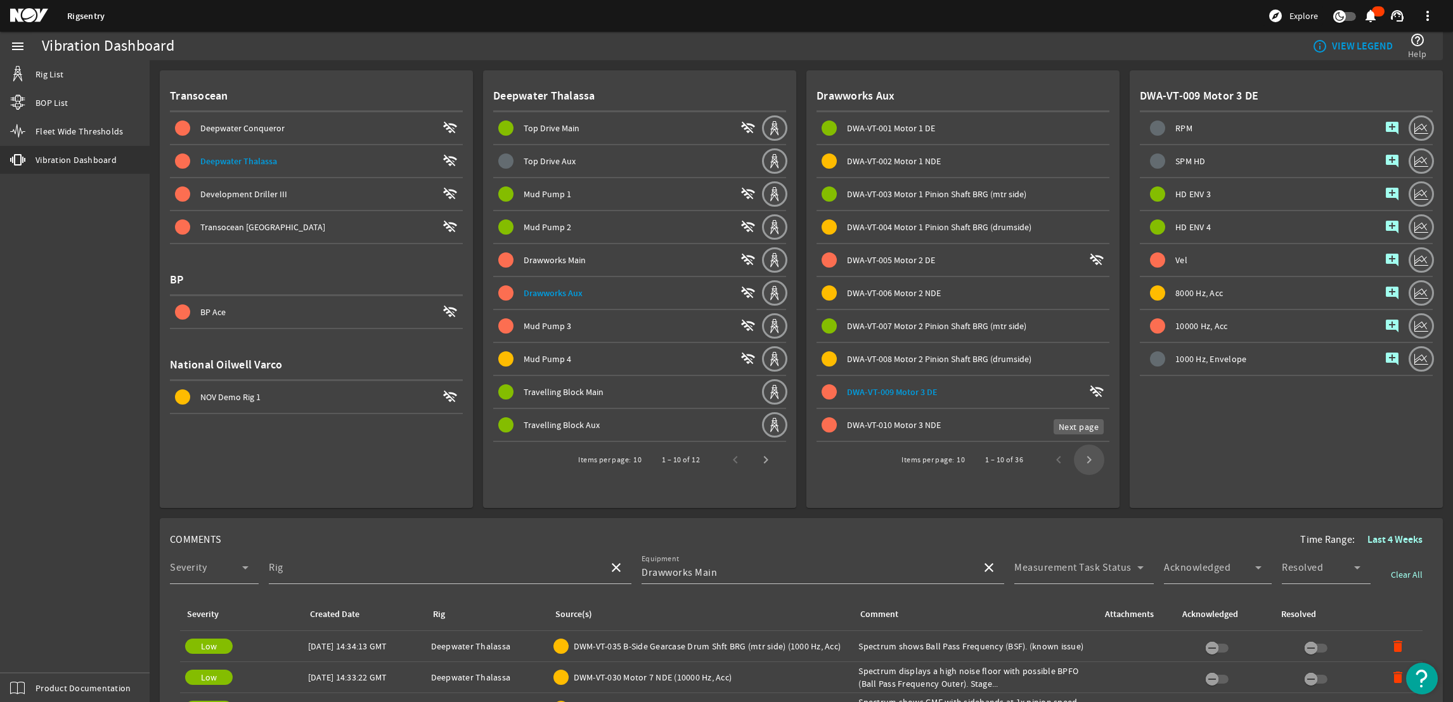
click at [1084, 458] on span "Next page" at bounding box center [1089, 459] width 30 height 30
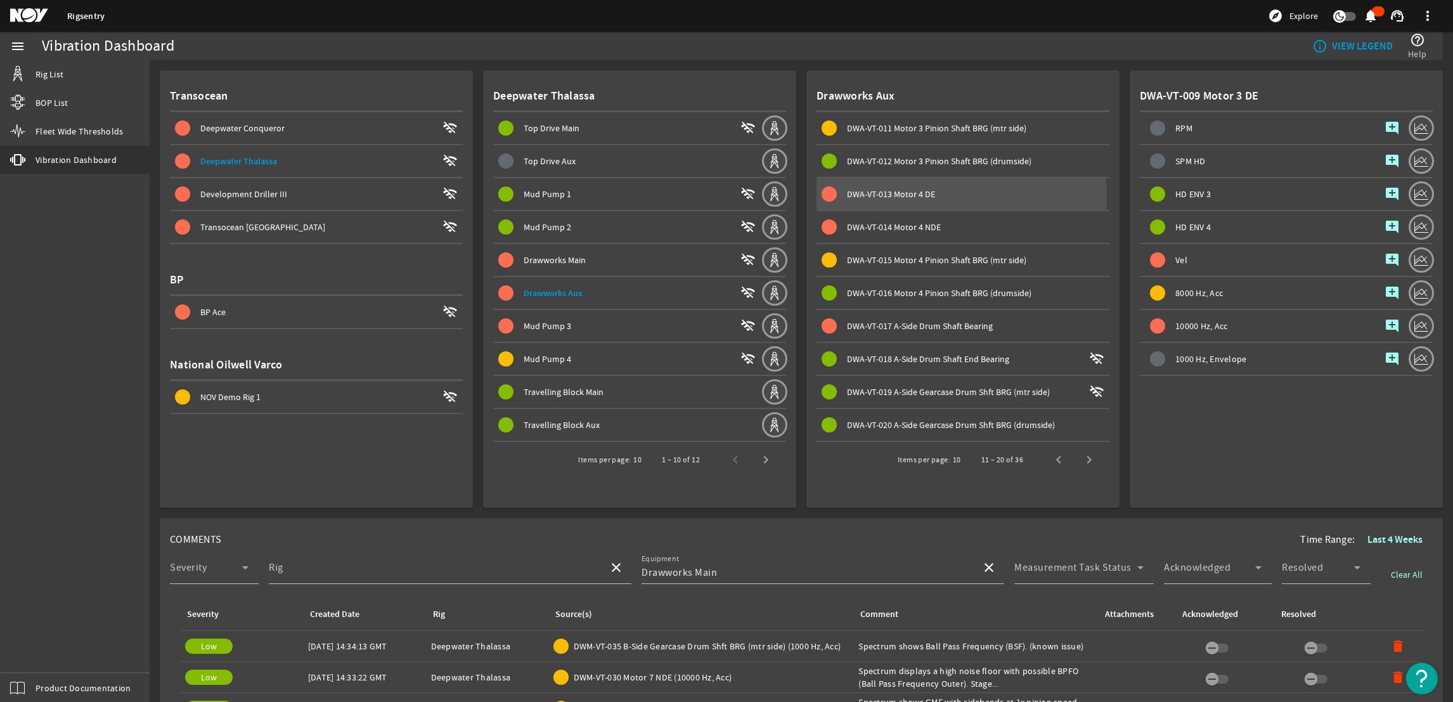
click at [895, 195] on span "DWA-VT-013 Motor 4 DE" at bounding box center [891, 193] width 88 height 11
click at [1385, 224] on mat-icon "add_comment" at bounding box center [1392, 226] width 15 height 15
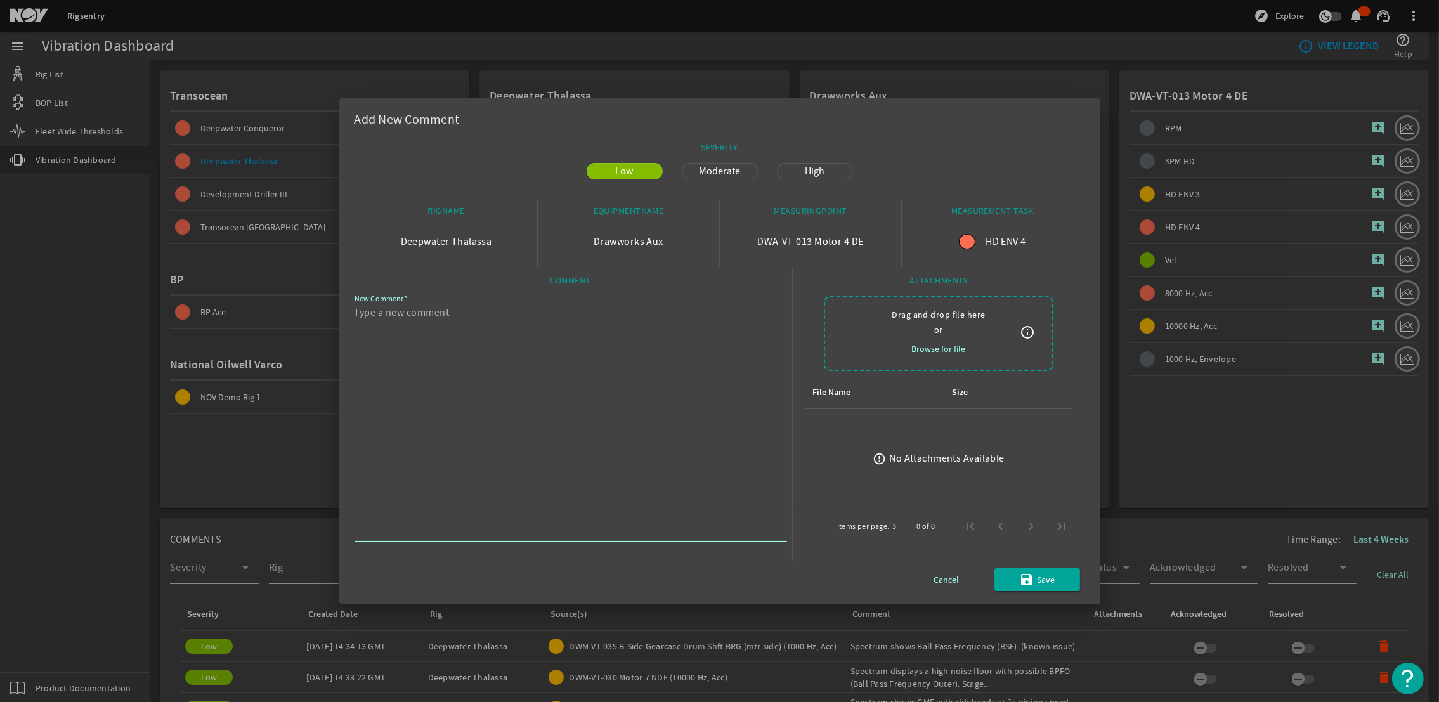
click at [652, 359] on textarea "New Comment" at bounding box center [565, 421] width 422 height 233
paste textarea "HD Envelope 3 shows BPFO (Ball Pass Frequency Outer). Possible stage 2 bearing …"
type textarea "HD Envelope 3 shows BPFO (Ball Pass Frequency Outer). Possible stage 2 bearing …"
click at [726, 168] on span "Moderate" at bounding box center [719, 171] width 56 height 15
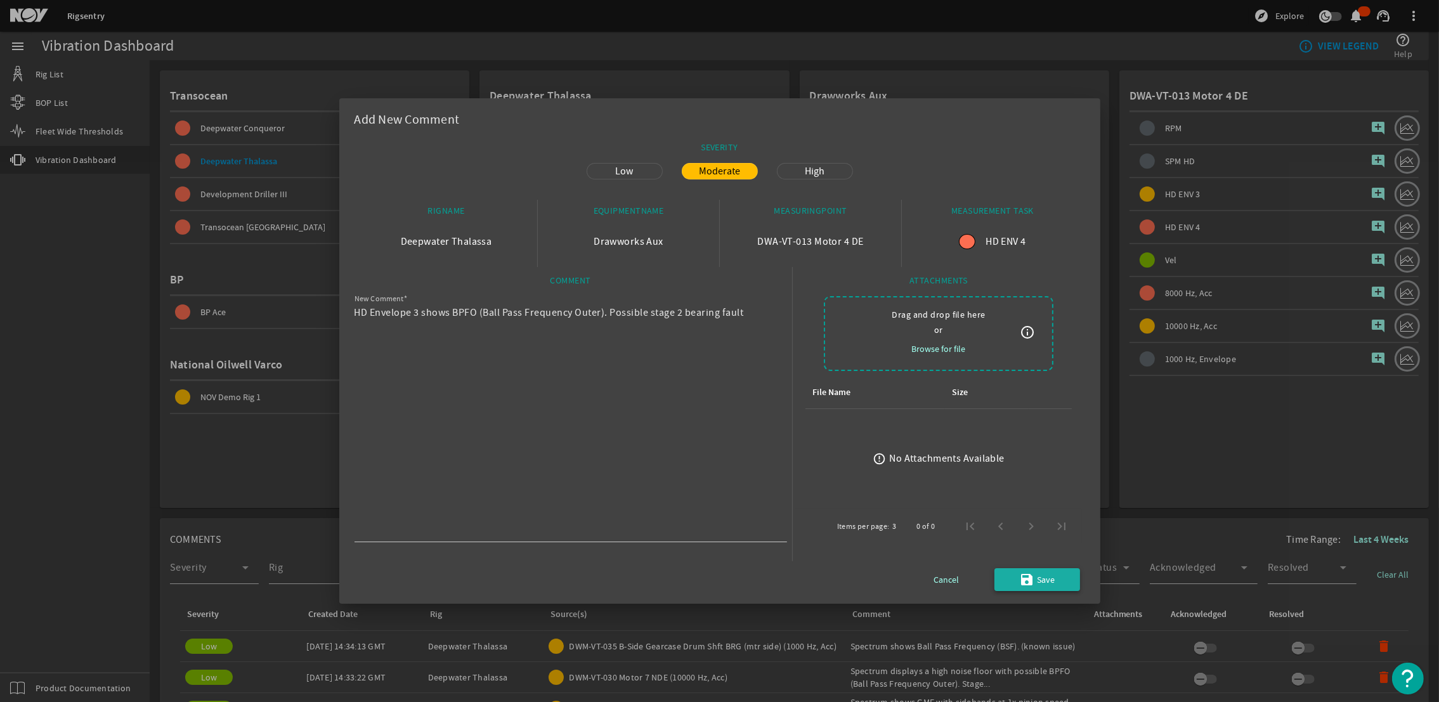
click at [1051, 581] on span "Save" at bounding box center [1046, 579] width 18 height 15
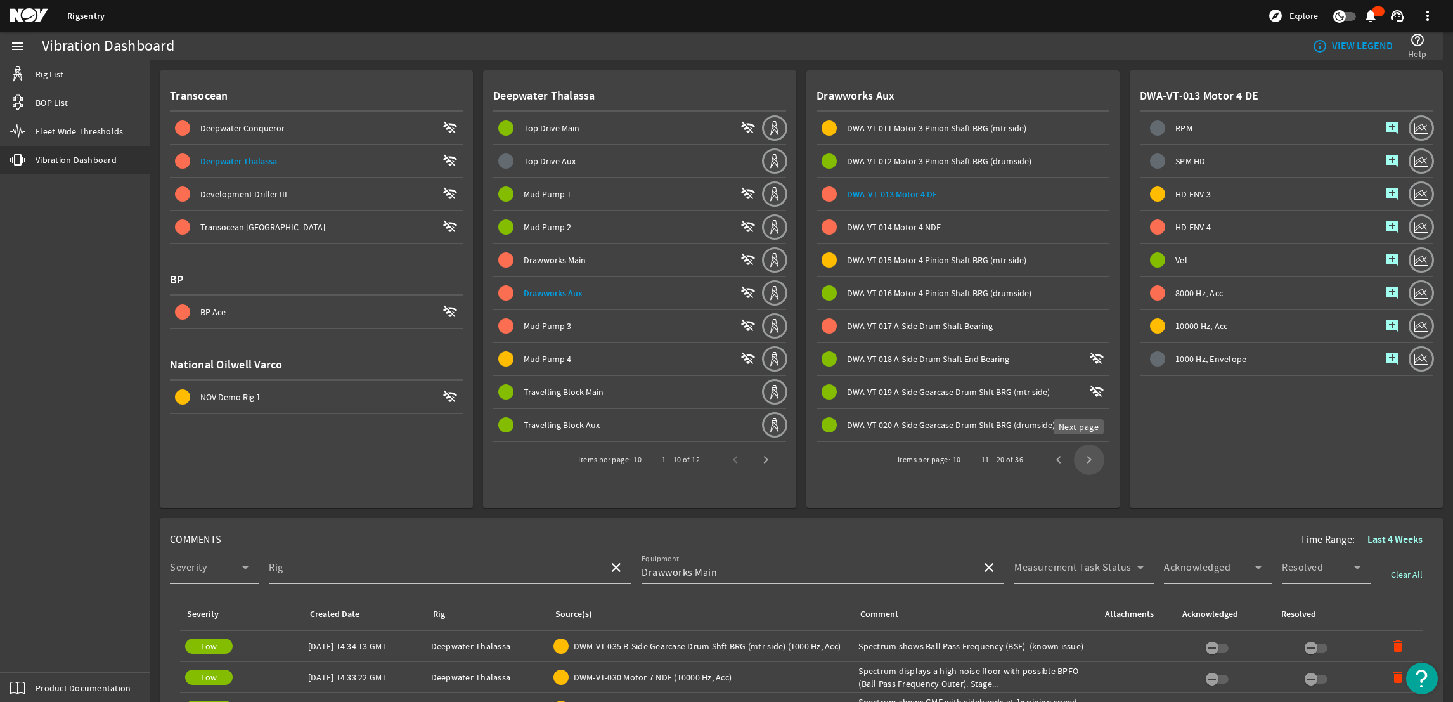
click at [1082, 460] on span "Next page" at bounding box center [1089, 459] width 30 height 30
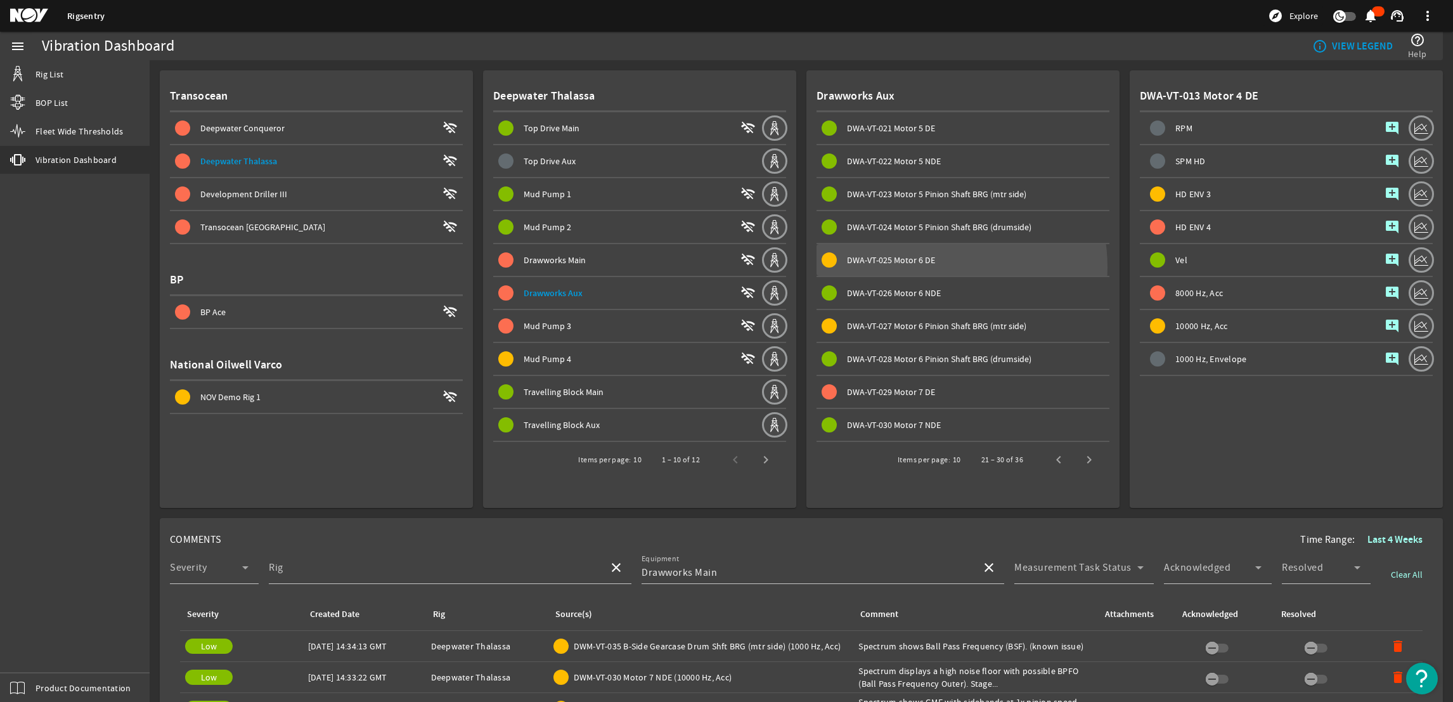
click at [920, 265] on span "DWA-VT-025 Motor 6 DE" at bounding box center [966, 259] width 288 height 15
click at [1385, 191] on mat-icon "add_comment" at bounding box center [1392, 193] width 15 height 15
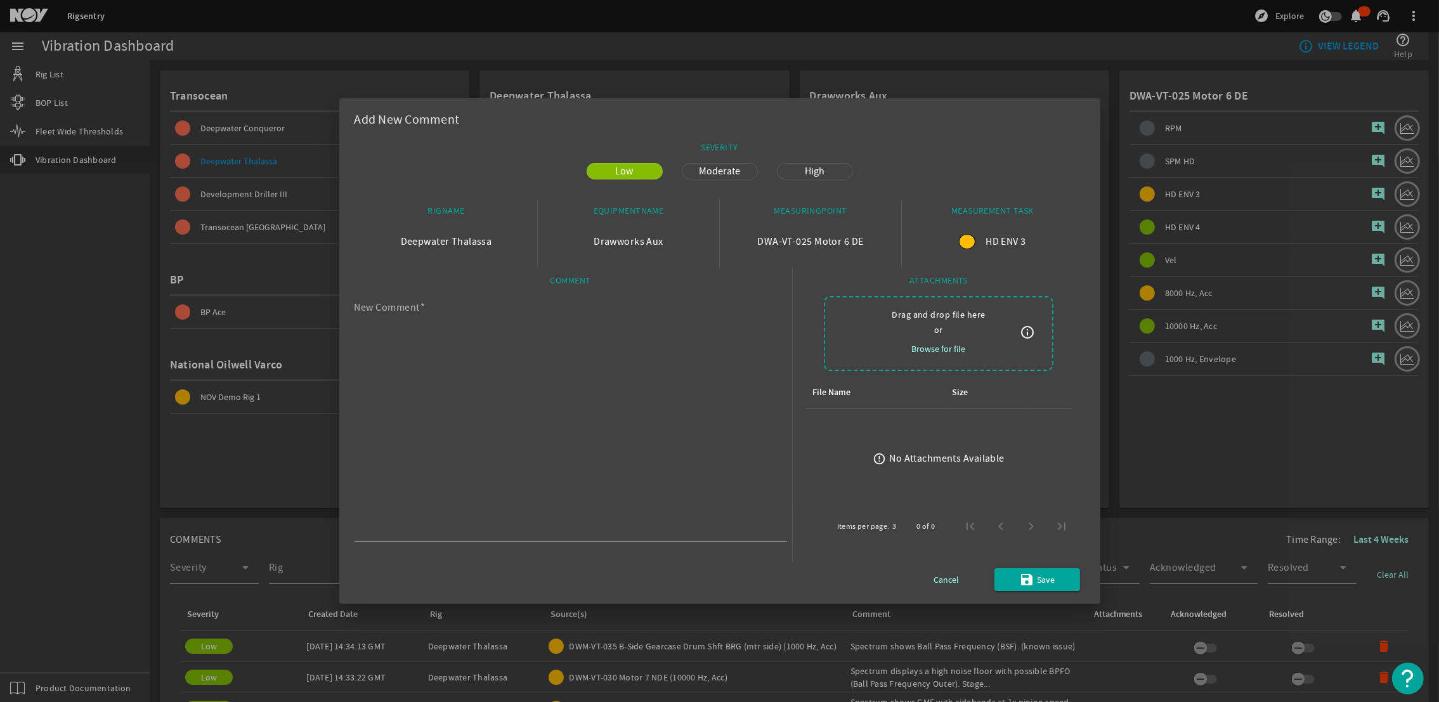
click at [512, 357] on textarea "New Comment" at bounding box center [565, 421] width 422 height 233
paste textarea "HD Envelope 3 reveals a high noise floor and presence of BPFI (Ball Pass Freque…"
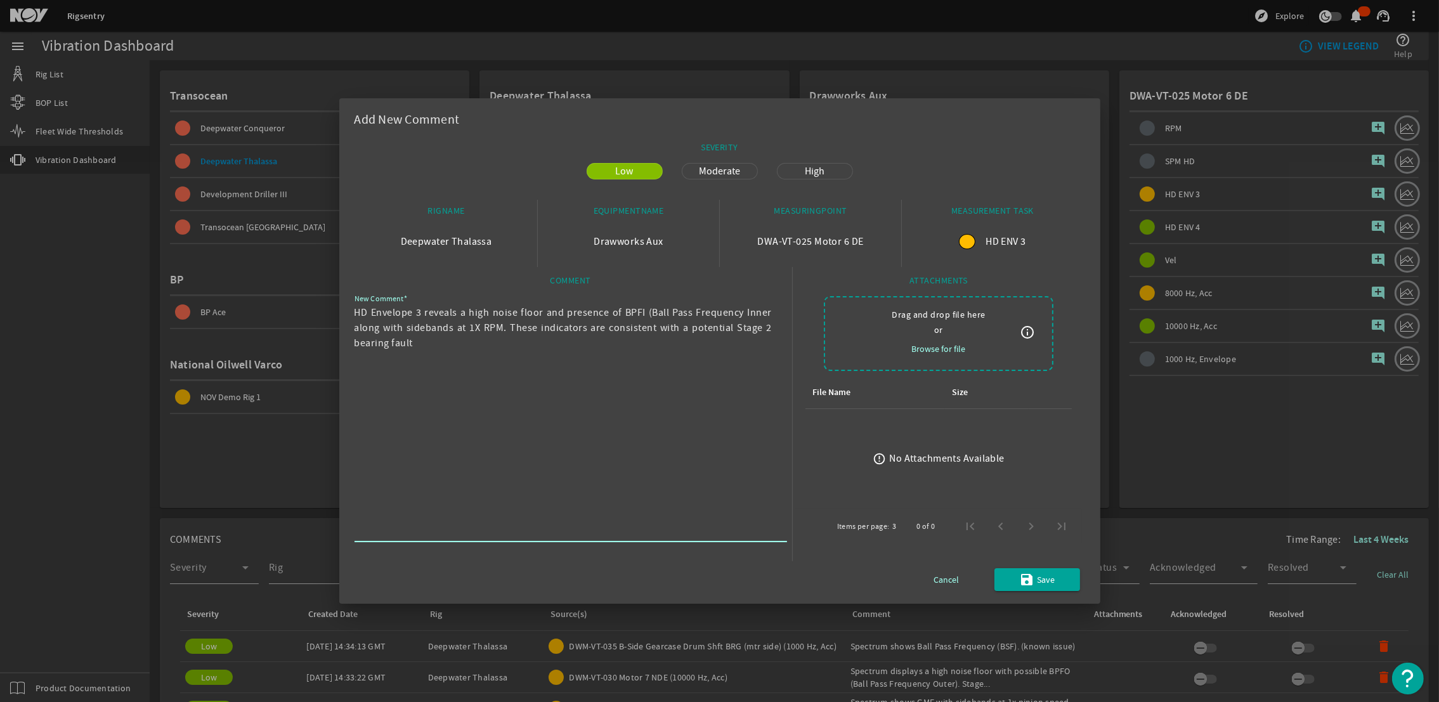
type textarea "HD Envelope 3 reveals a high noise floor and presence of BPFI (Ball Pass Freque…"
click at [732, 164] on span "Moderate" at bounding box center [719, 171] width 56 height 15
click at [1037, 591] on span "submit" at bounding box center [1037, 579] width 86 height 30
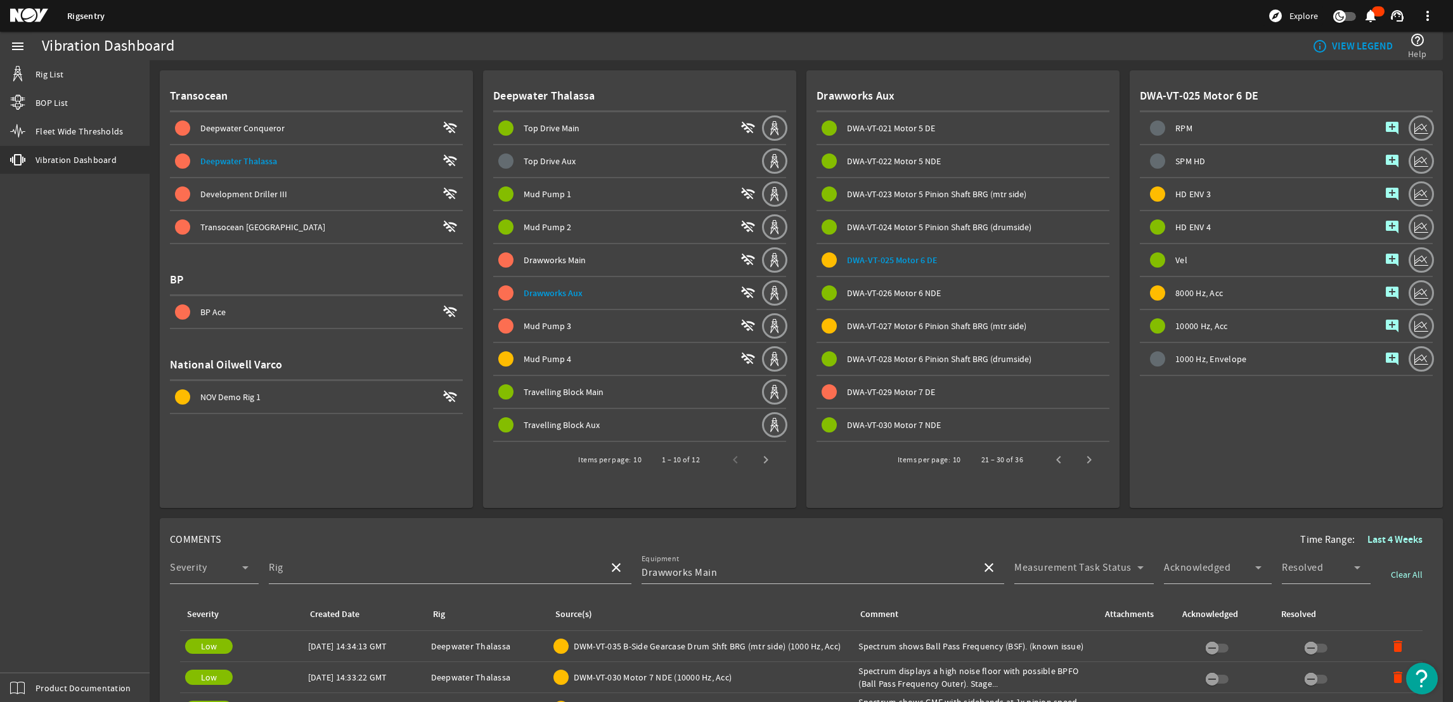
click at [865, 389] on span "DWA-VT-029 Motor 7 DE" at bounding box center [891, 391] width 88 height 11
click at [909, 419] on span "DWA-VT-030 Motor 7 NDE" at bounding box center [894, 424] width 94 height 11
click at [898, 392] on span "DWA-VT-029 Motor 7 DE" at bounding box center [966, 391] width 288 height 15
click at [1385, 287] on mat-icon "add_comment" at bounding box center [1392, 292] width 15 height 15
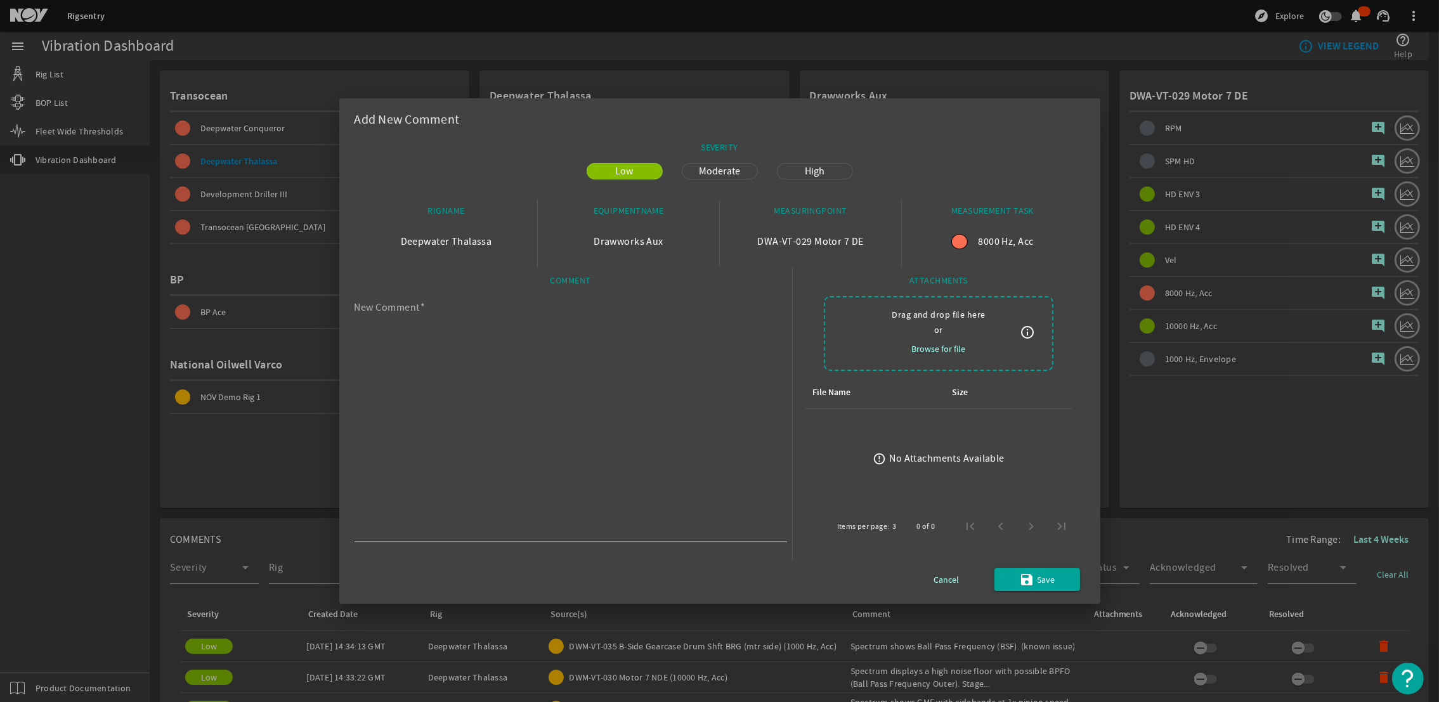
click at [576, 395] on textarea "New Comment" at bounding box center [565, 421] width 422 height 233
paste textarea "HD Envelope 3 reveals a high noise floor and presence of BPFI (Ball Pass Freque…"
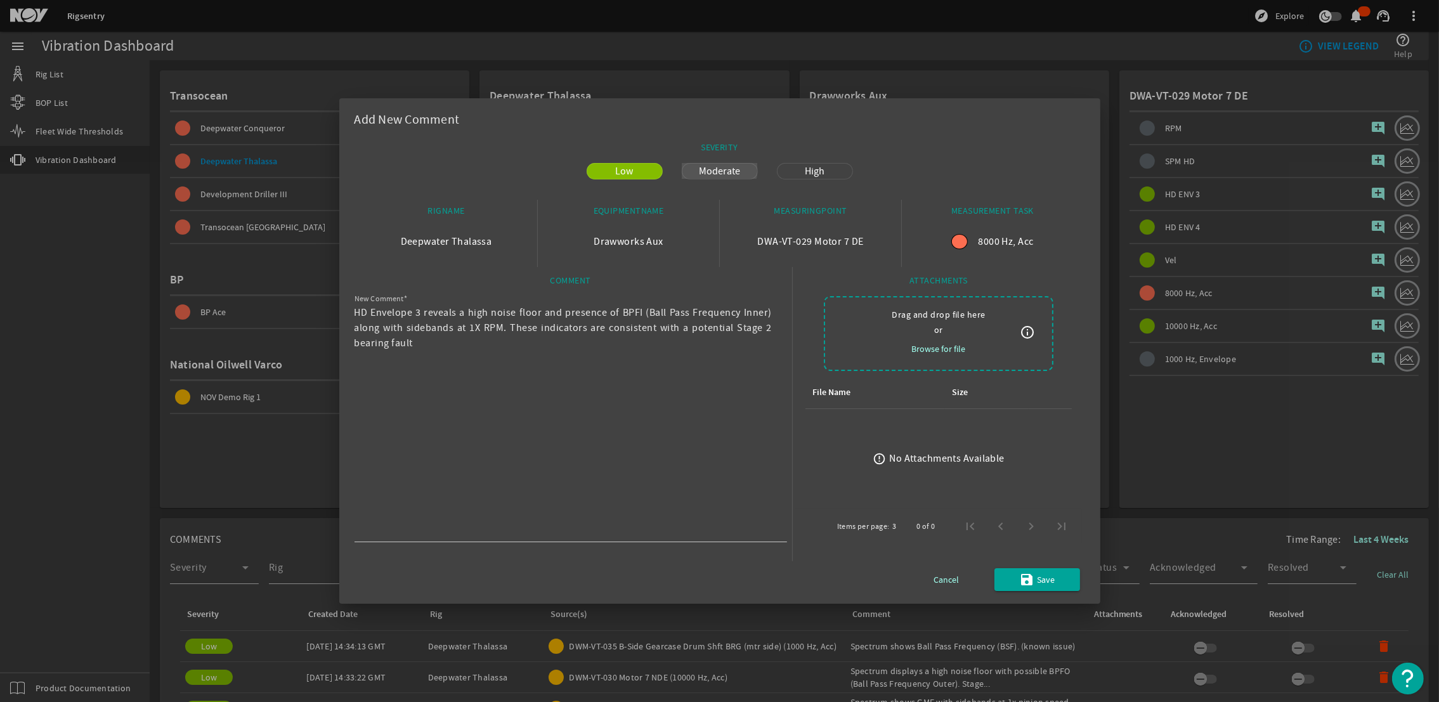
drag, startPoint x: 716, startPoint y: 166, endPoint x: 709, endPoint y: 193, distance: 27.7
click at [716, 167] on span "Moderate" at bounding box center [719, 171] width 56 height 15
drag, startPoint x: 411, startPoint y: 309, endPoint x: 349, endPoint y: 311, distance: 62.8
click at [349, 311] on mat-dialog-content "SEVERITY Low Moderate High RIGNAME Deepwater Thalassa EQUIPMENTNAME Drawworks A…" at bounding box center [719, 369] width 761 height 467
click at [422, 307] on textarea "HD Envelope 3 reveals a high noise floor and presence of BPFI (Ball Pass Freque…" at bounding box center [565, 421] width 422 height 233
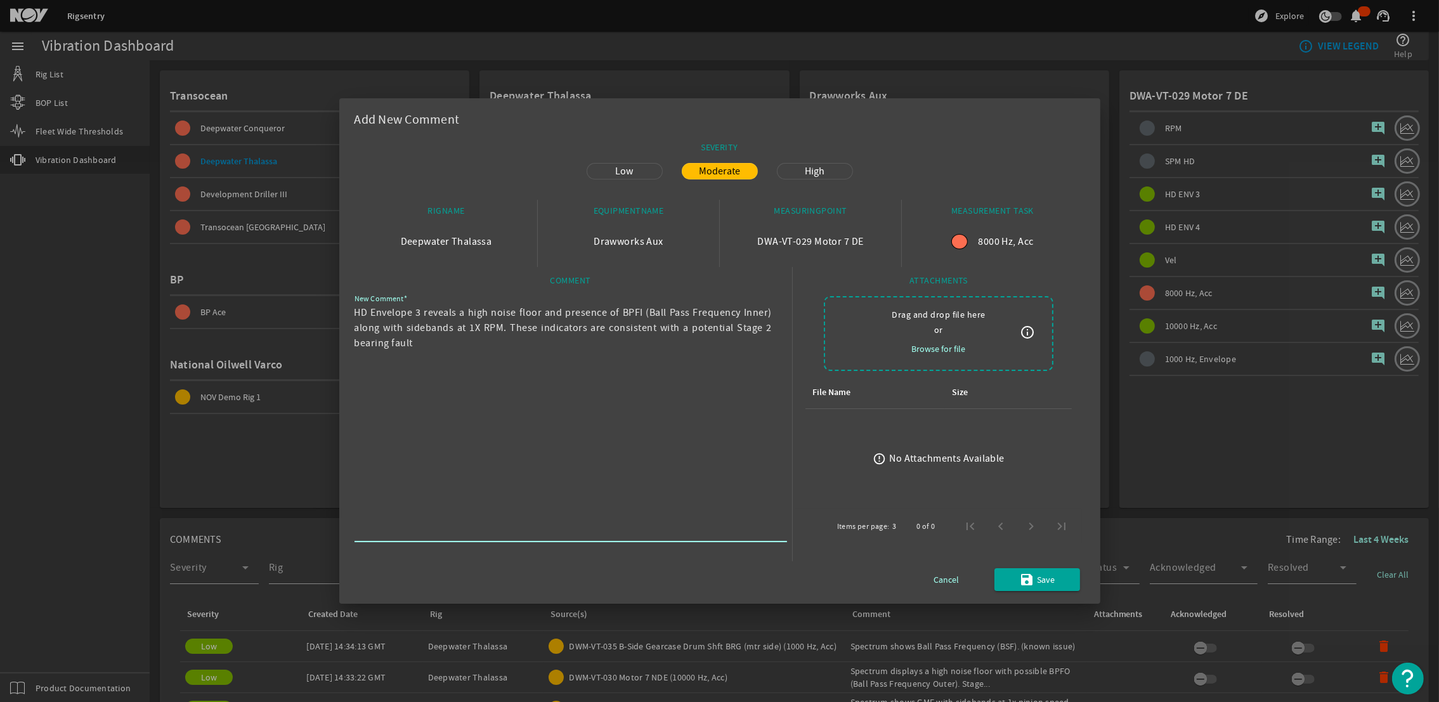
drag, startPoint x: 421, startPoint y: 309, endPoint x: 353, endPoint y: 313, distance: 67.9
click at [354, 313] on textarea "HD Envelope 3 reveals a high noise floor and presence of BPFI (Ball Pass Freque…" at bounding box center [565, 421] width 422 height 233
type textarea "Spectrum reveals a high noise floor and presence of BPFI (Ball Pass Frequency I…"
click at [1059, 581] on span "submit" at bounding box center [1037, 579] width 86 height 30
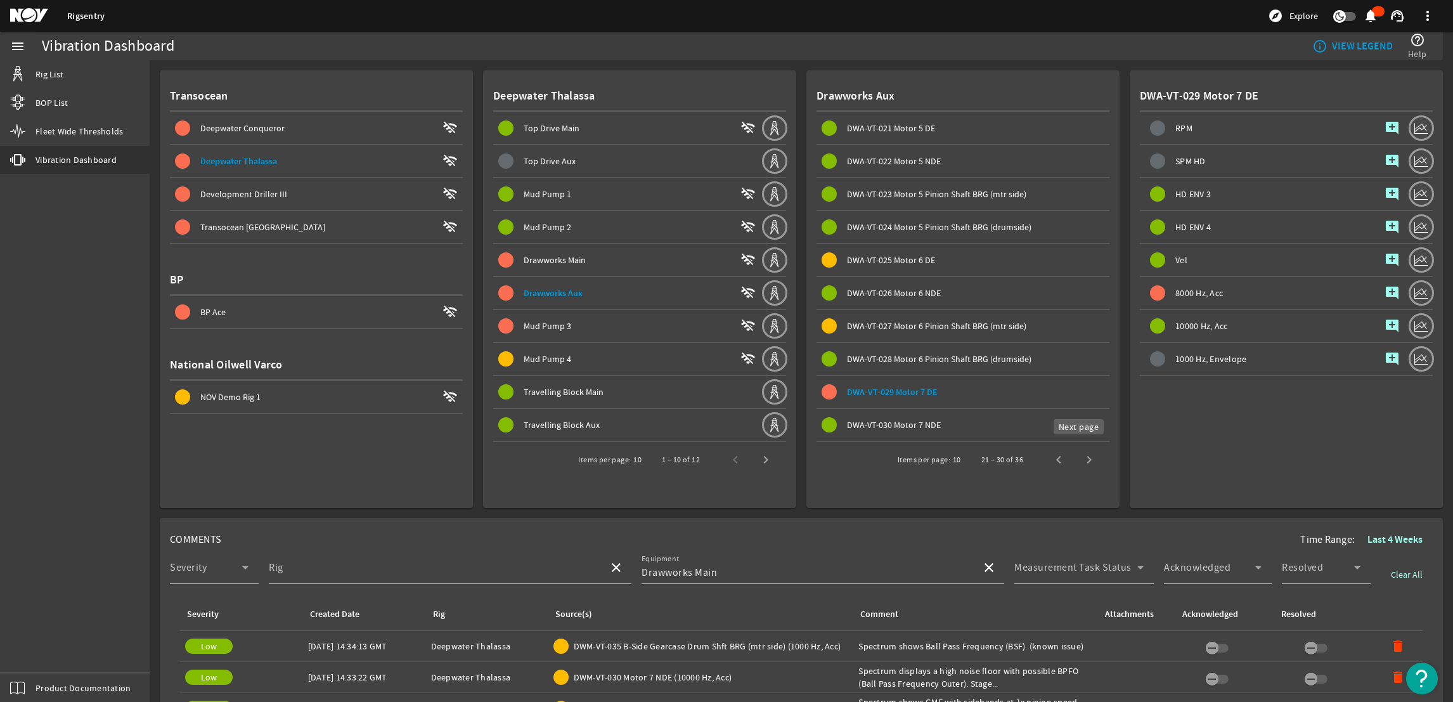
click at [1075, 456] on span "Next page" at bounding box center [1089, 459] width 30 height 30
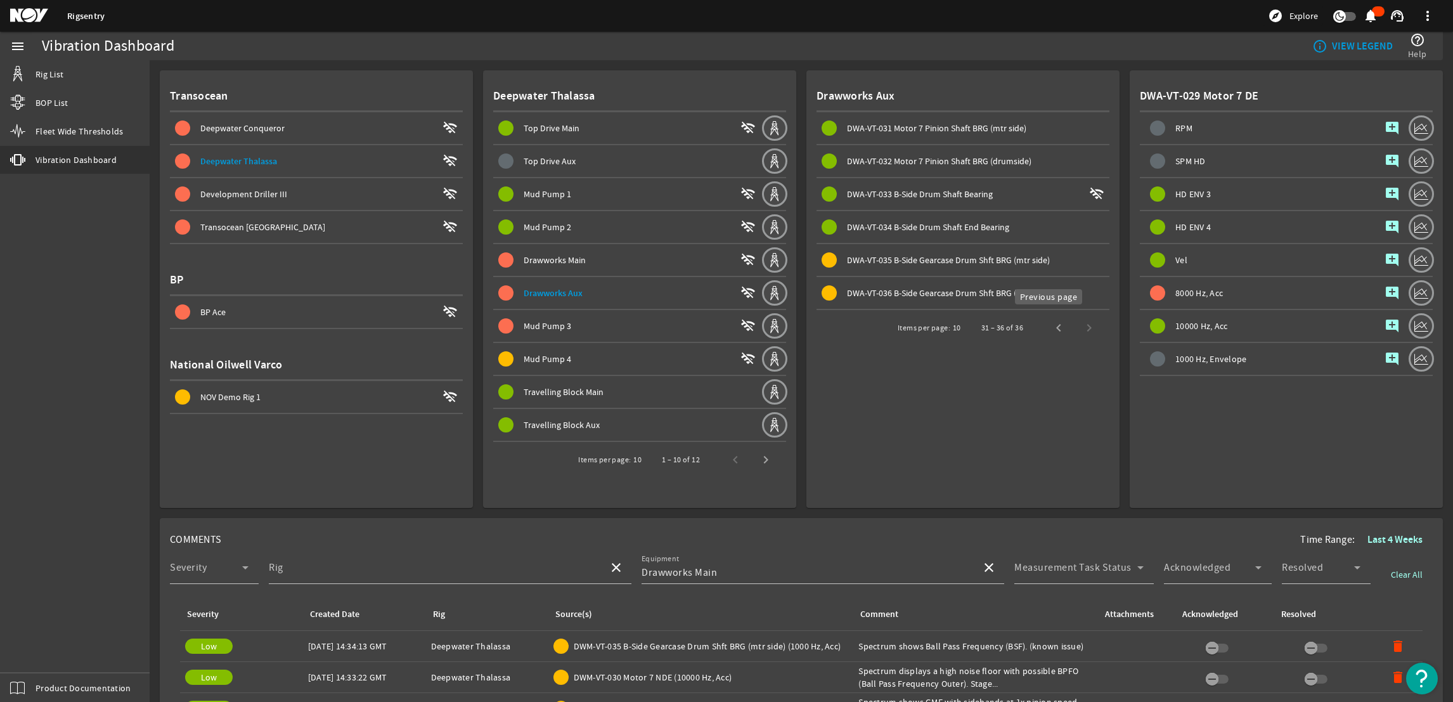
click at [1044, 326] on span "Previous page" at bounding box center [1059, 328] width 30 height 30
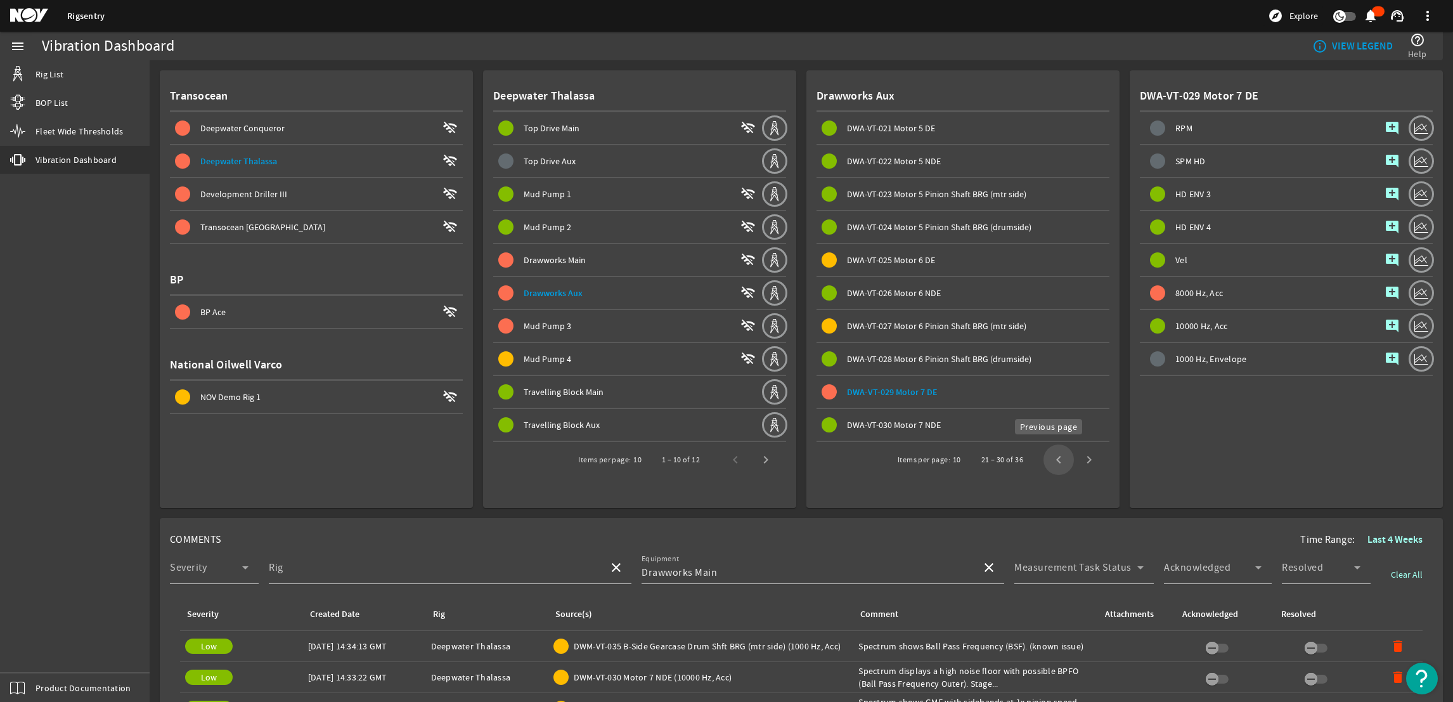
click at [1044, 458] on span "Previous page" at bounding box center [1059, 459] width 30 height 30
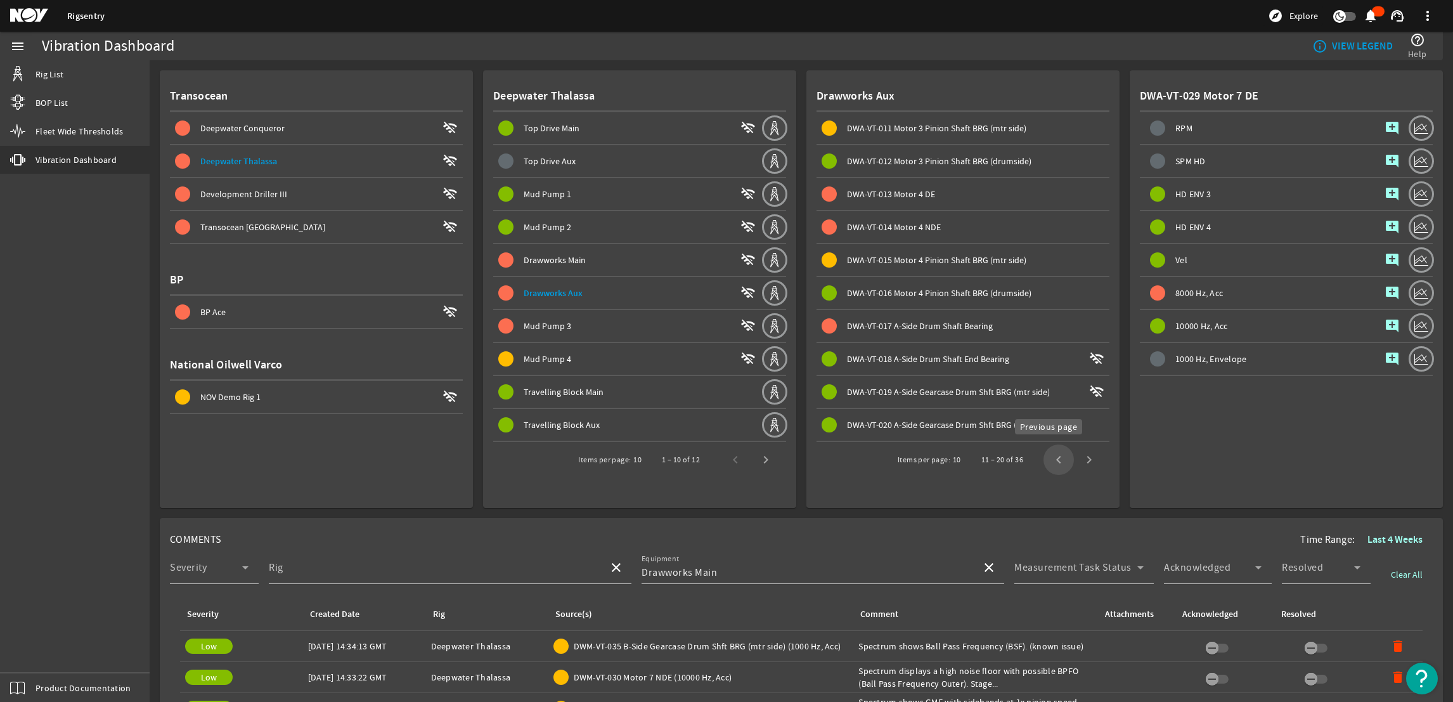
click at [1048, 456] on span "Previous page" at bounding box center [1059, 459] width 30 height 30
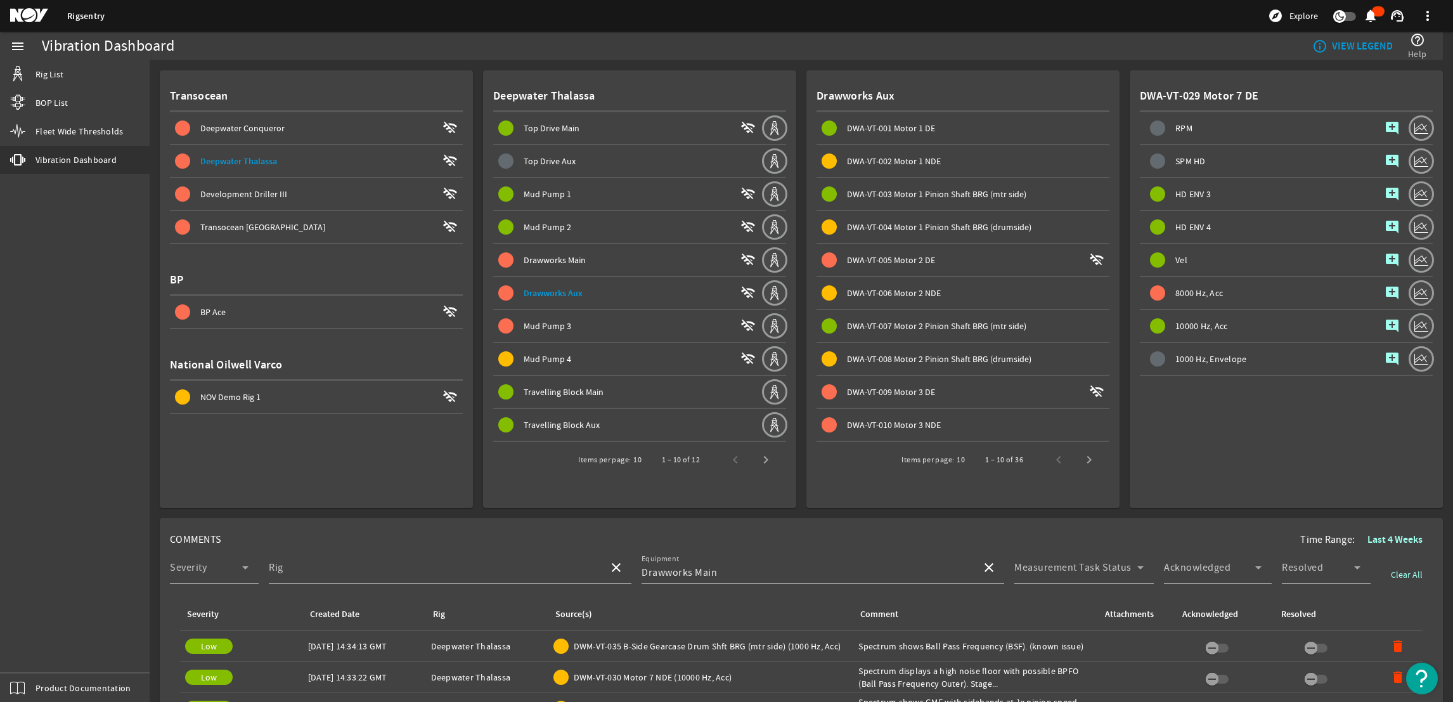
click at [929, 227] on span "DWA-VT-004 Motor 1 Pinion Shaft BRG (drumside)" at bounding box center [939, 226] width 184 height 11
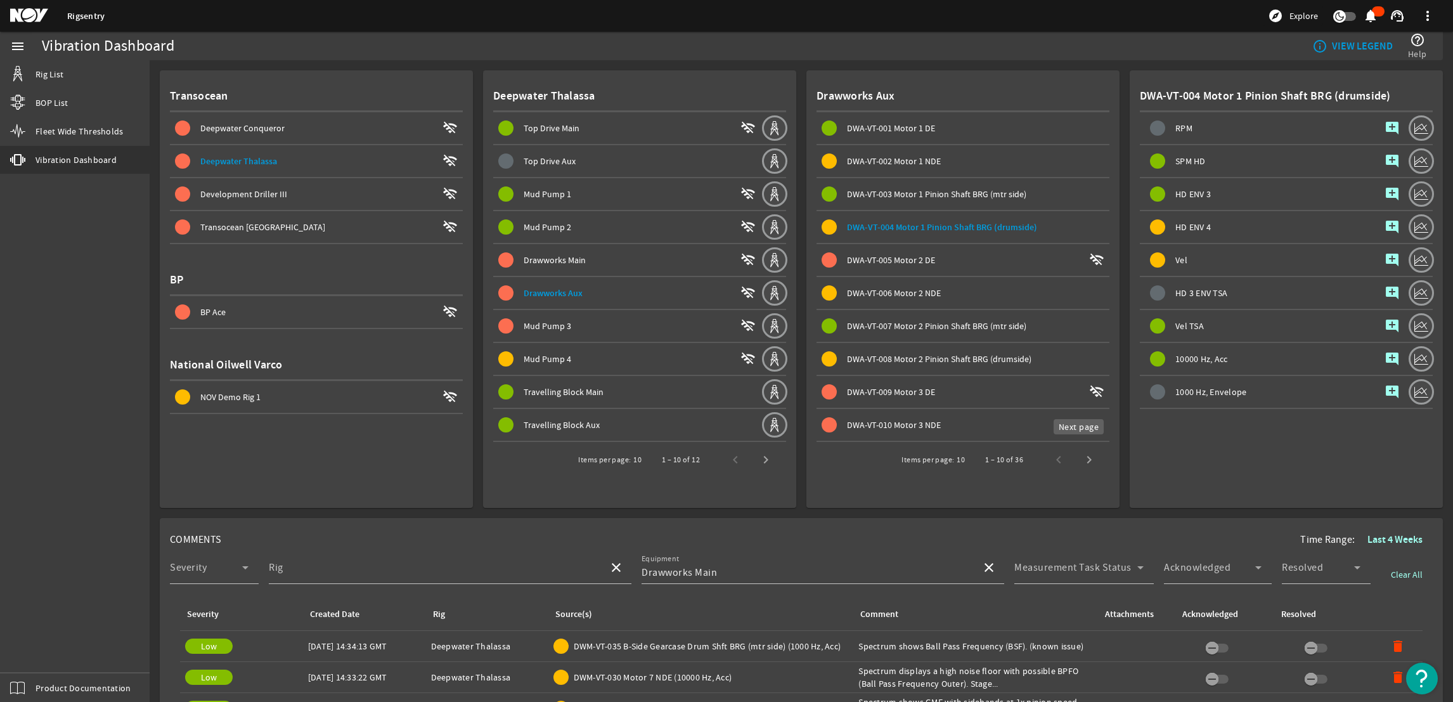
click at [1077, 455] on span "Next page" at bounding box center [1089, 459] width 30 height 30
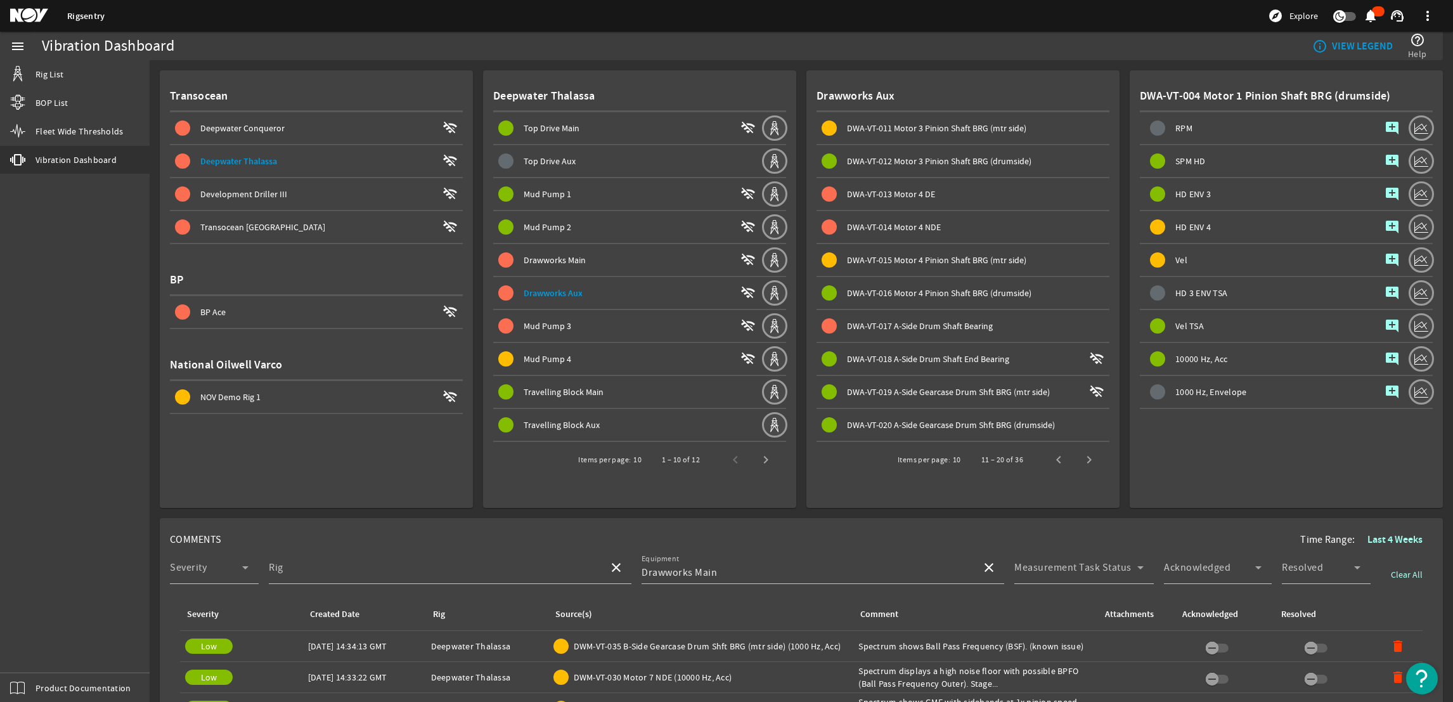
click at [1077, 455] on span "Next page" at bounding box center [1089, 459] width 30 height 30
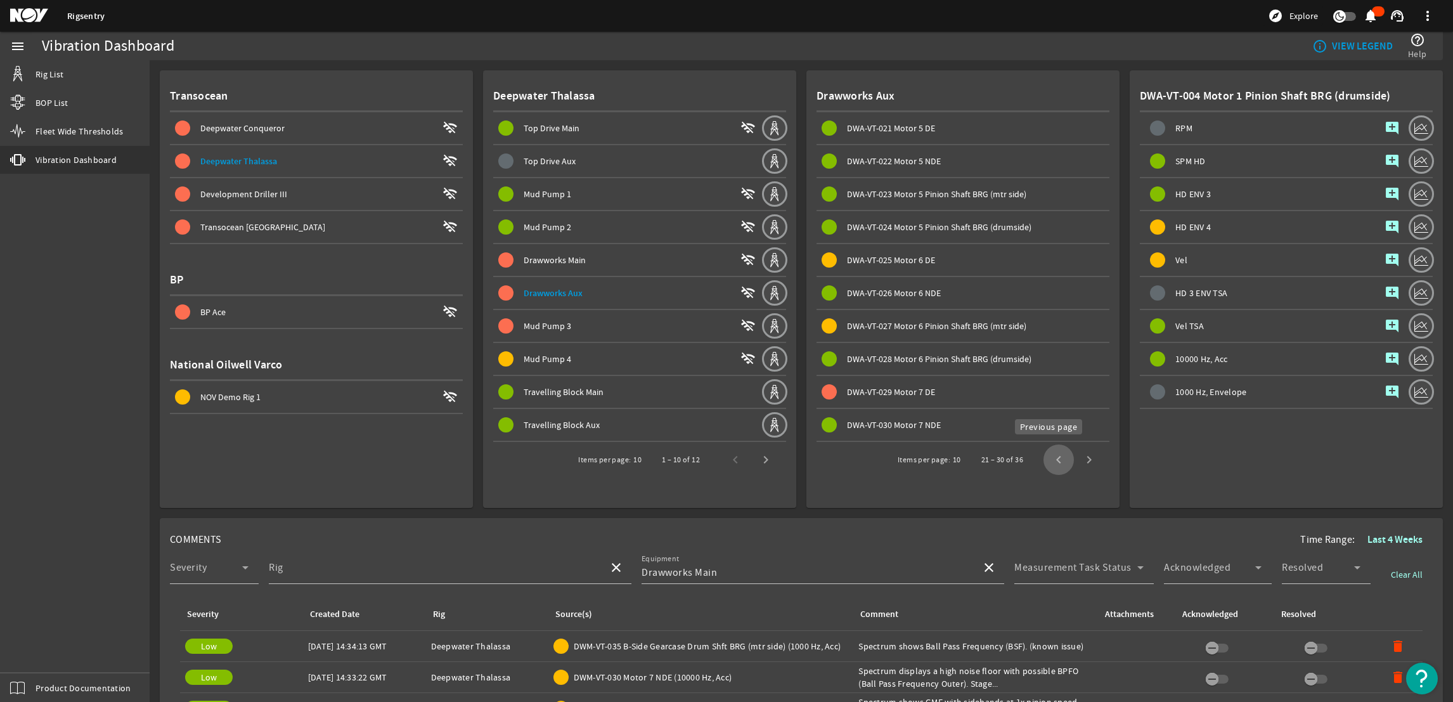
click at [1044, 449] on span "Previous page" at bounding box center [1059, 459] width 30 height 30
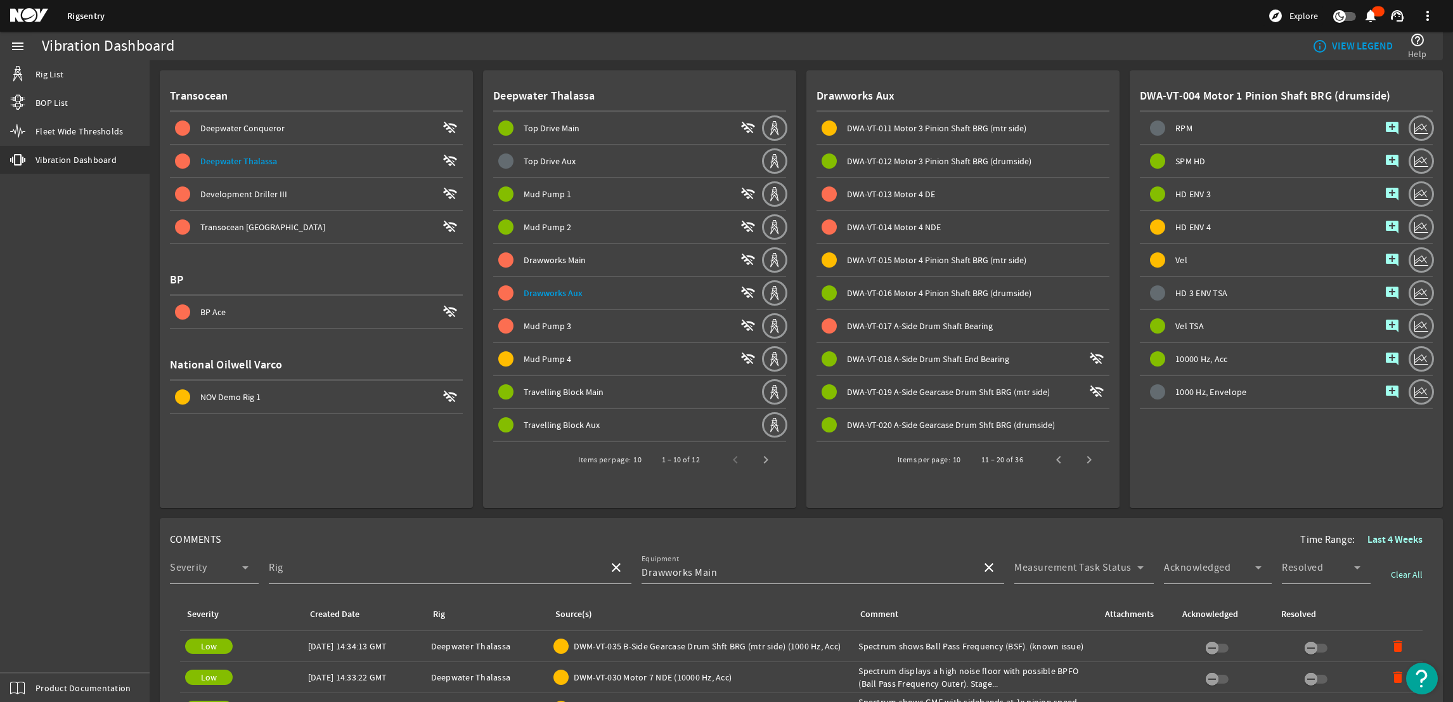
drag, startPoint x: 1041, startPoint y: 449, endPoint x: 815, endPoint y: 476, distance: 227.4
click at [815, 476] on mat-card "Drawworks Aux DWA-VT-011 Motor 3 Pinion Shaft BRG (mtr side) DWA-VT-012 Motor 3…" at bounding box center [962, 288] width 313 height 437
click at [944, 254] on span "DWA-VT-015 Motor 4 Pinion Shaft BRG (mtr side)" at bounding box center [936, 259] width 179 height 11
click at [1385, 224] on mat-icon "add_comment" at bounding box center [1392, 226] width 15 height 15
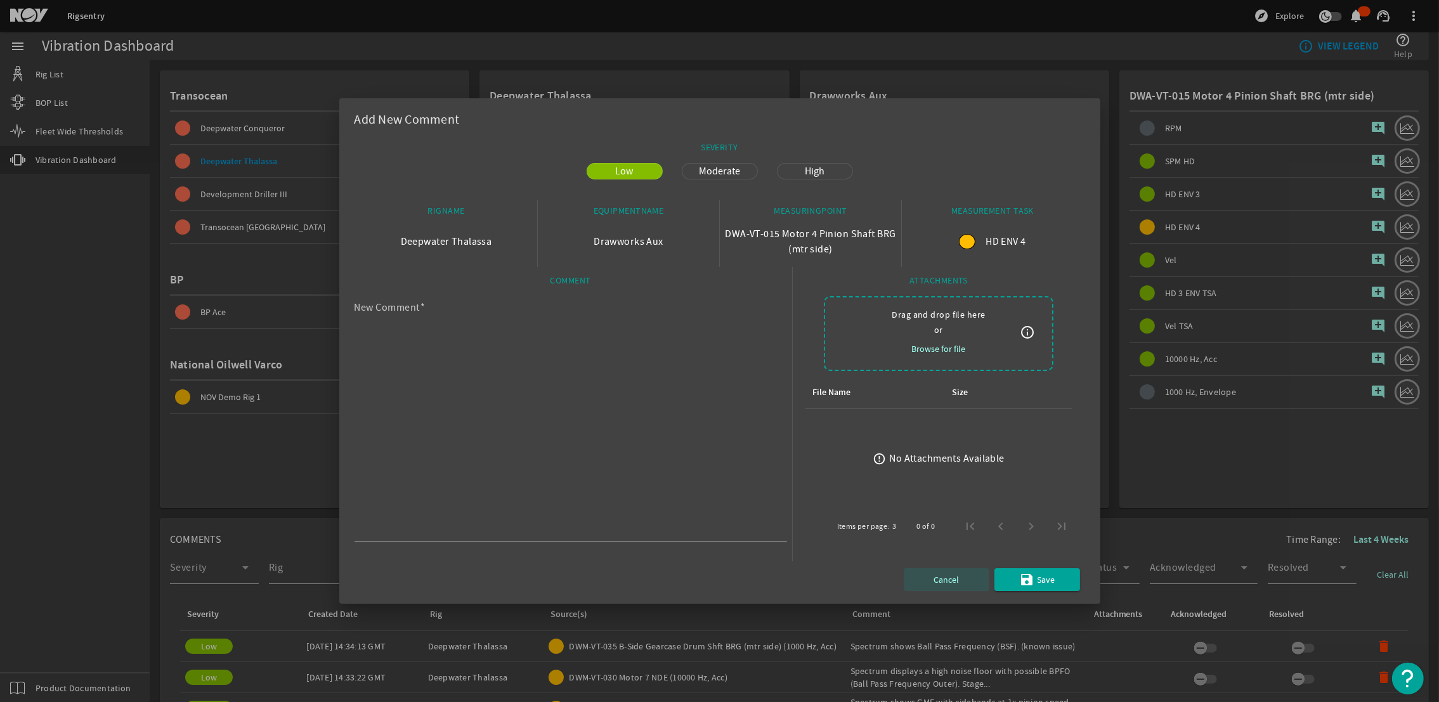
click at [924, 585] on span "button" at bounding box center [946, 579] width 86 height 30
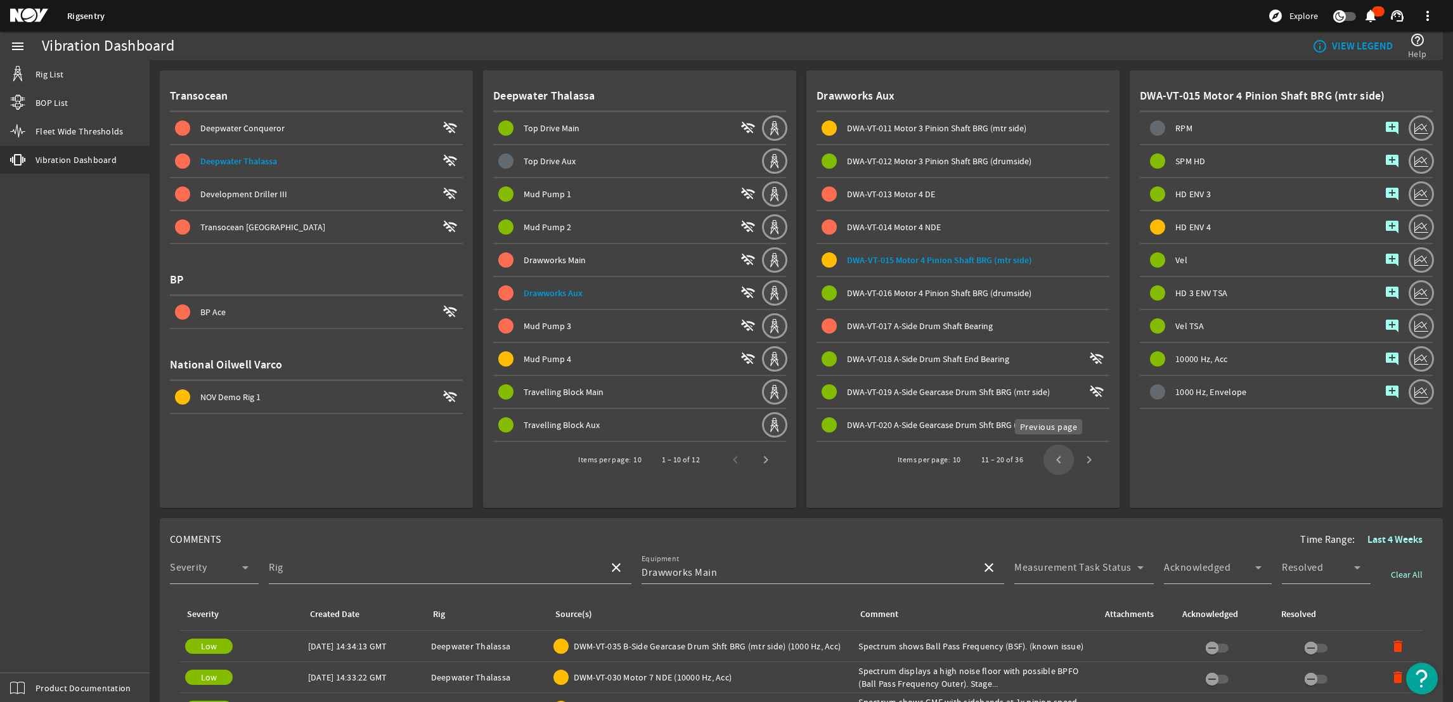
click at [1047, 451] on span "Previous page" at bounding box center [1059, 459] width 30 height 30
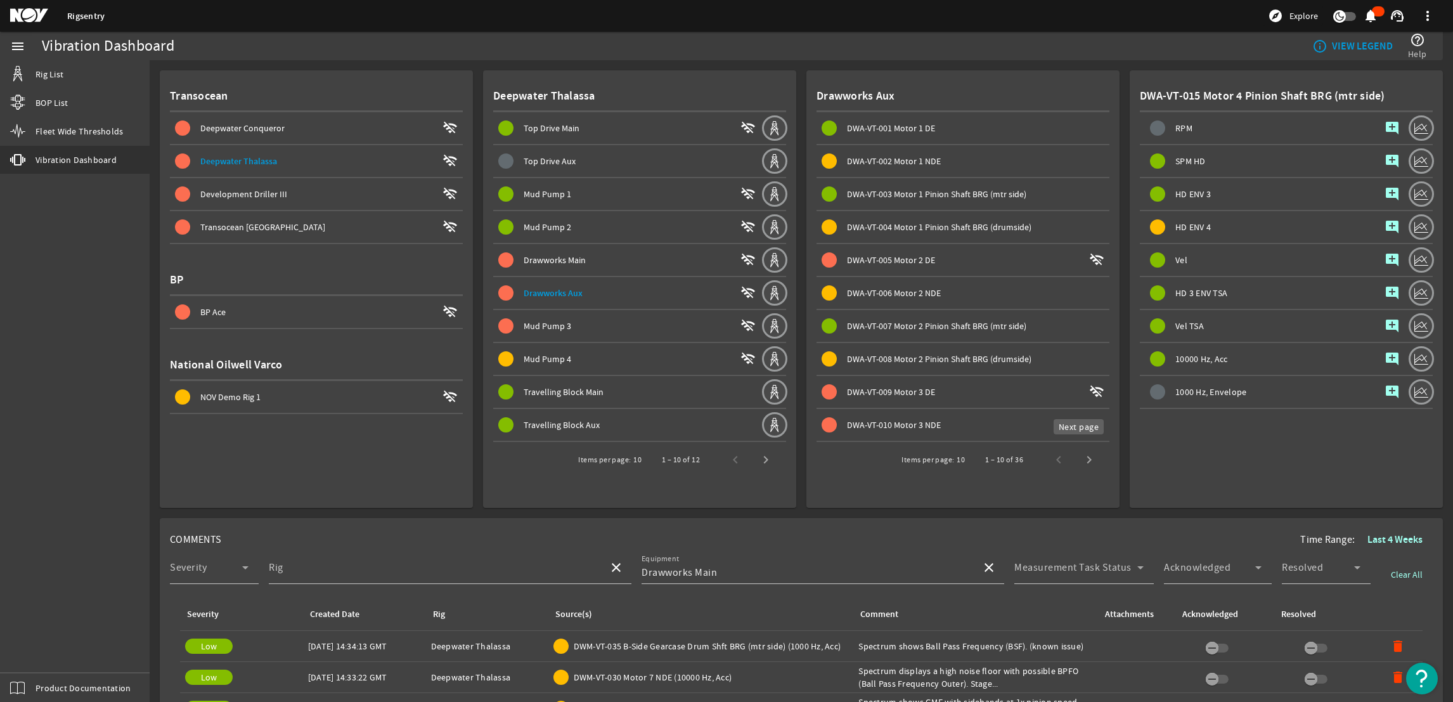
click at [1078, 463] on span "Next page" at bounding box center [1089, 459] width 30 height 30
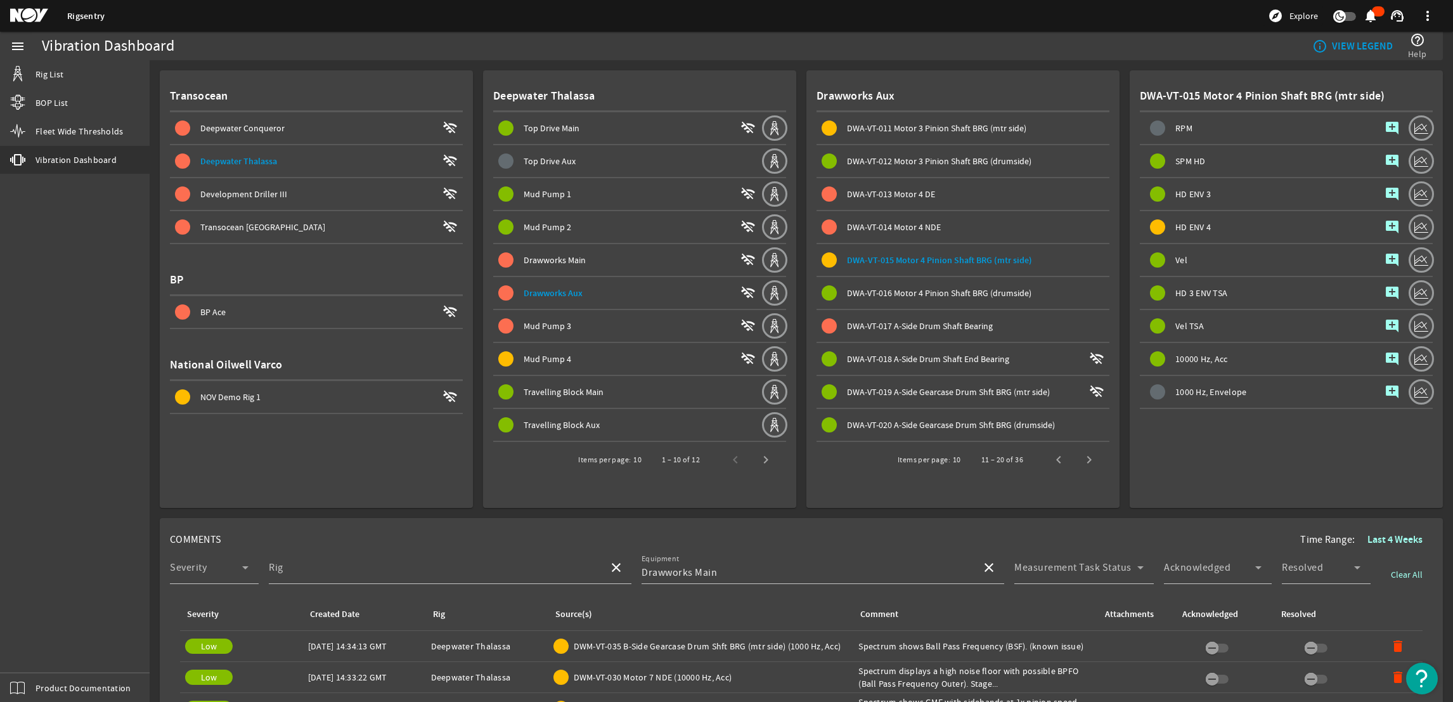
click at [1084, 463] on span "Next page" at bounding box center [1089, 459] width 30 height 30
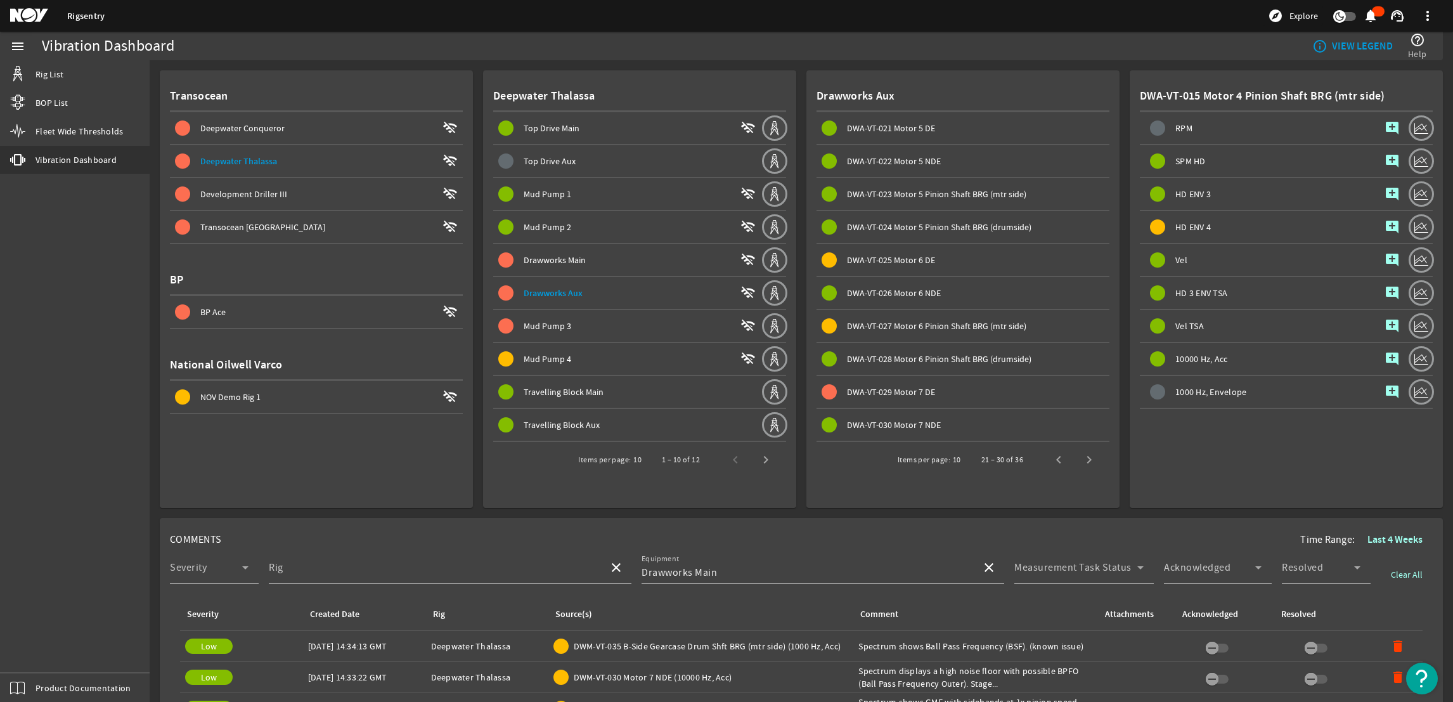
click at [911, 322] on span "DWA-VT-027 Motor 6 Pinion Shaft BRG (mtr side)" at bounding box center [936, 325] width 179 height 11
